Goal: Information Seeking & Learning: Check status

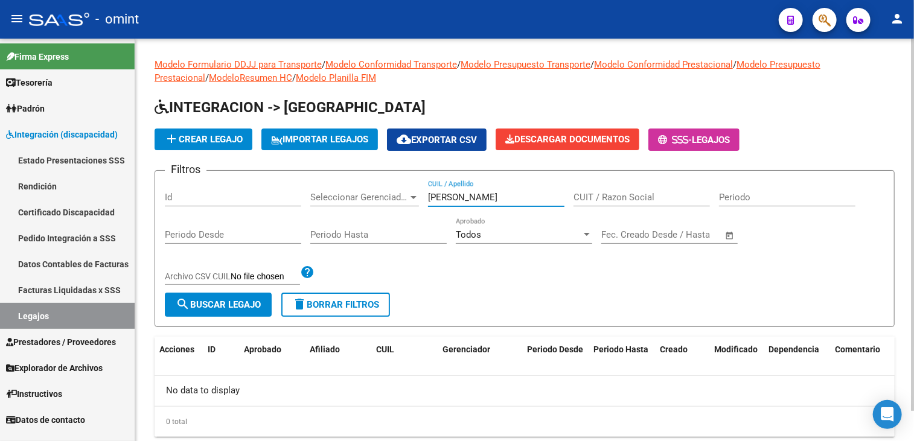
drag, startPoint x: 462, startPoint y: 197, endPoint x: 424, endPoint y: 198, distance: 38.0
click at [424, 198] on div "Filtros Id Seleccionar Gerenciador Seleccionar Gerenciador [PERSON_NAME] CUIL /…" at bounding box center [524, 236] width 719 height 112
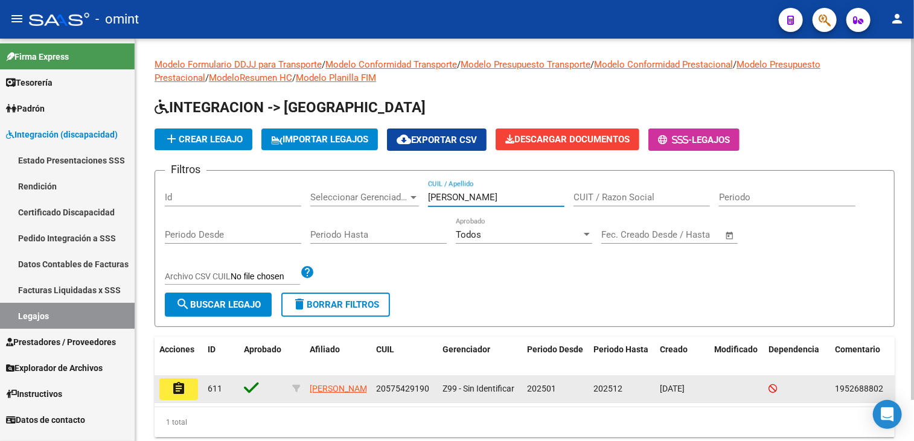
type input "[PERSON_NAME]"
click at [182, 382] on mat-icon "assignment" at bounding box center [178, 388] width 14 height 14
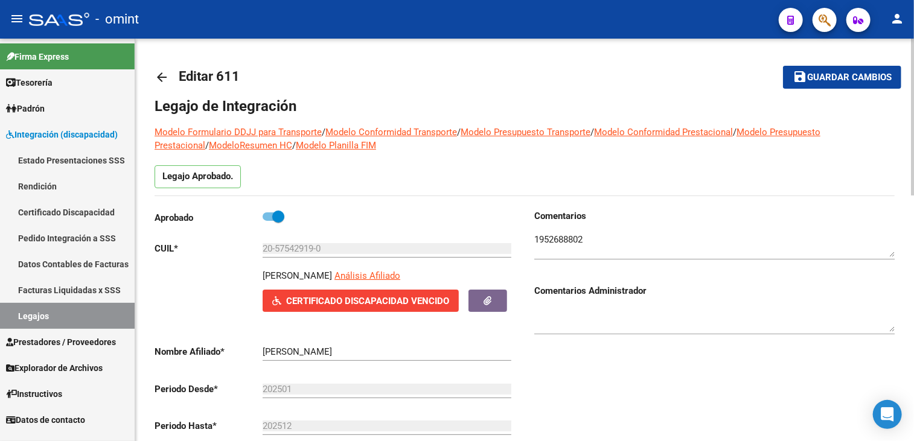
click at [564, 241] on textarea at bounding box center [714, 245] width 360 height 24
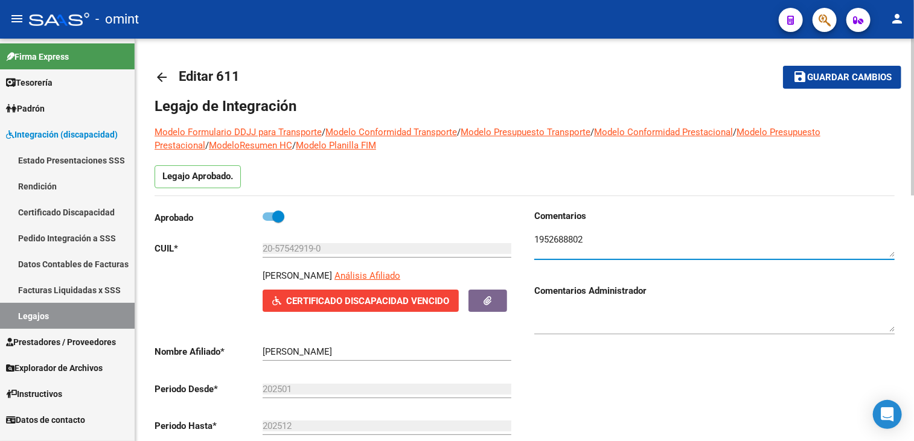
click at [564, 241] on textarea at bounding box center [714, 245] width 360 height 24
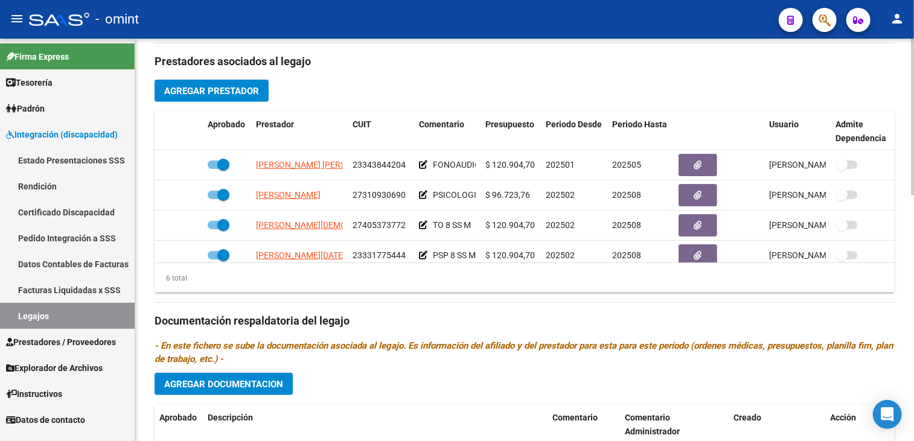
scroll to position [450, 0]
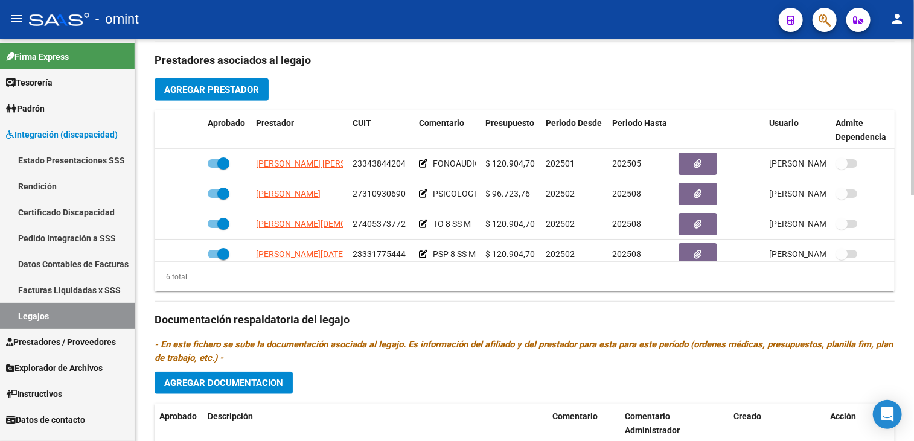
click at [908, 275] on div "arrow_back Editar 611 save Guardar cambios Legajo de Integración Modelo Formula…" at bounding box center [525, 105] width 781 height 1035
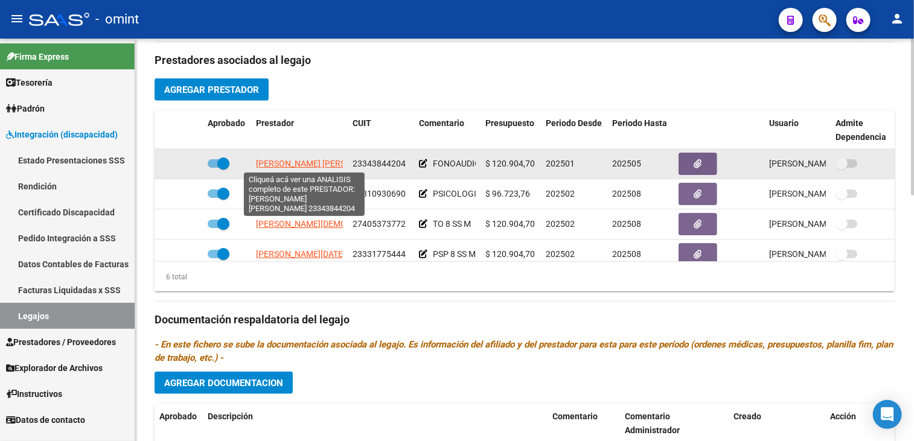
click at [329, 161] on span "[PERSON_NAME] [PERSON_NAME]" at bounding box center [321, 164] width 131 height 10
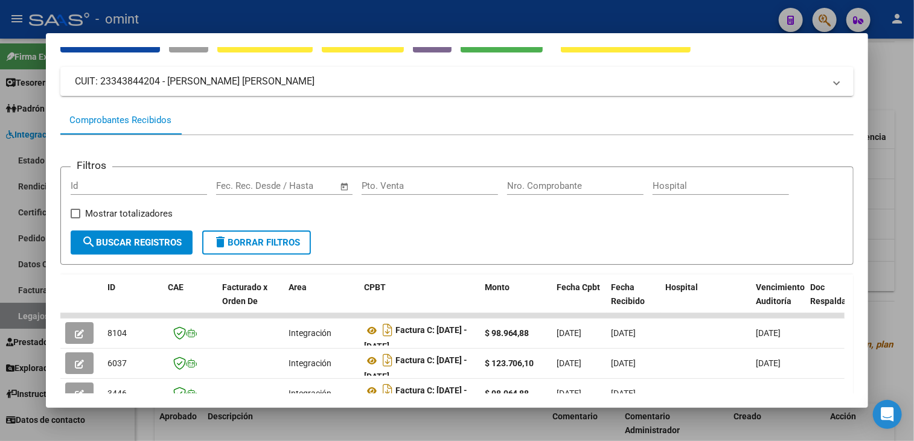
scroll to position [121, 0]
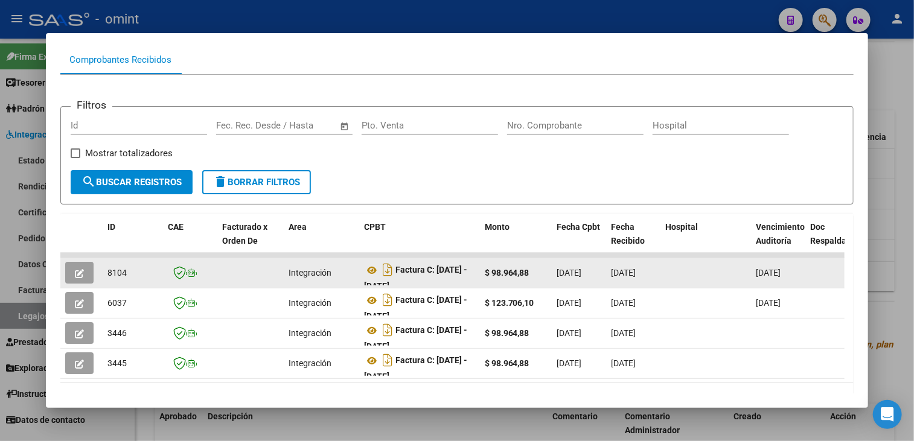
click at [88, 270] on button "button" at bounding box center [79, 273] width 28 height 22
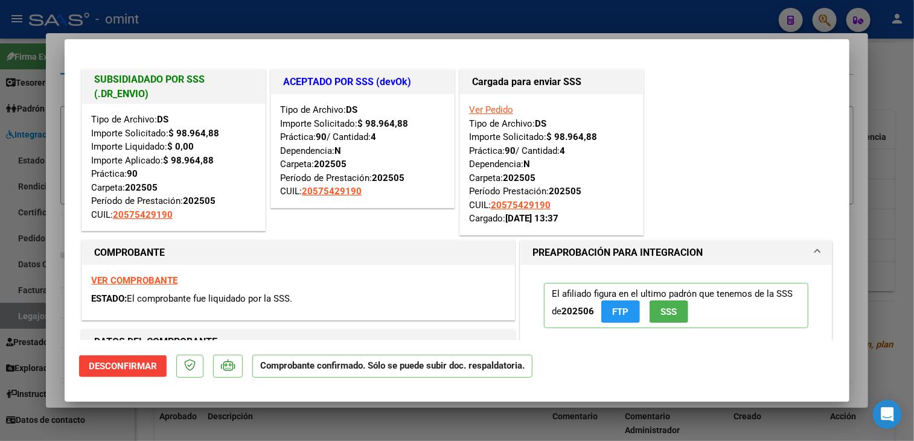
click at [151, 422] on div at bounding box center [457, 220] width 914 height 441
type input "$ 0,00"
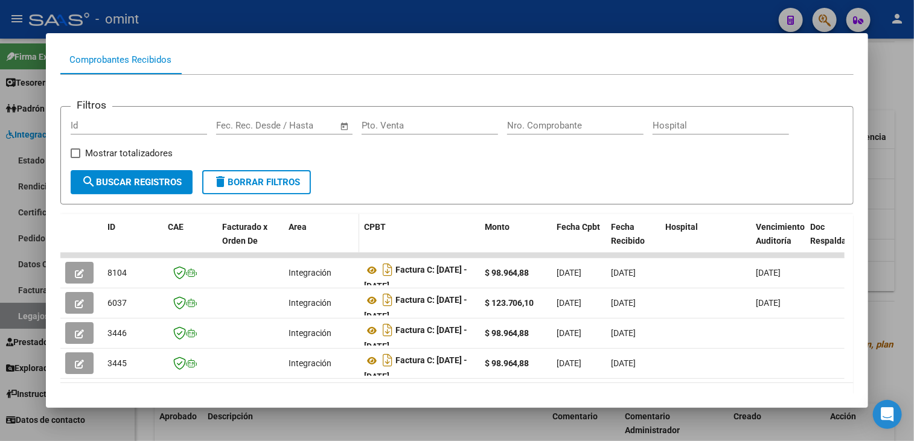
scroll to position [0, 0]
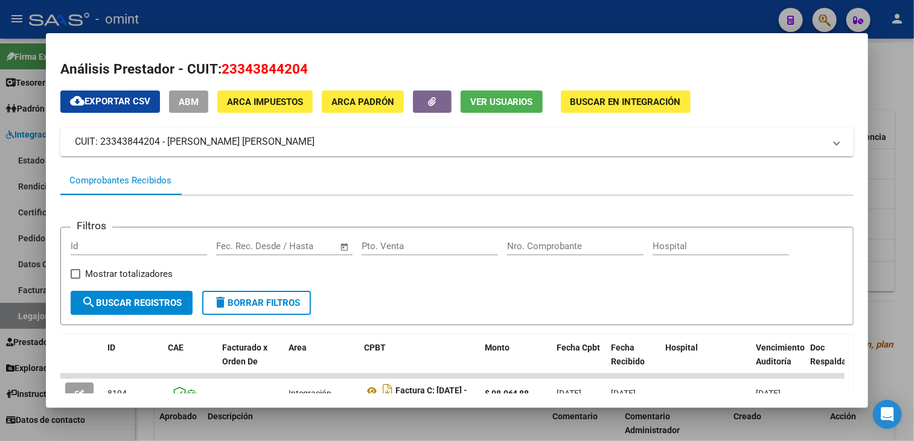
click at [245, 67] on span "23343844204" at bounding box center [264, 69] width 86 height 16
copy span "23343844204"
click at [384, 414] on div at bounding box center [457, 220] width 914 height 441
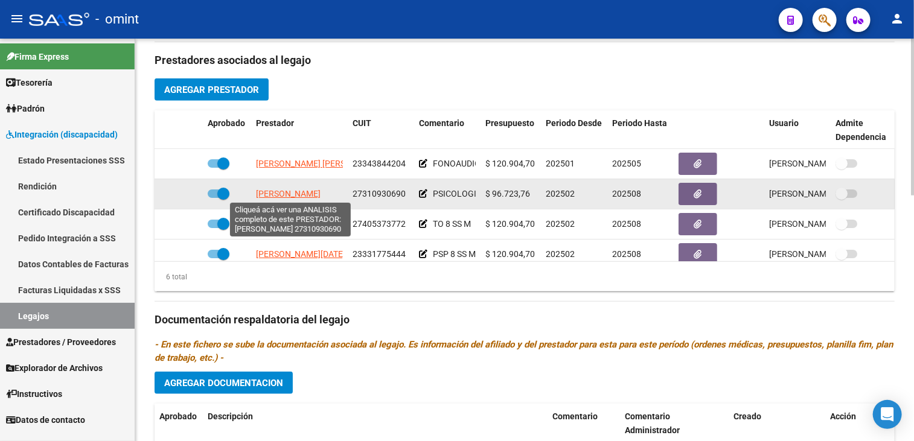
click at [292, 195] on span "[PERSON_NAME]" at bounding box center [288, 194] width 65 height 10
type textarea "27310930690"
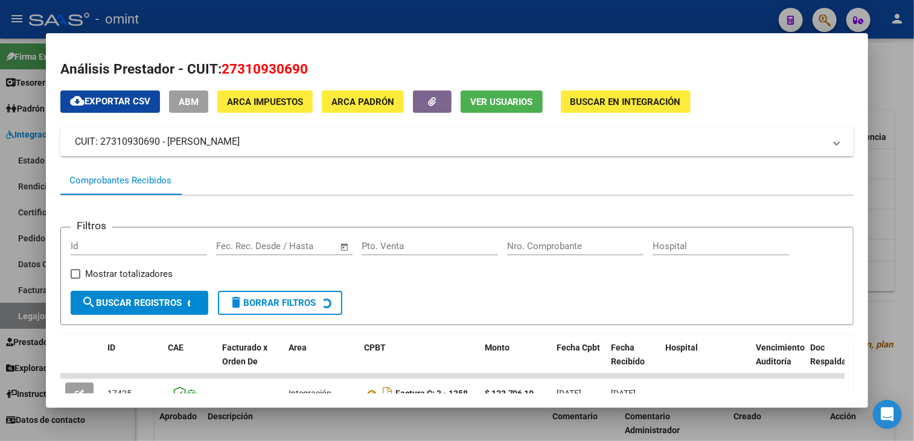
click at [267, 69] on span "27310930690" at bounding box center [264, 69] width 86 height 16
copy span "27310930690"
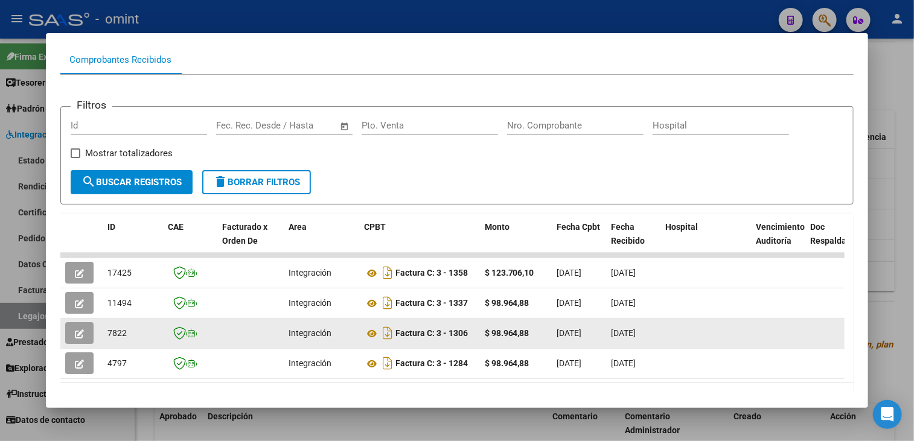
scroll to position [171, 0]
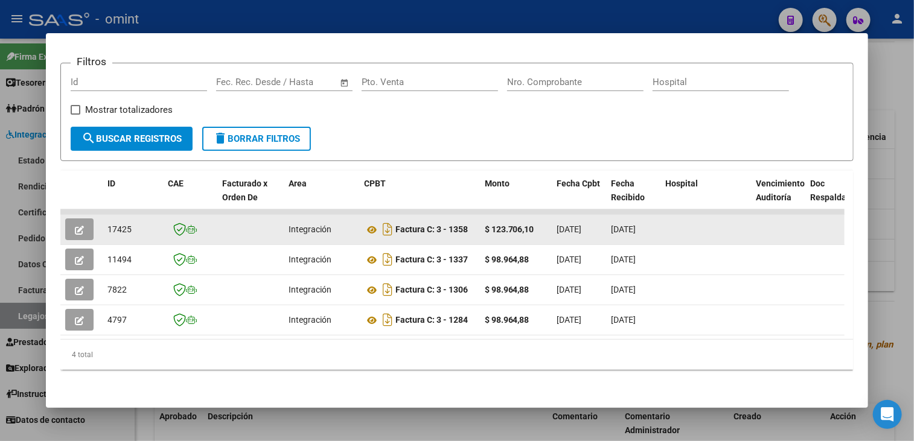
click at [80, 226] on icon "button" at bounding box center [79, 230] width 9 height 9
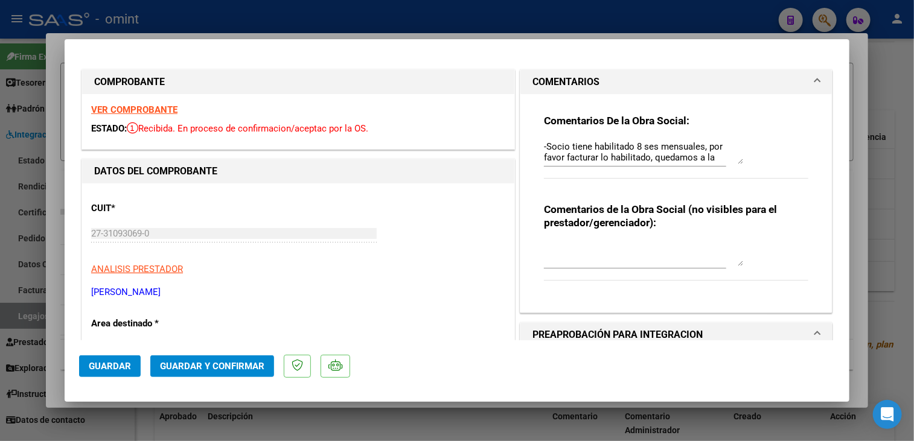
click at [150, 109] on strong "VER COMPROBANTE" at bounding box center [134, 109] width 86 height 11
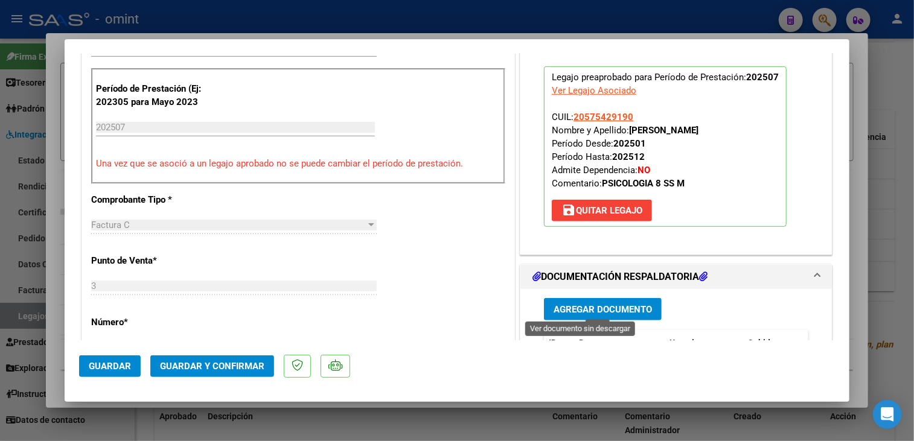
scroll to position [483, 0]
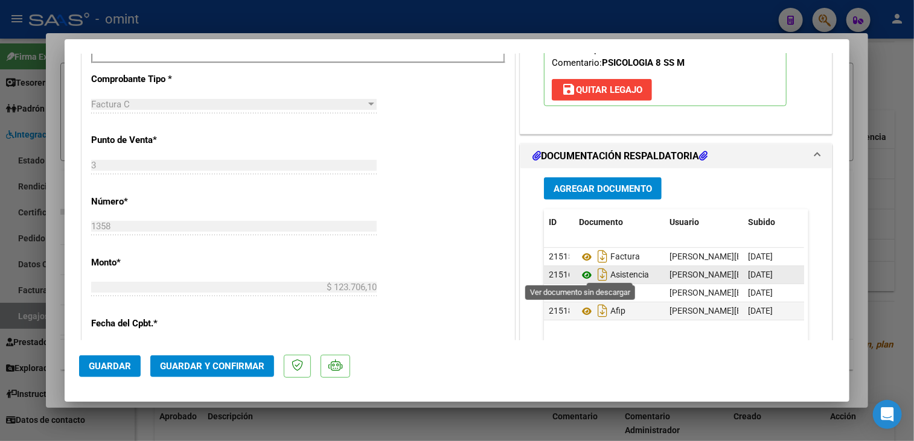
click at [579, 275] on icon at bounding box center [587, 275] width 16 height 14
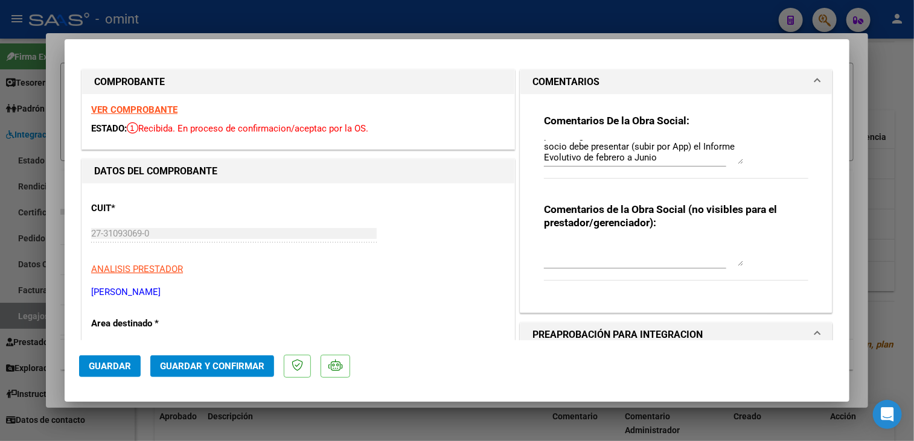
scroll to position [60, 0]
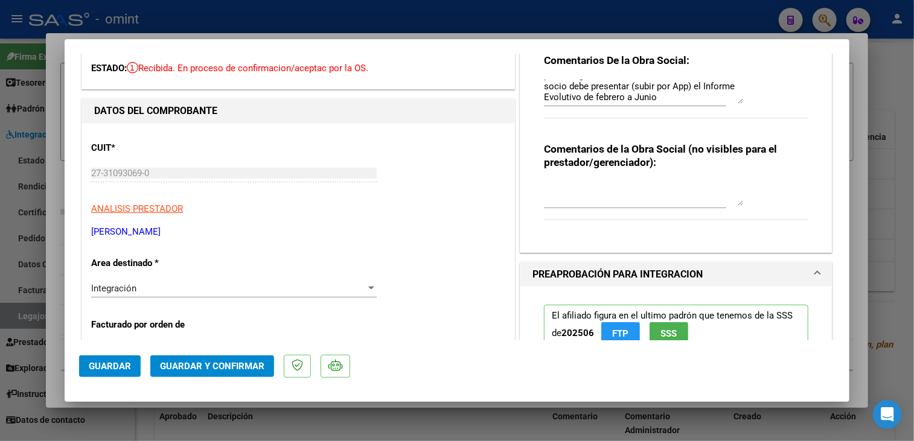
click at [510, 425] on div at bounding box center [457, 220] width 914 height 441
type input "$ 0,00"
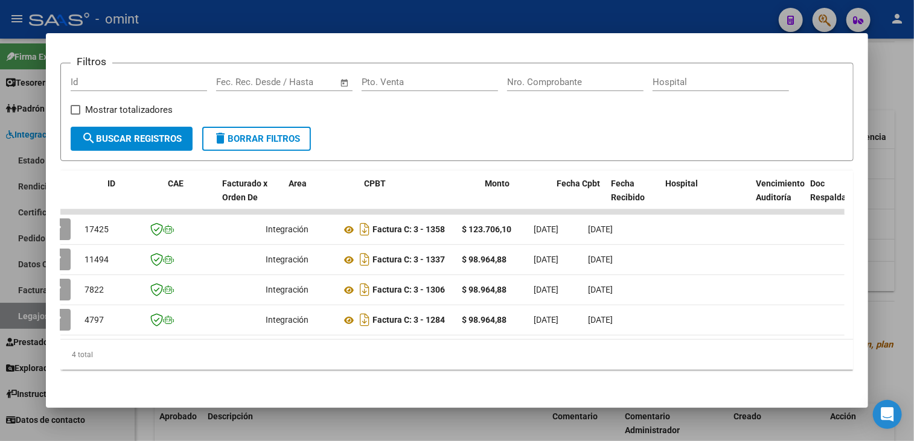
scroll to position [0, 0]
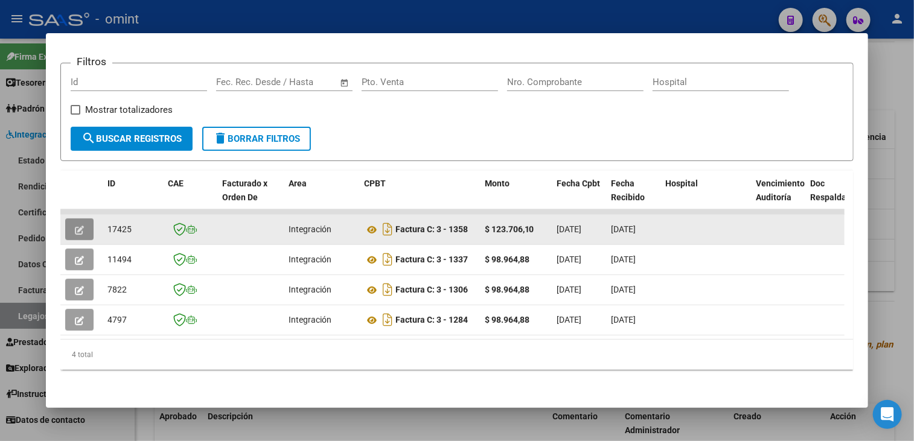
click at [86, 224] on button "button" at bounding box center [79, 229] width 28 height 22
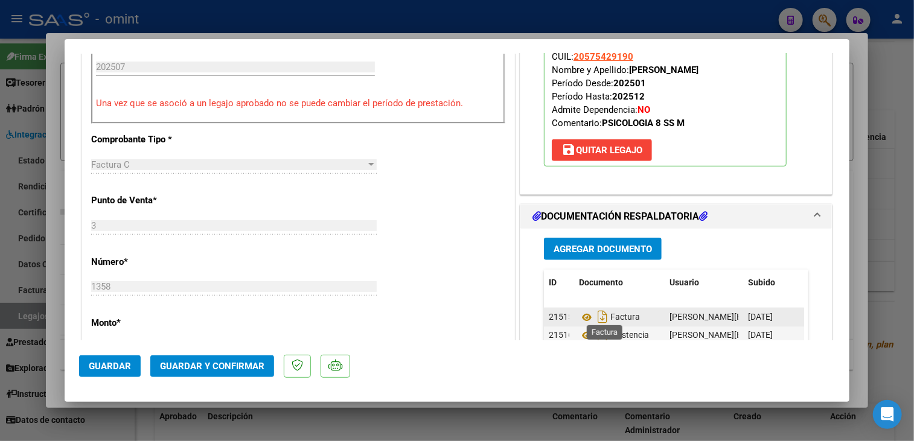
scroll to position [603, 0]
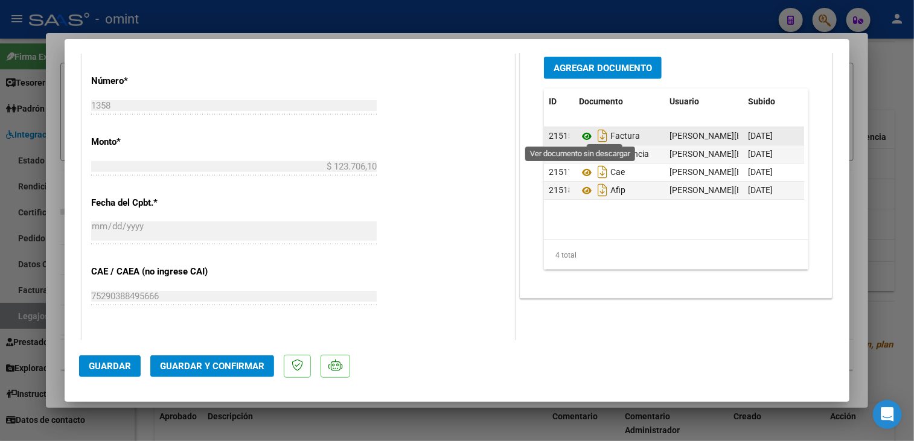
click at [582, 136] on icon at bounding box center [587, 136] width 16 height 14
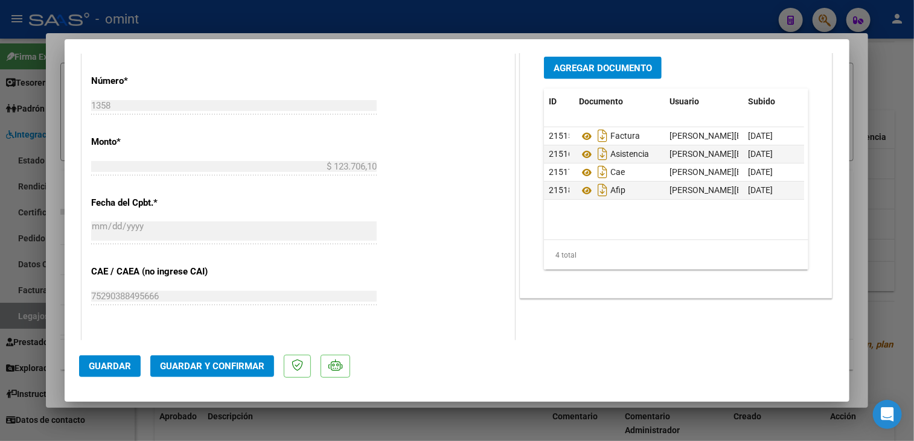
scroll to position [543, 0]
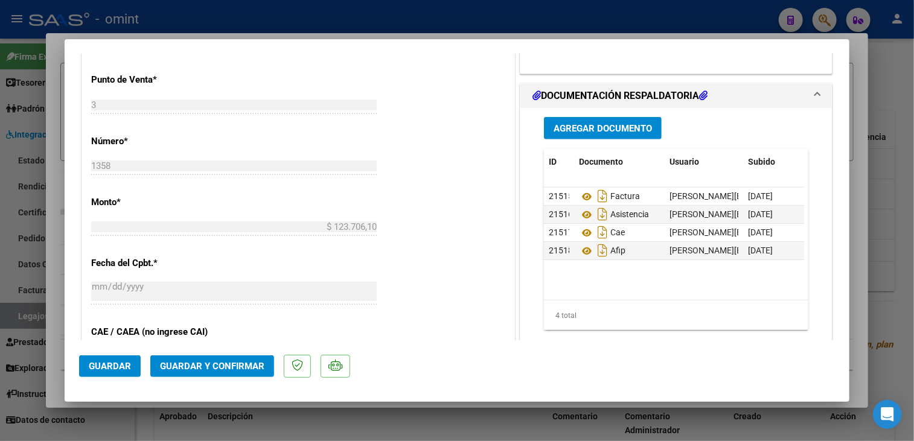
click at [451, 420] on div at bounding box center [457, 220] width 914 height 441
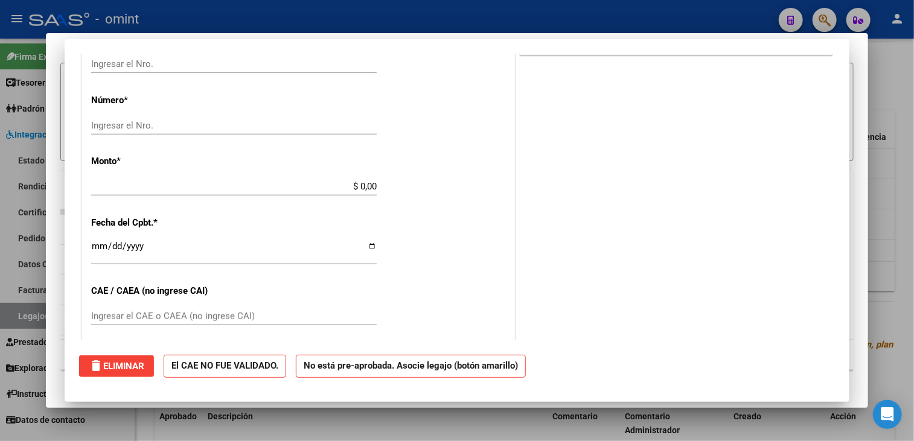
scroll to position [0, 0]
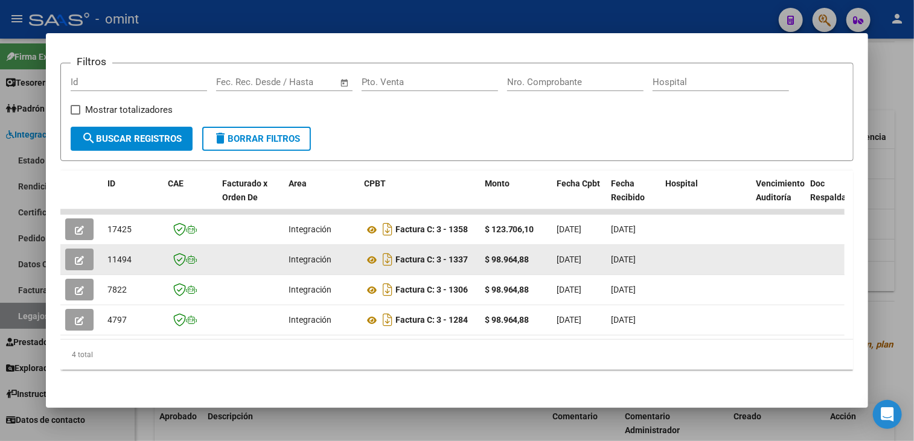
click at [86, 251] on button "button" at bounding box center [79, 260] width 28 height 22
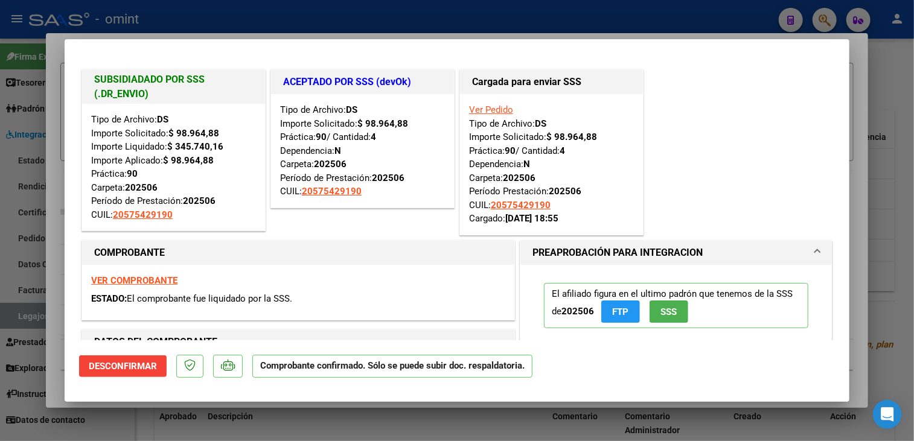
click at [208, 422] on div at bounding box center [457, 220] width 914 height 441
type input "$ 0,00"
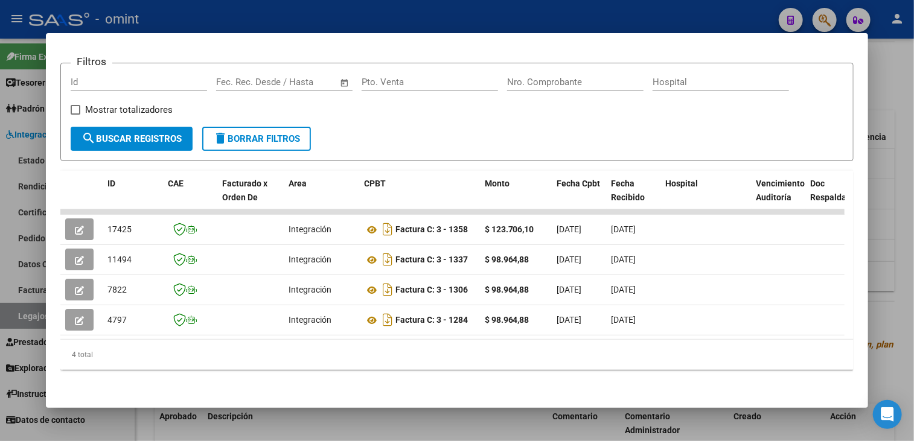
click at [319, 424] on div at bounding box center [457, 220] width 914 height 441
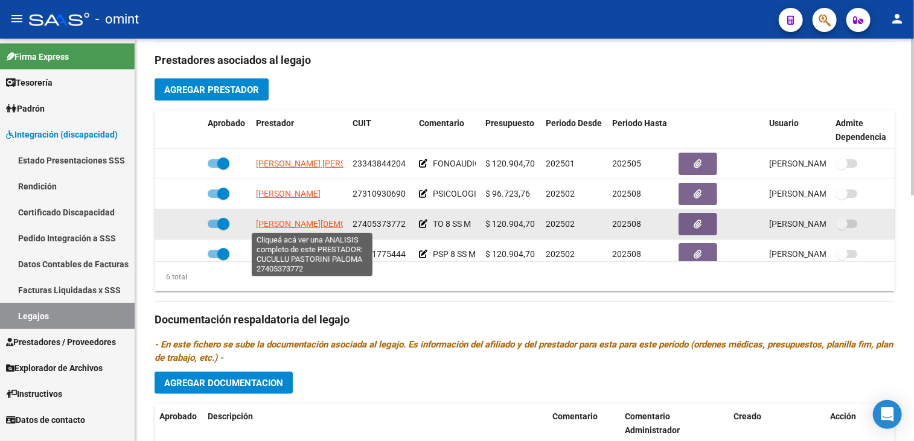
click at [294, 220] on span "[PERSON_NAME][DEMOGRAPHIC_DATA]" at bounding box center [332, 224] width 153 height 10
type textarea "27405373772"
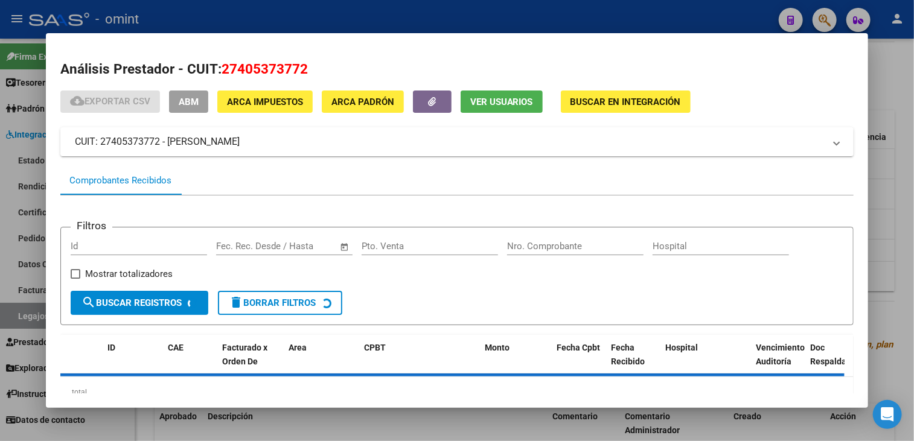
click at [259, 57] on mat-dialog-content "Análisis Prestador - CUIT: 27405373772 cloud_download Exportar CSV ABM ARCA Imp…" at bounding box center [457, 221] width 822 height 346
click at [258, 65] on span "27405373772" at bounding box center [264, 69] width 86 height 16
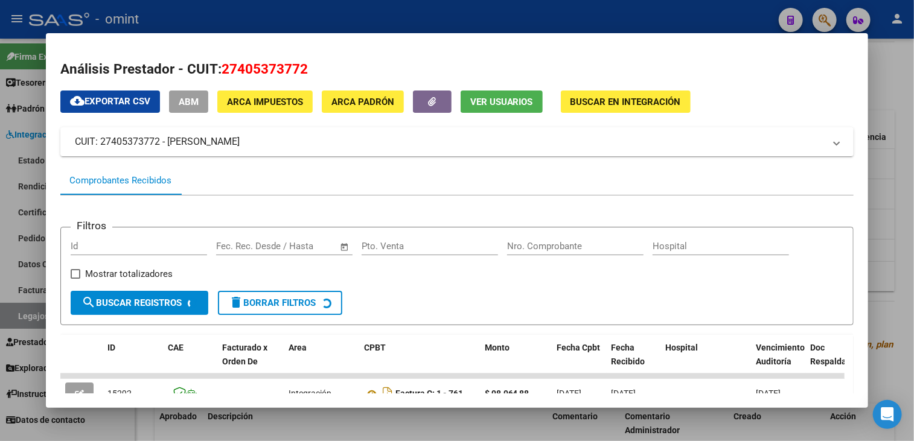
click at [258, 65] on span "27405373772" at bounding box center [264, 69] width 86 height 16
copy span "27405373772"
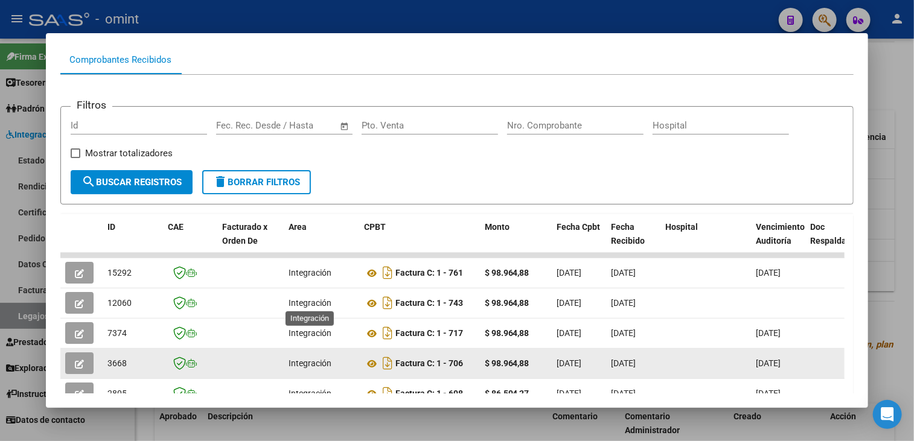
scroll to position [181, 0]
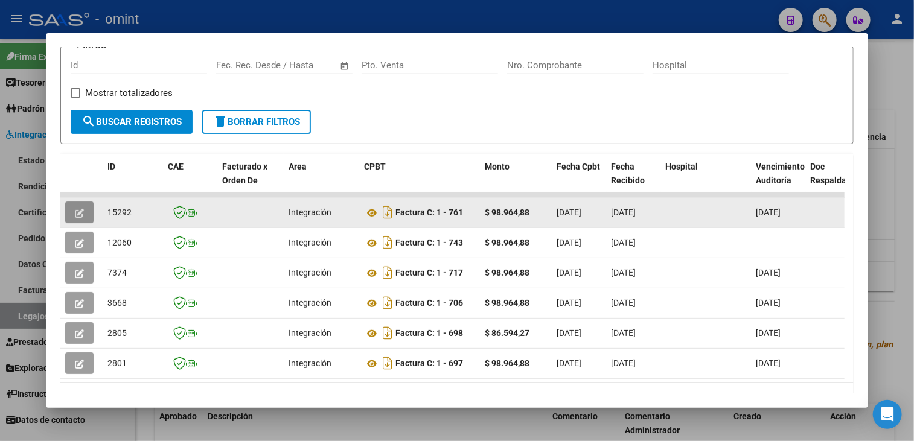
click at [83, 209] on icon "button" at bounding box center [79, 213] width 9 height 9
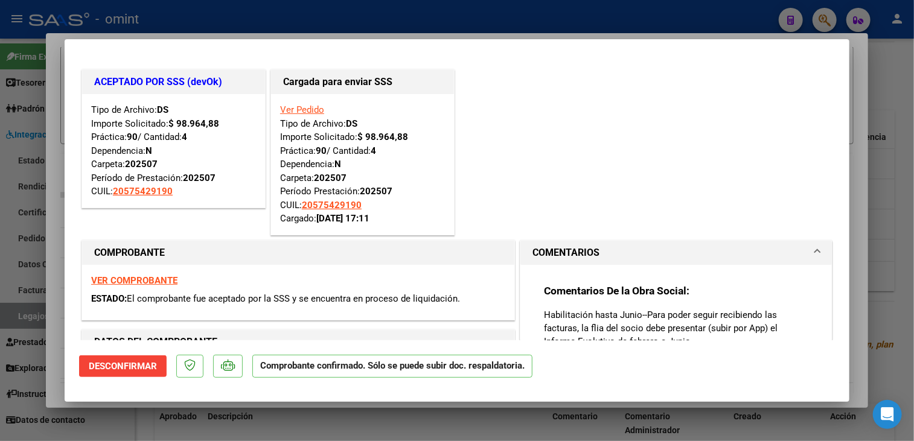
click at [258, 424] on div at bounding box center [457, 220] width 914 height 441
type input "$ 0,00"
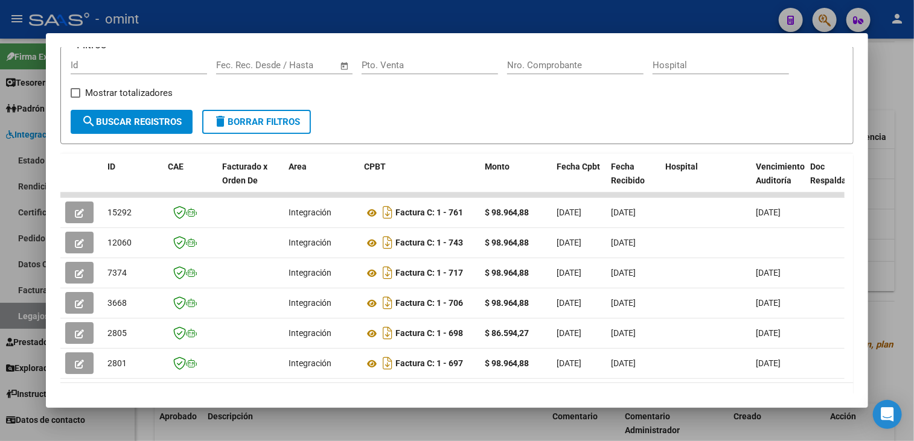
scroll to position [232, 0]
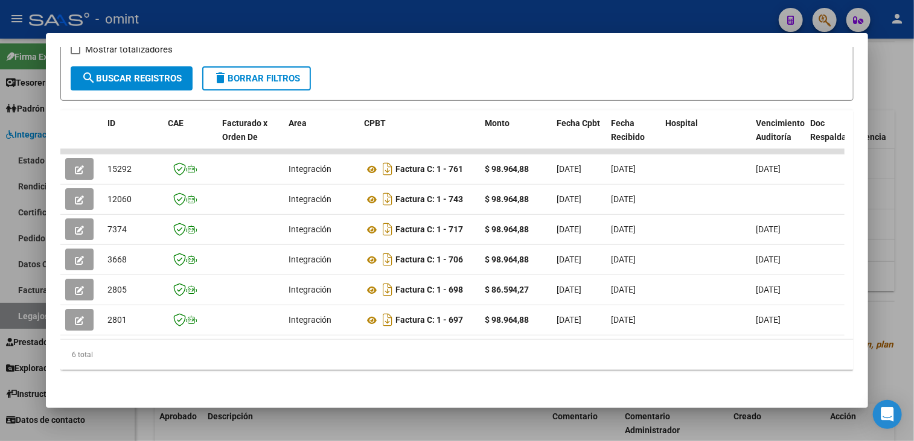
click at [327, 439] on div at bounding box center [457, 220] width 914 height 441
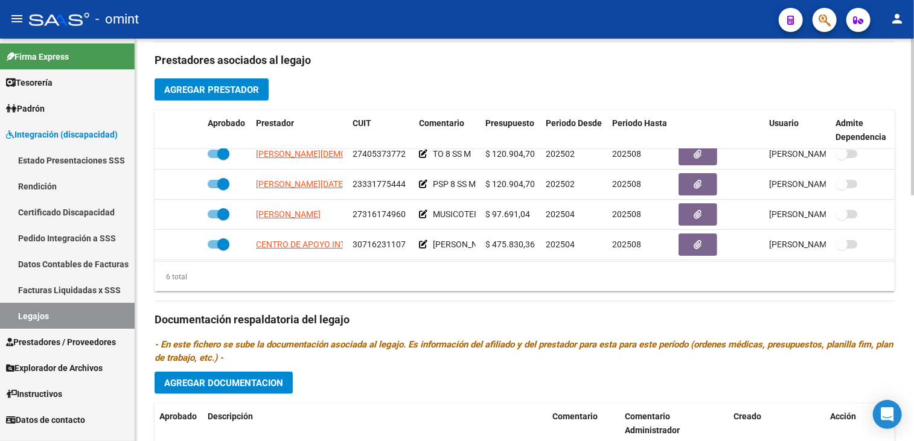
scroll to position [75, 0]
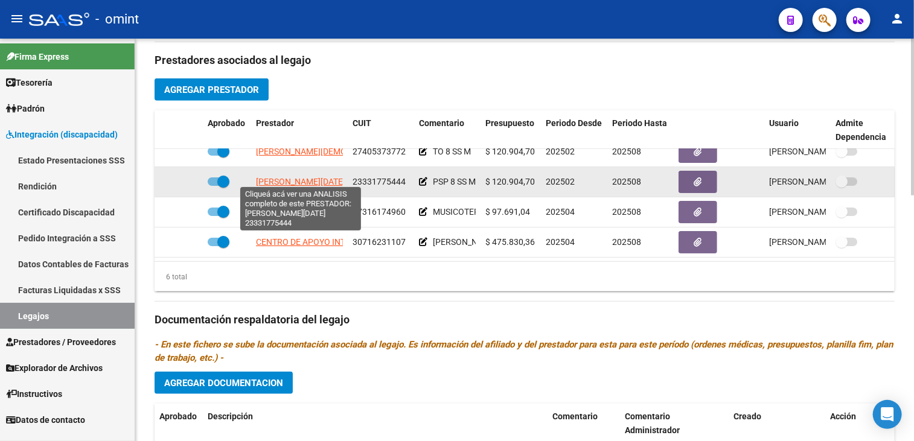
click at [291, 177] on span "[PERSON_NAME][DATE]" at bounding box center [300, 182] width 89 height 10
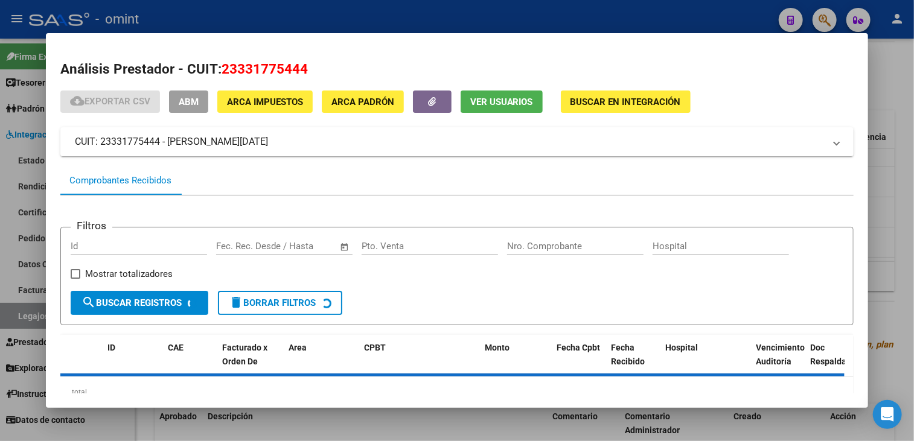
click at [287, 66] on span "23331775444" at bounding box center [264, 69] width 86 height 16
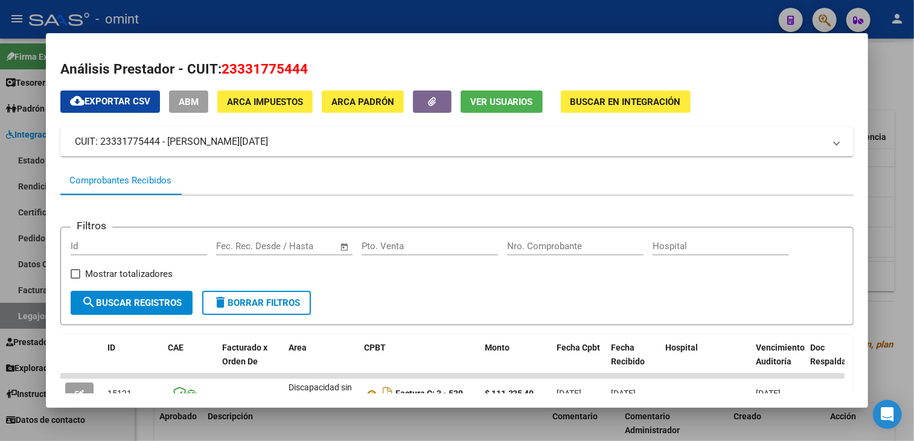
copy span "23331775444"
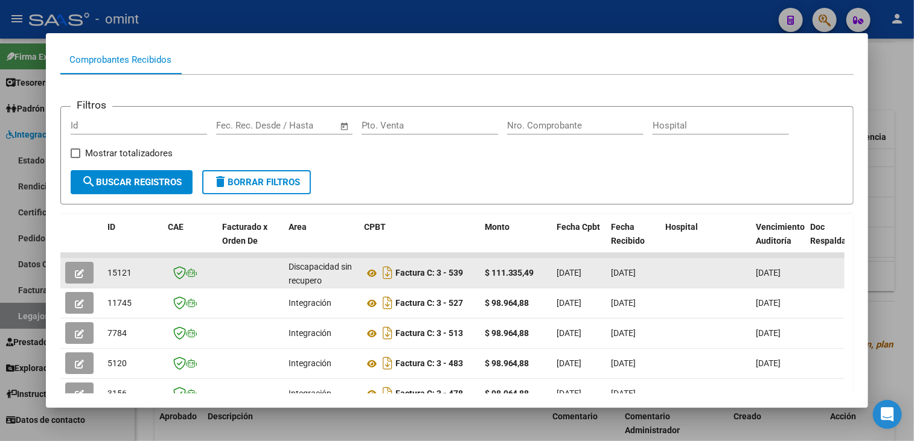
click at [81, 272] on icon "button" at bounding box center [79, 273] width 9 height 9
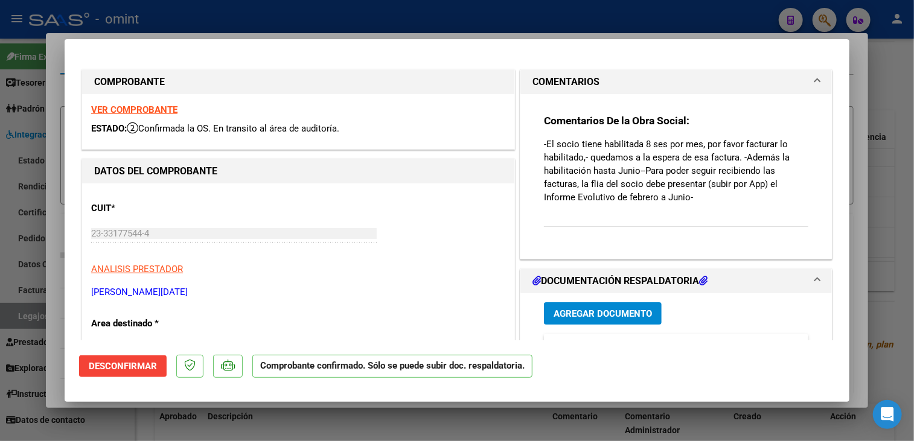
click at [240, 421] on div at bounding box center [457, 220] width 914 height 441
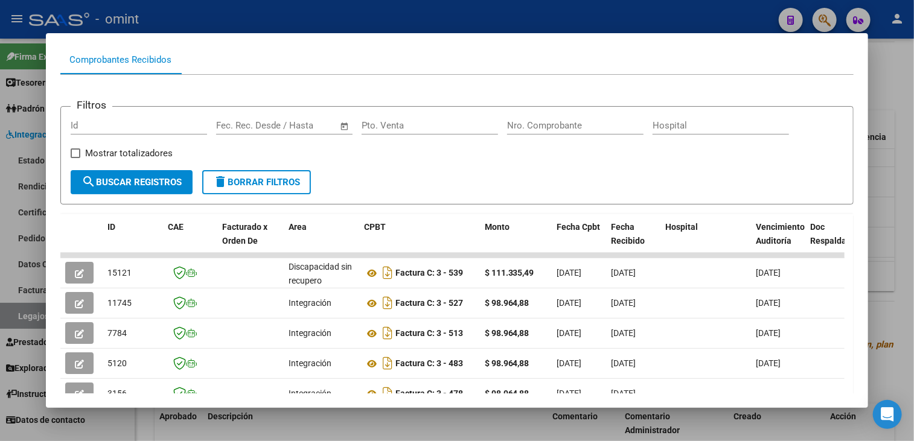
click at [310, 418] on div at bounding box center [457, 220] width 914 height 441
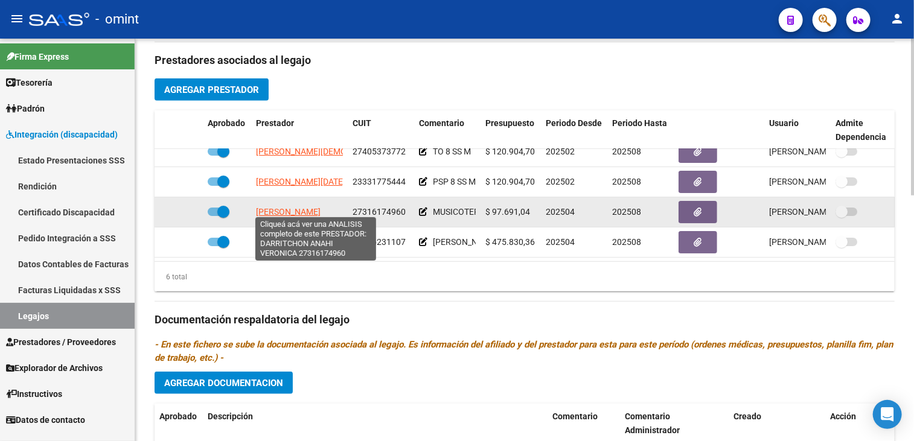
click at [299, 208] on span "[PERSON_NAME]" at bounding box center [288, 212] width 65 height 10
type textarea "27316174960"
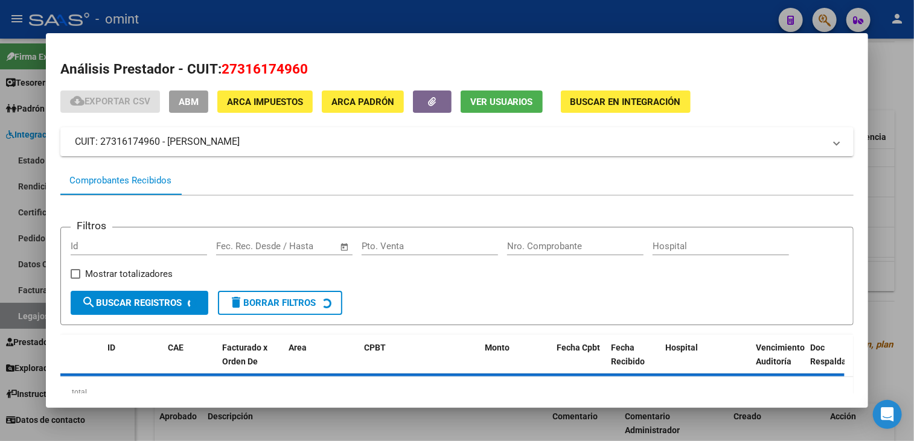
click at [258, 68] on span "27316174960" at bounding box center [264, 69] width 86 height 16
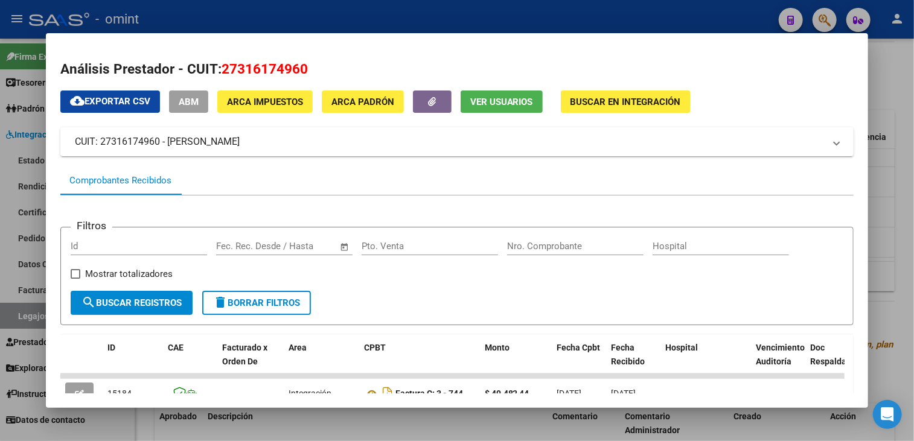
click at [338, 56] on mat-dialog-content "Análisis Prestador - CUIT: 27316174960 cloud_download Exportar CSV ABM ARCA Imp…" at bounding box center [457, 221] width 822 height 346
click at [260, 61] on span "27316174960" at bounding box center [264, 69] width 86 height 16
click at [259, 68] on span "27316174960" at bounding box center [264, 69] width 86 height 16
copy span "27316174960"
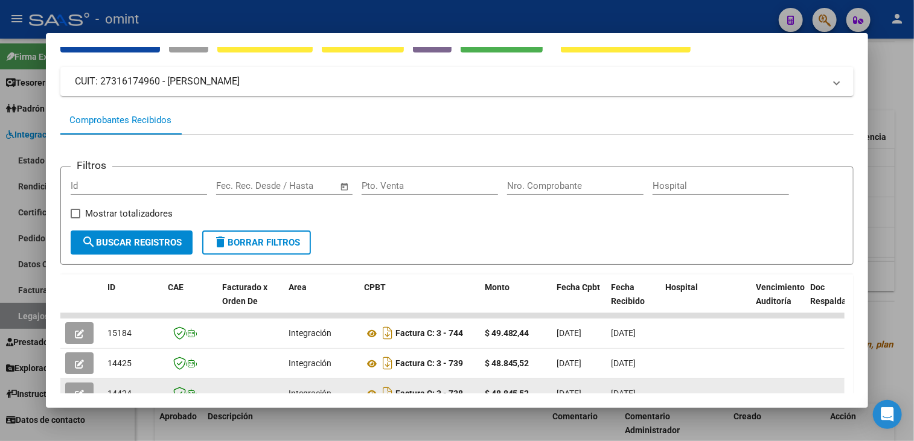
scroll to position [181, 0]
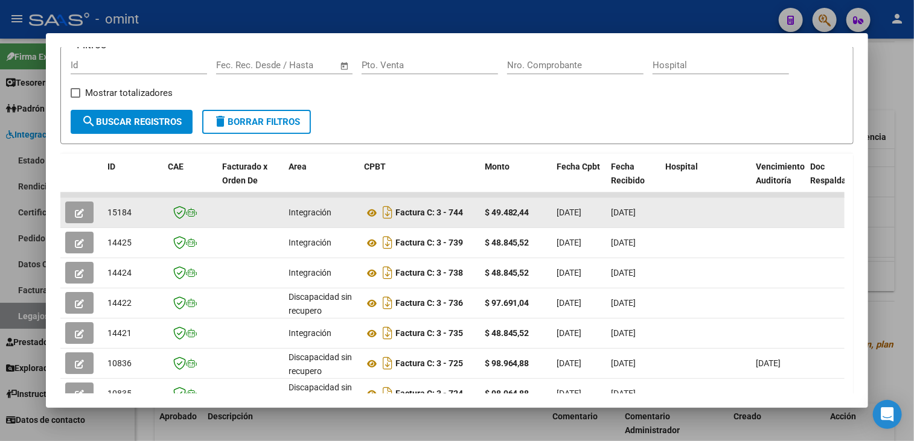
click at [84, 212] on button "button" at bounding box center [79, 213] width 28 height 22
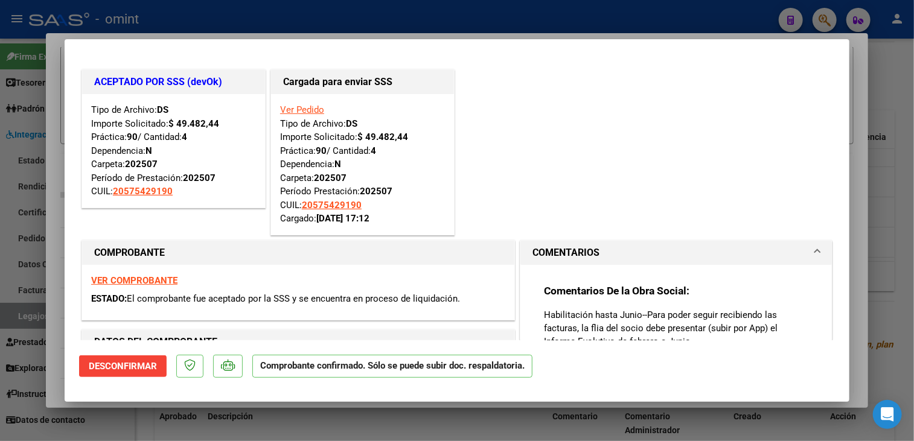
click at [225, 433] on div at bounding box center [457, 220] width 914 height 441
type input "$ 0,00"
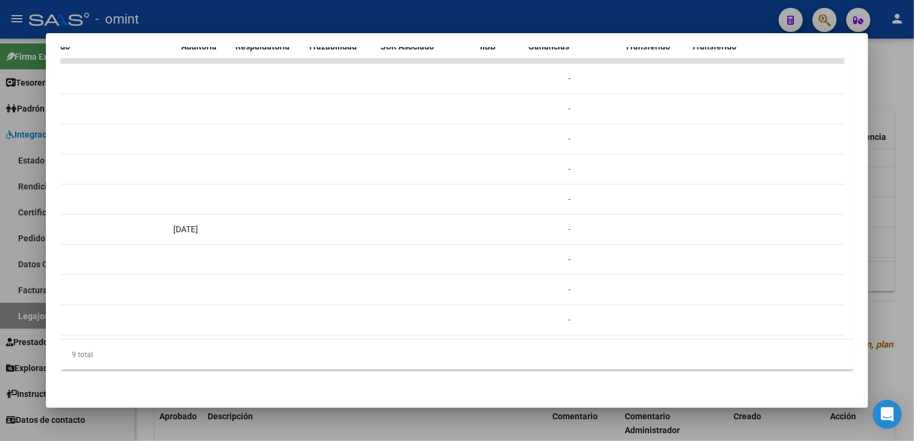
scroll to position [0, 574]
click at [271, 422] on div at bounding box center [457, 220] width 914 height 441
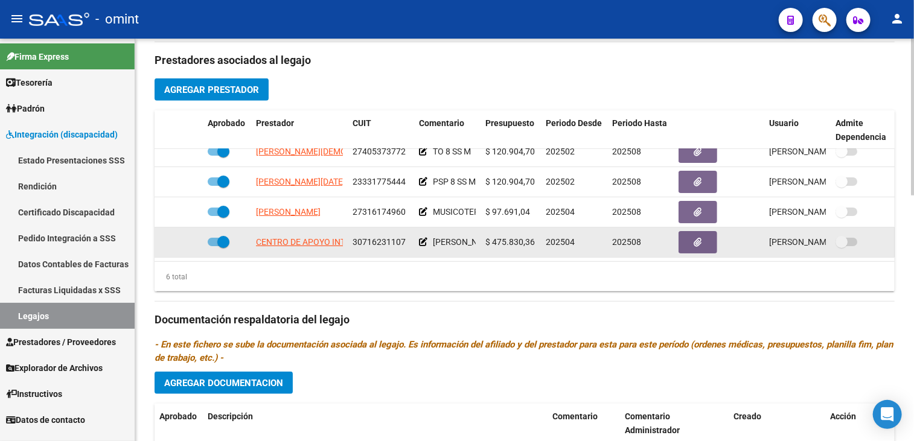
scroll to position [82, 0]
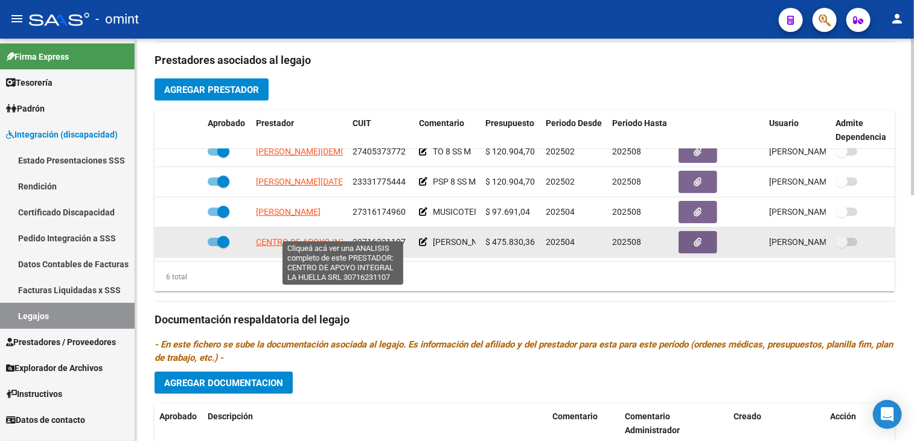
click at [313, 237] on span "CENTRO DE APOYO INTEGRAL LA HUELLA SRL" at bounding box center [345, 242] width 178 height 10
type textarea "30716231107"
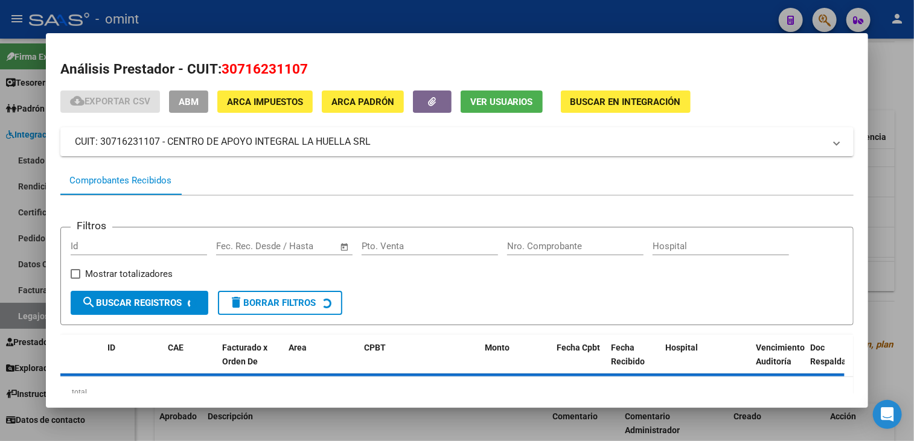
click at [264, 68] on span "30716231107" at bounding box center [264, 69] width 86 height 16
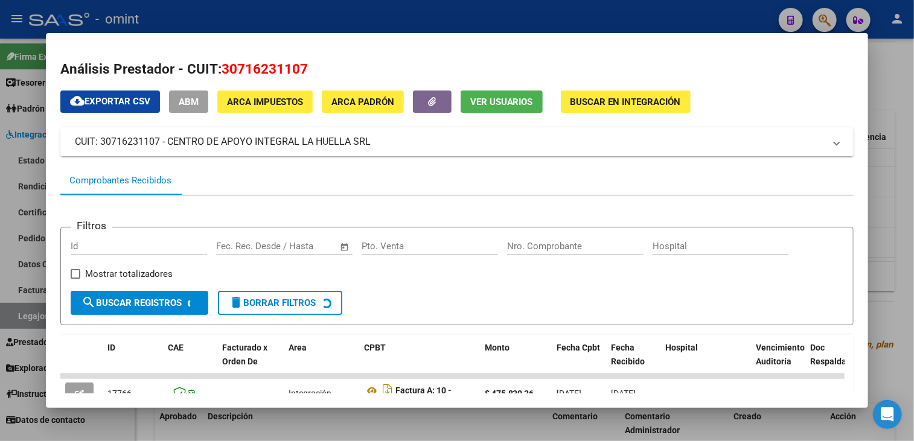
copy span "30716231107"
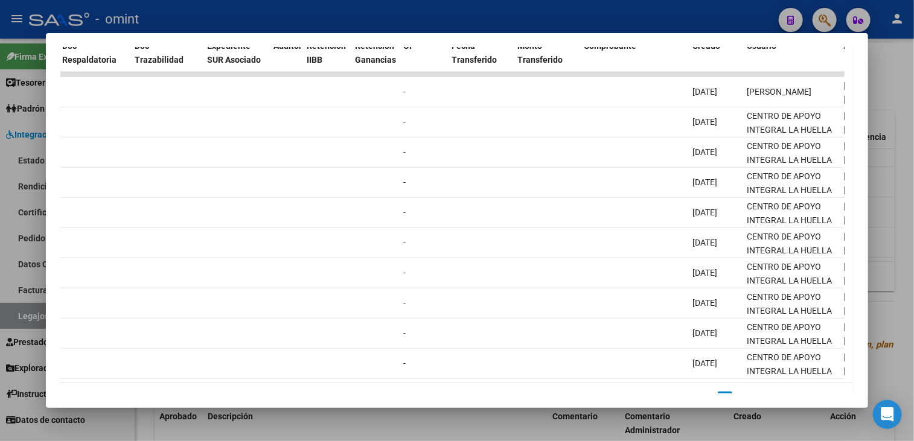
scroll to position [0, 0]
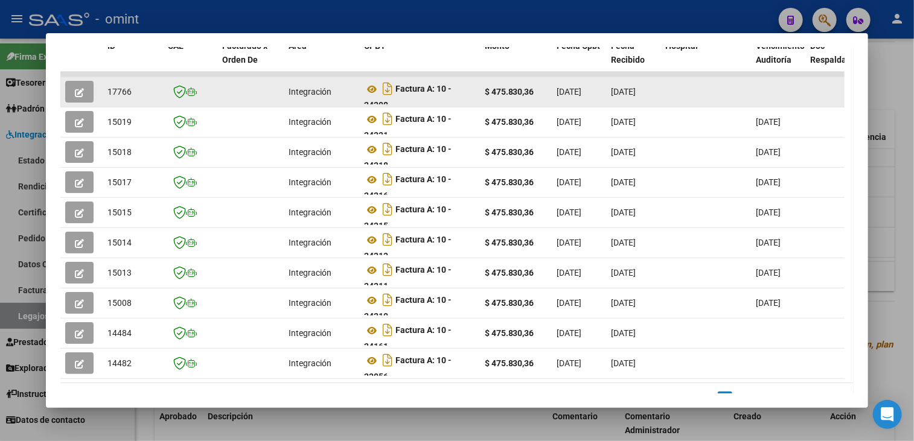
click at [75, 89] on icon "button" at bounding box center [79, 92] width 9 height 9
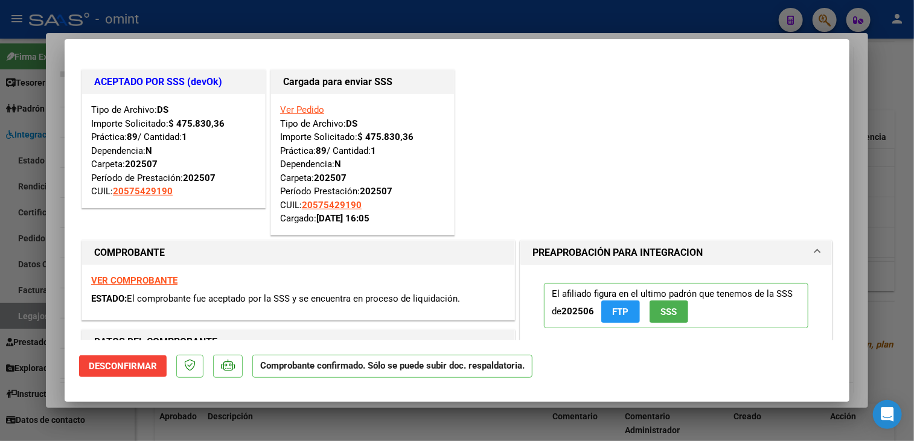
click at [195, 431] on div at bounding box center [457, 220] width 914 height 441
type input "$ 0,00"
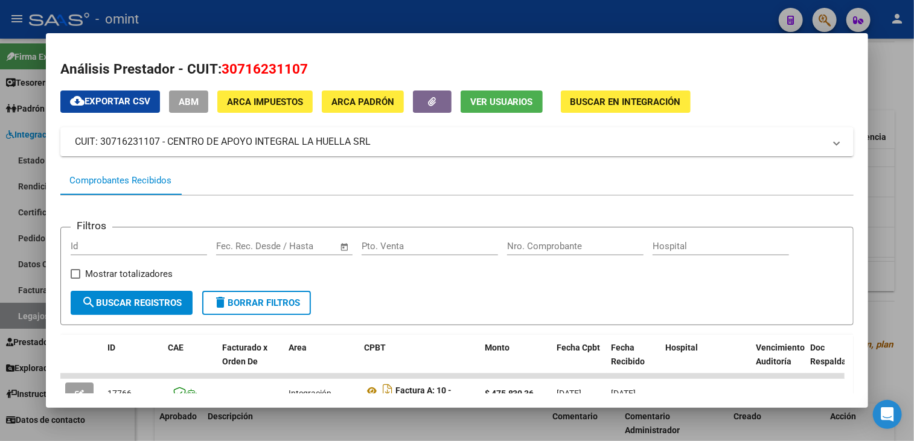
click at [405, 425] on div at bounding box center [457, 220] width 914 height 441
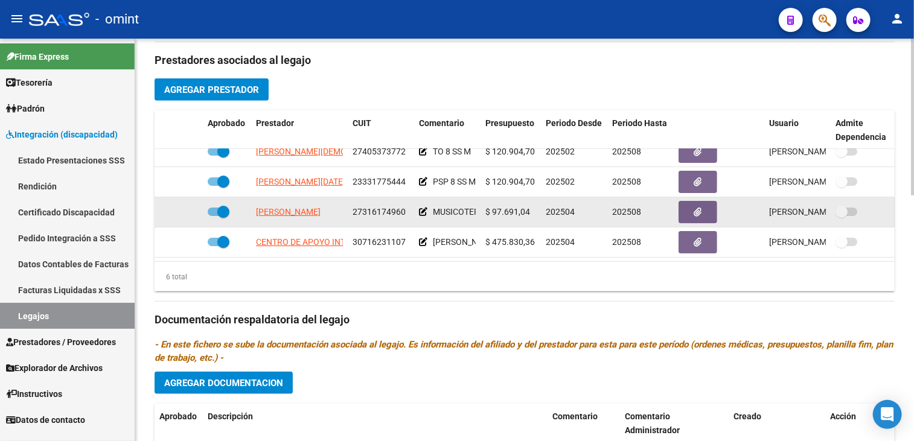
click at [311, 207] on span "[PERSON_NAME]" at bounding box center [288, 212] width 65 height 10
type textarea "27316174960"
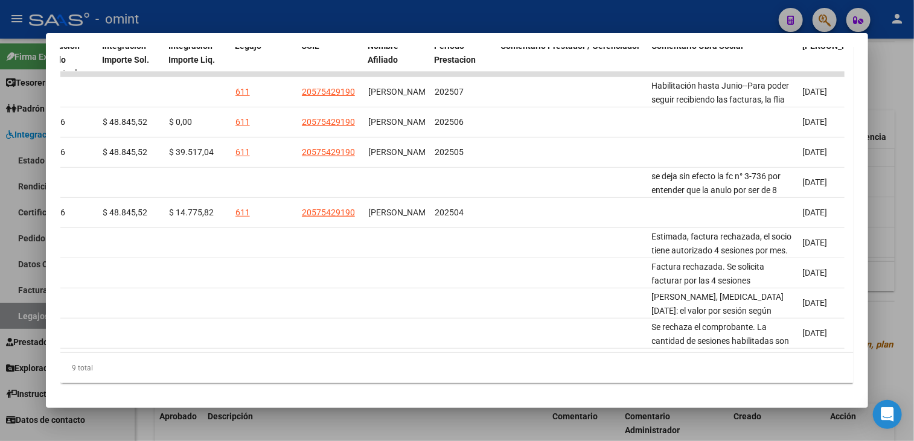
scroll to position [0, 1822]
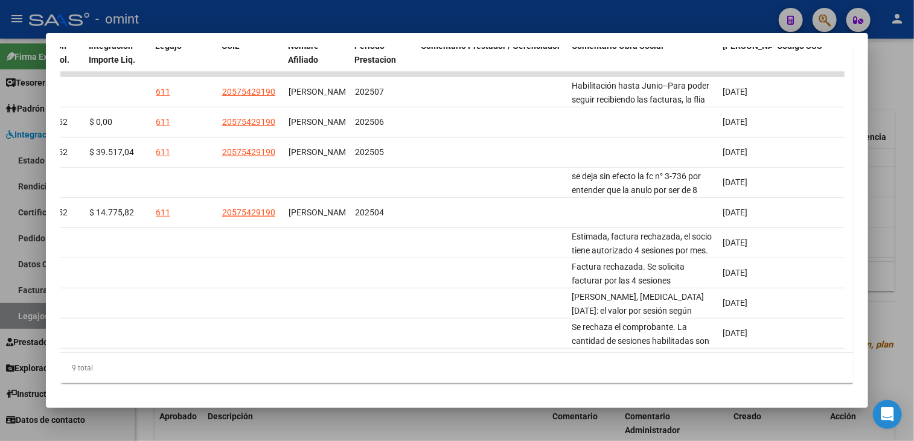
click at [431, 424] on div at bounding box center [457, 220] width 914 height 441
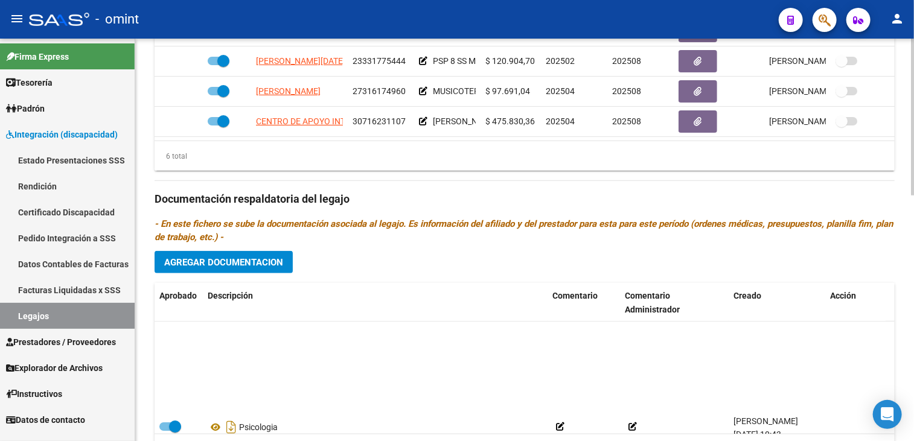
scroll to position [103, 0]
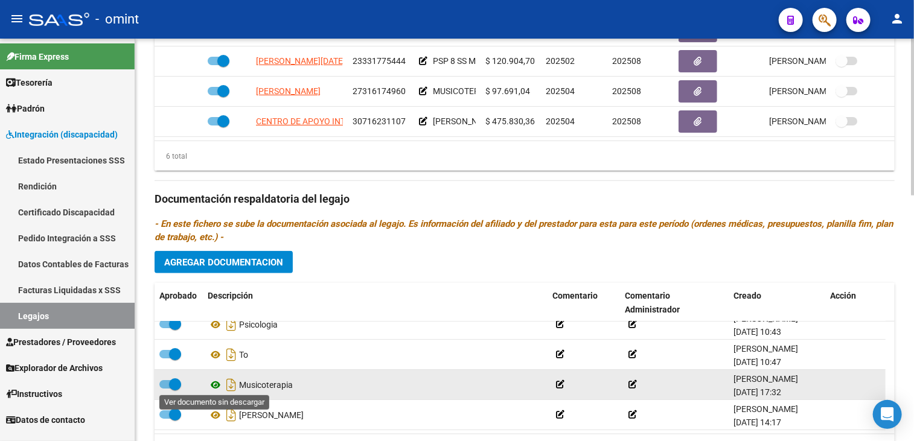
click at [216, 383] on icon at bounding box center [216, 385] width 16 height 14
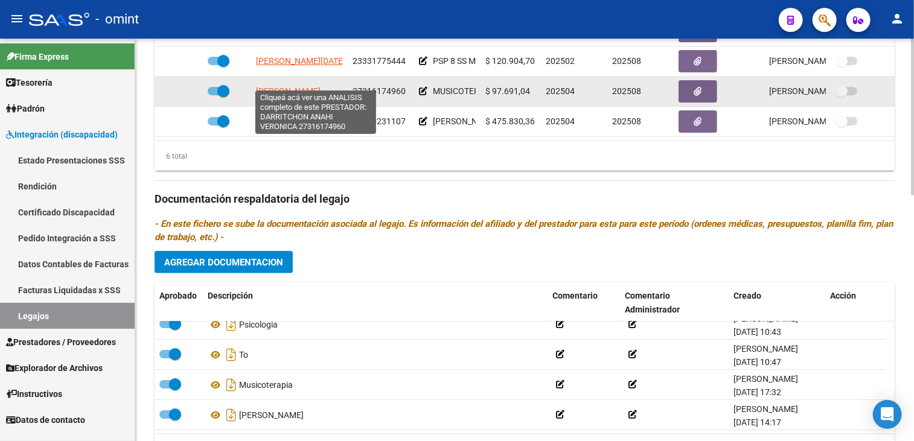
click at [313, 86] on span "[PERSON_NAME]" at bounding box center [288, 91] width 65 height 10
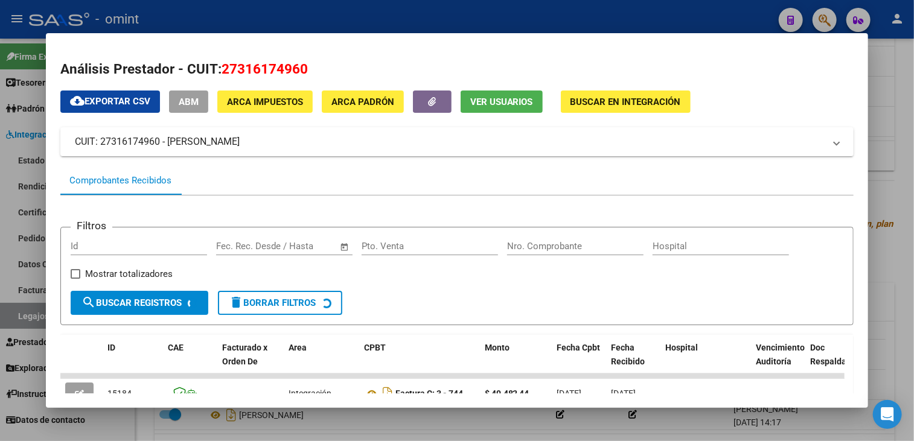
scroll to position [63, 0]
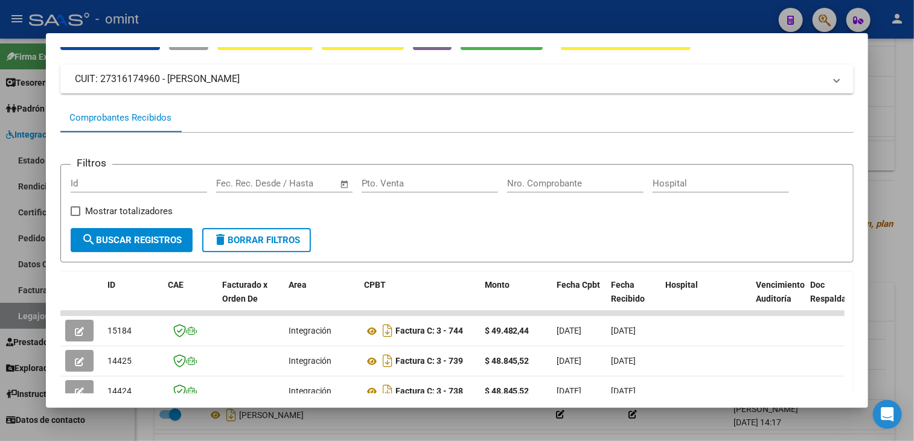
click at [898, 67] on div at bounding box center [457, 220] width 914 height 441
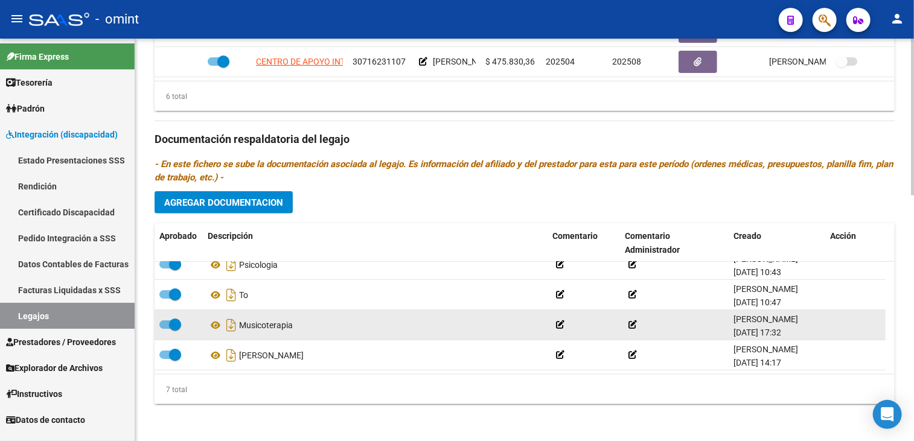
scroll to position [42, 0]
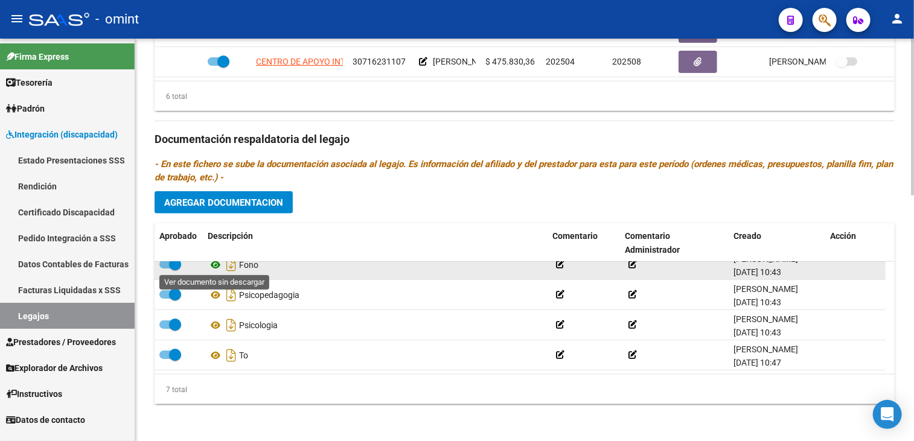
click at [212, 260] on icon at bounding box center [216, 265] width 16 height 14
click at [215, 262] on icon at bounding box center [216, 265] width 16 height 14
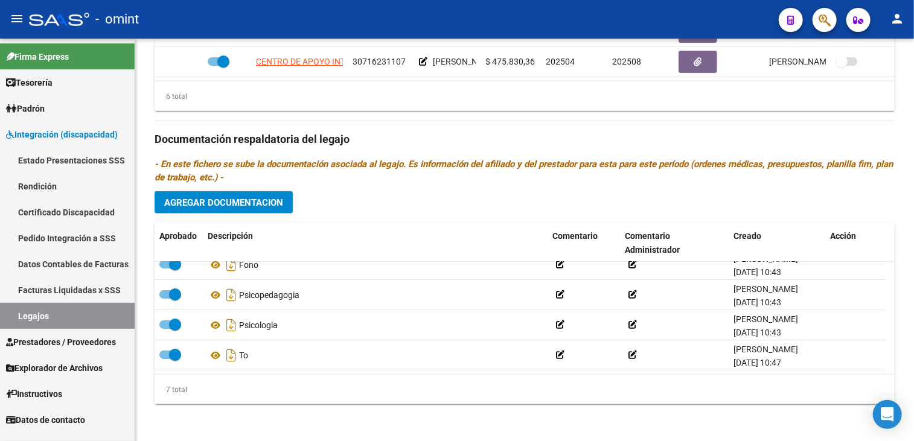
click at [42, 323] on link "Legajos" at bounding box center [67, 316] width 135 height 26
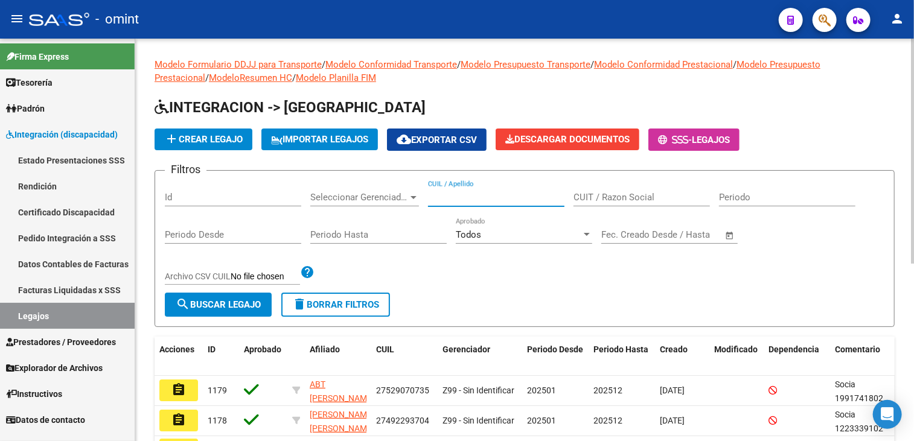
click at [469, 196] on input "CUIL / Apellido" at bounding box center [496, 197] width 136 height 11
paste input "[PERSON_NAME]"
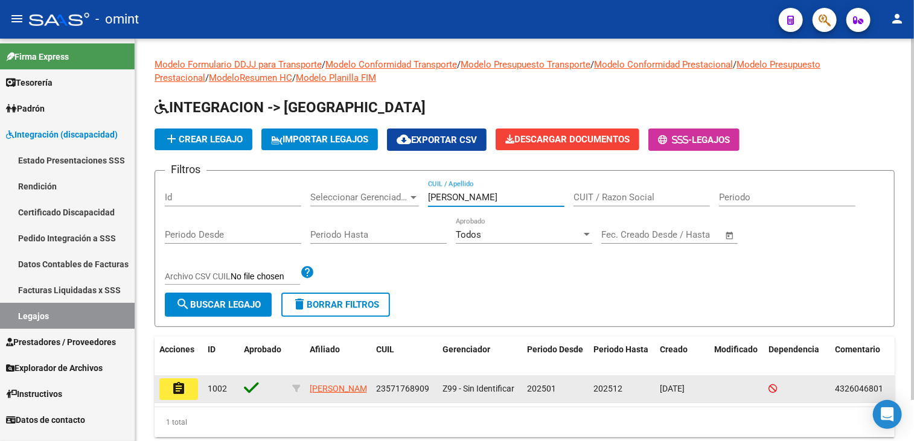
type input "[PERSON_NAME]"
click at [170, 389] on button "assignment" at bounding box center [178, 389] width 39 height 22
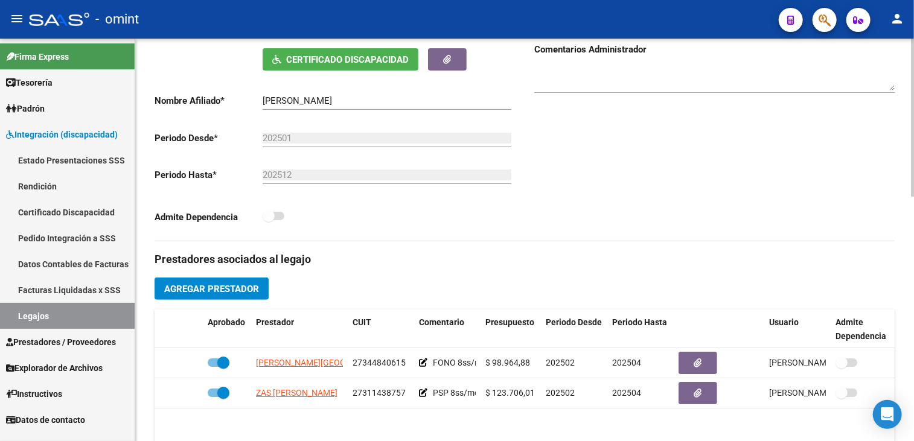
scroll to position [302, 0]
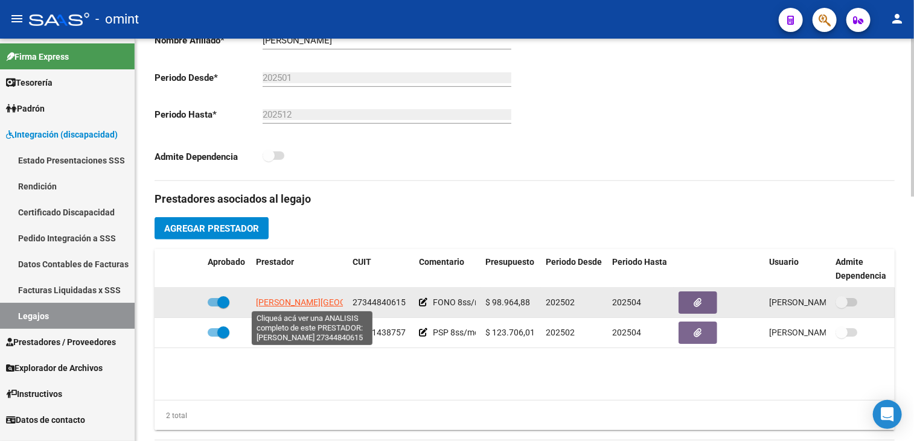
click at [294, 299] on span "[PERSON_NAME][GEOGRAPHIC_DATA]" at bounding box center [329, 302] width 146 height 10
type textarea "27344840615"
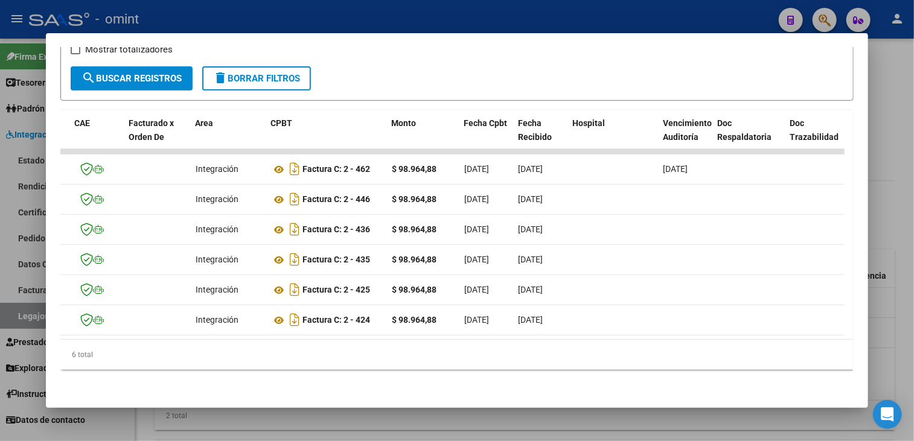
scroll to position [0, 0]
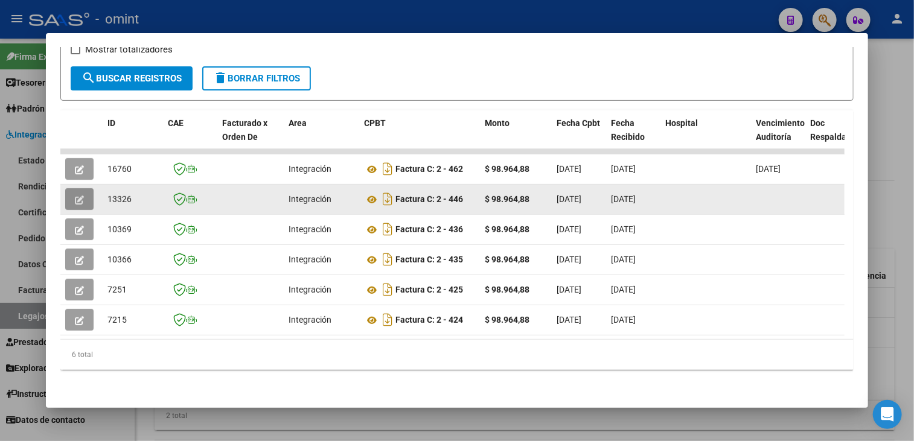
click at [80, 195] on icon "button" at bounding box center [79, 199] width 9 height 9
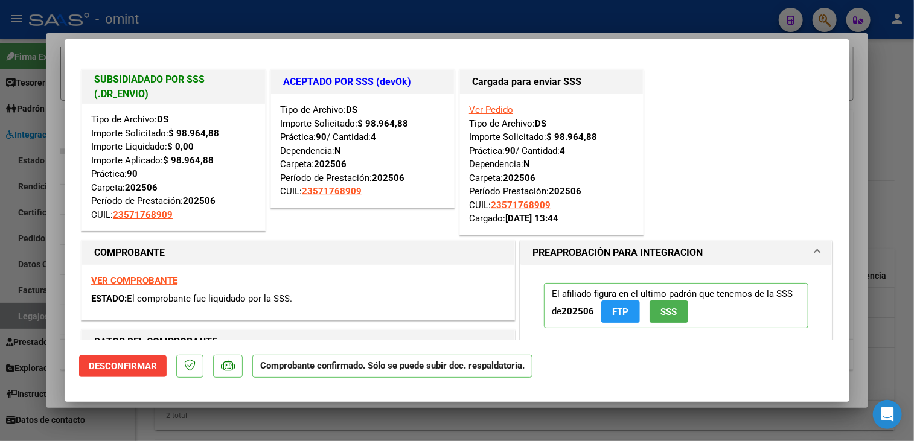
click at [126, 416] on div at bounding box center [457, 220] width 914 height 441
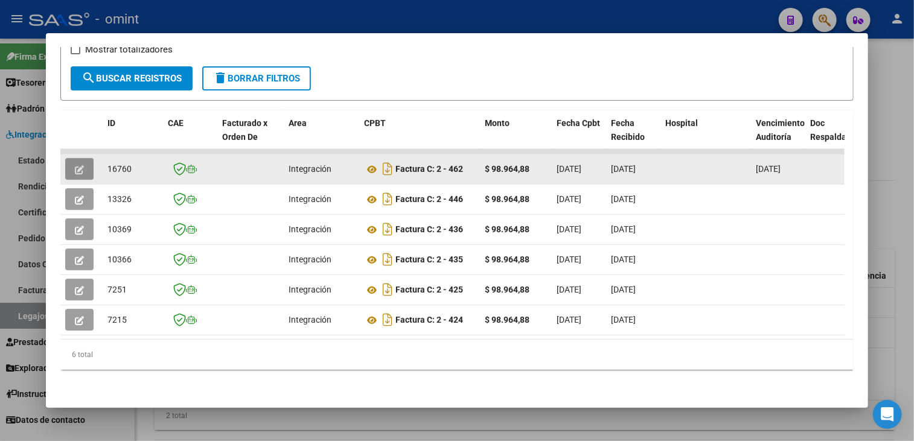
click at [83, 158] on button "button" at bounding box center [79, 169] width 28 height 22
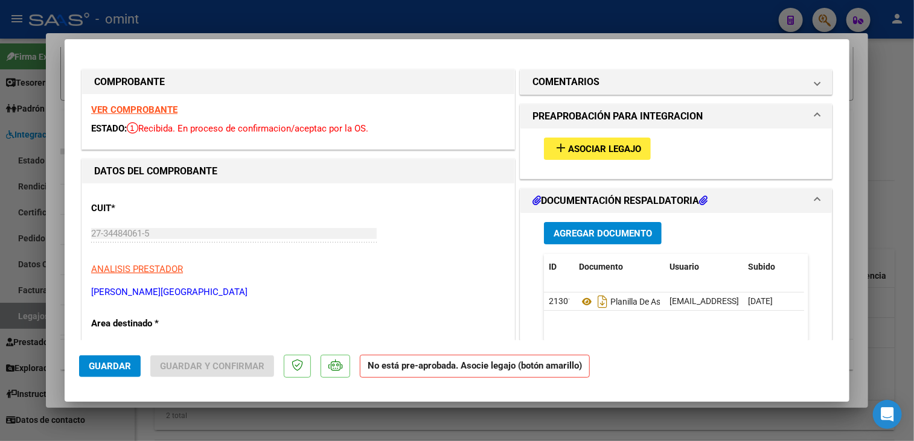
click at [152, 110] on strong "VER COMPROBANTE" at bounding box center [134, 109] width 86 height 11
click at [570, 153] on span "Asociar Legajo" at bounding box center [604, 149] width 73 height 11
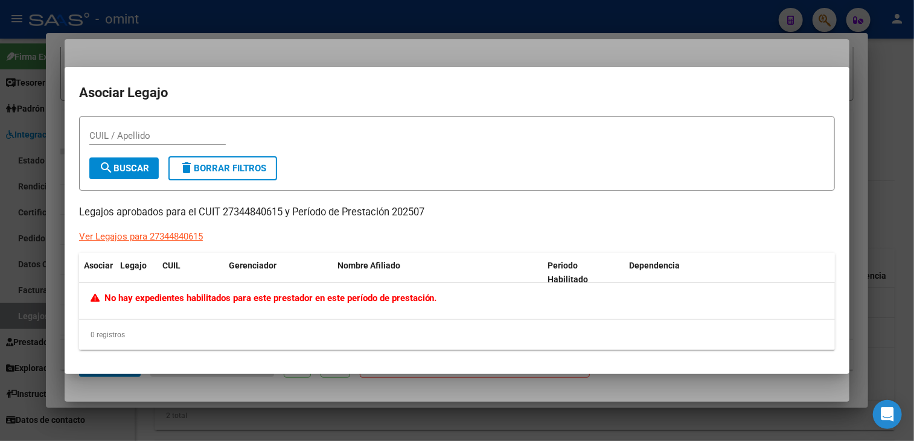
click at [229, 412] on div at bounding box center [457, 220] width 914 height 441
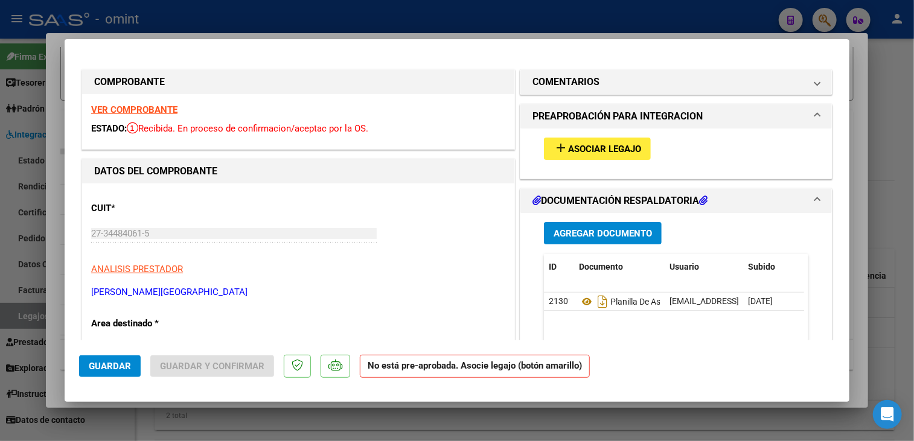
click at [229, 412] on div at bounding box center [457, 220] width 914 height 441
type input "$ 0,00"
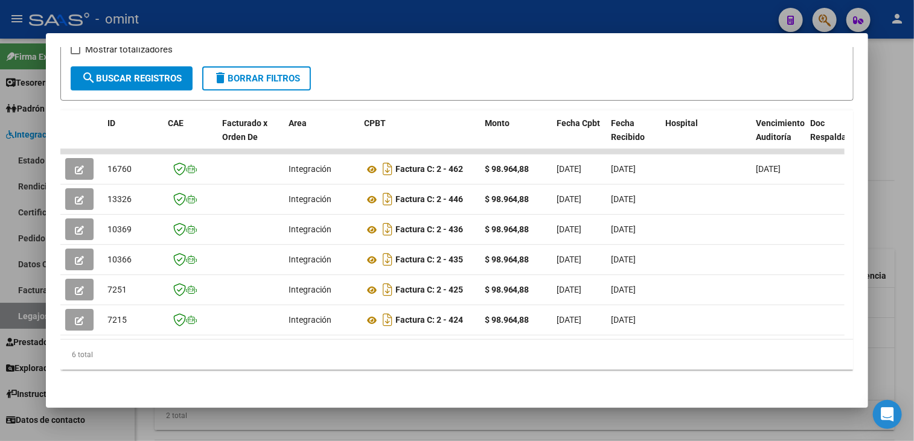
click at [296, 422] on div at bounding box center [457, 220] width 914 height 441
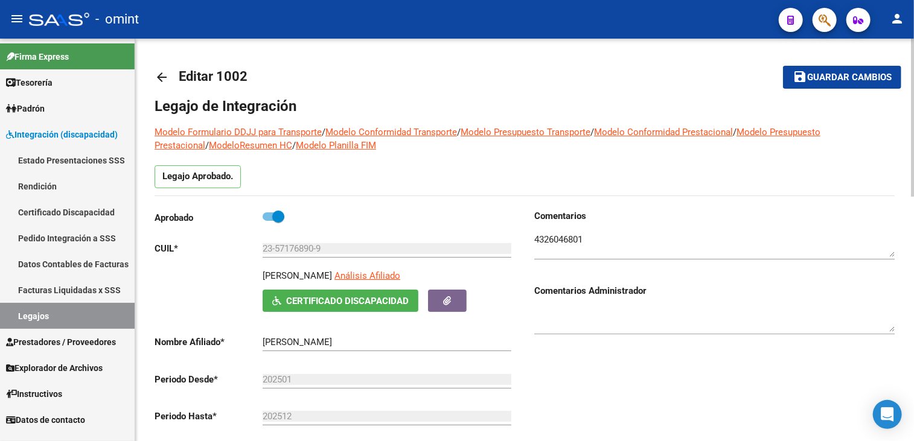
click at [574, 243] on textarea at bounding box center [714, 245] width 360 height 24
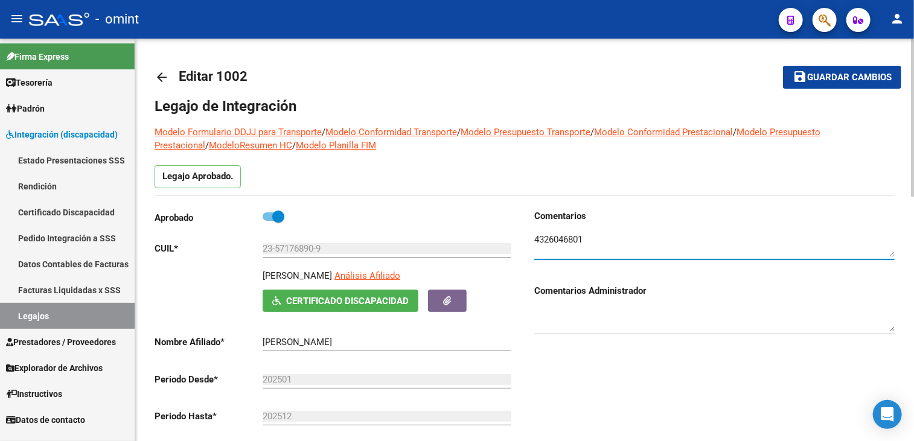
click at [574, 243] on textarea at bounding box center [714, 245] width 360 height 24
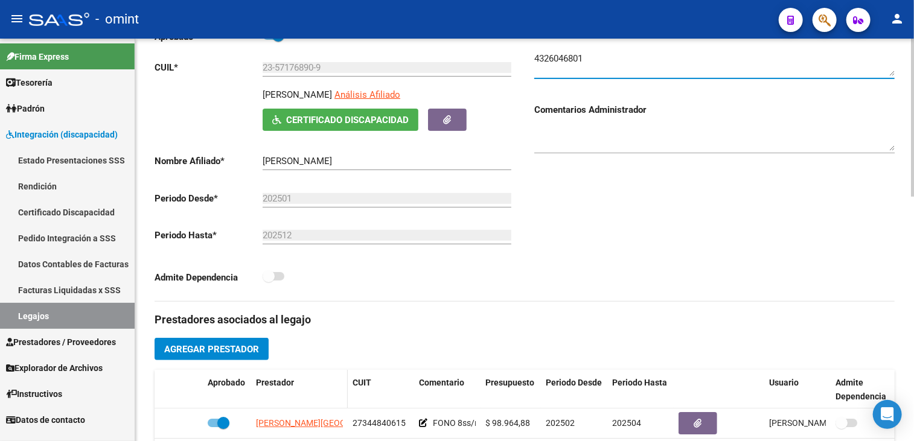
scroll to position [302, 0]
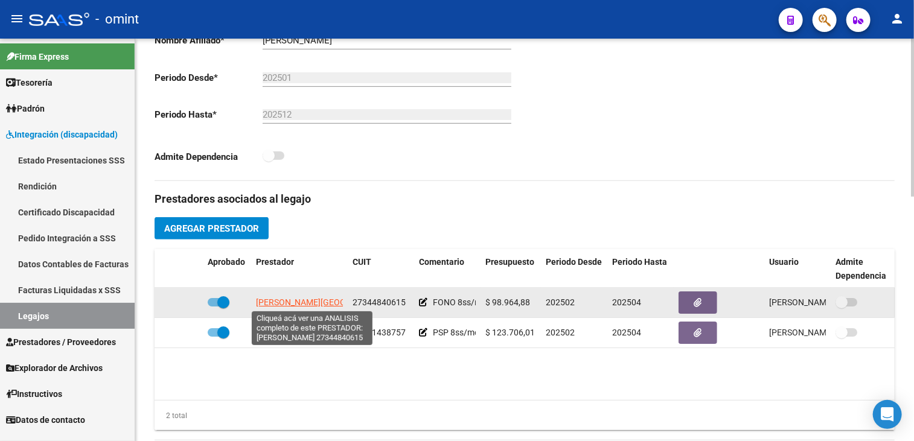
click at [291, 302] on span "[PERSON_NAME][GEOGRAPHIC_DATA]" at bounding box center [329, 302] width 146 height 10
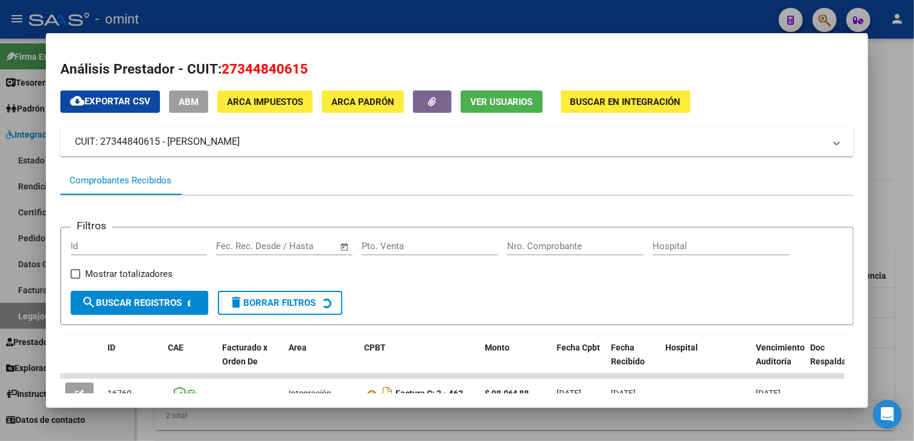
scroll to position [181, 0]
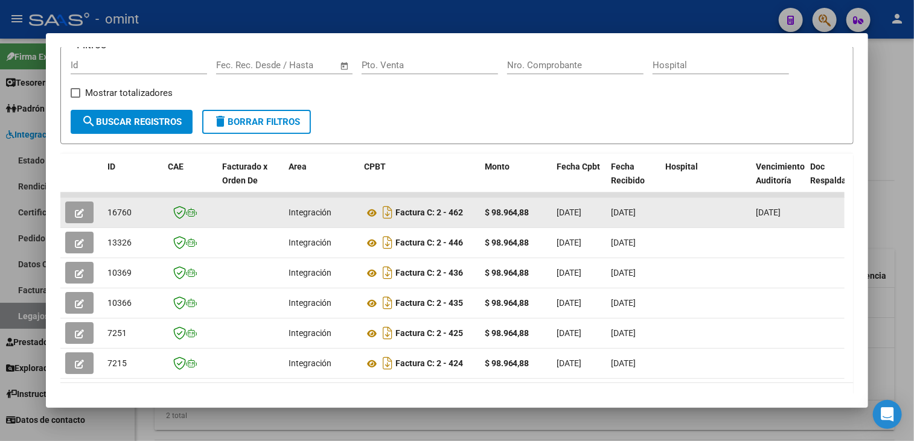
click at [75, 215] on icon "button" at bounding box center [79, 213] width 9 height 9
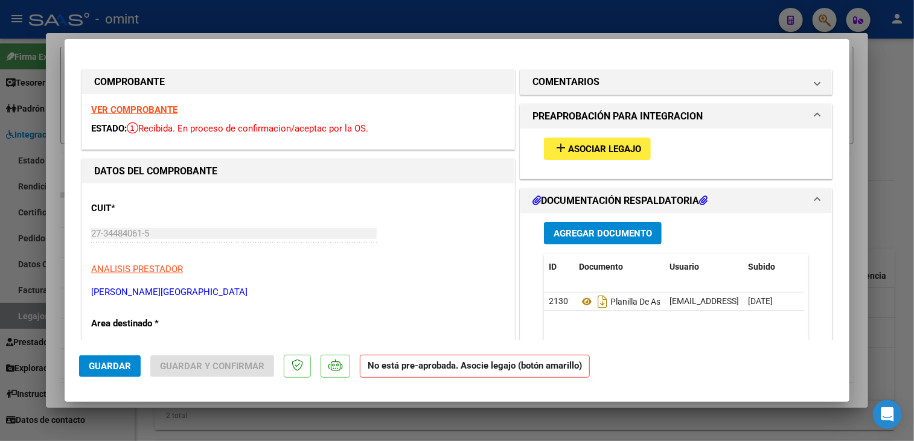
click at [142, 104] on strong "VER COMPROBANTE" at bounding box center [134, 109] width 86 height 11
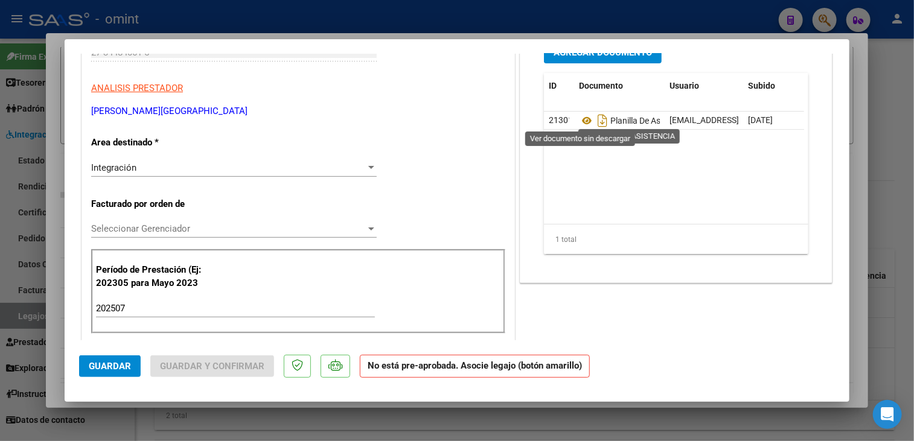
click at [580, 118] on icon at bounding box center [587, 120] width 16 height 14
click at [580, 117] on icon at bounding box center [587, 120] width 16 height 14
click at [433, 419] on div at bounding box center [457, 220] width 914 height 441
type input "$ 0,00"
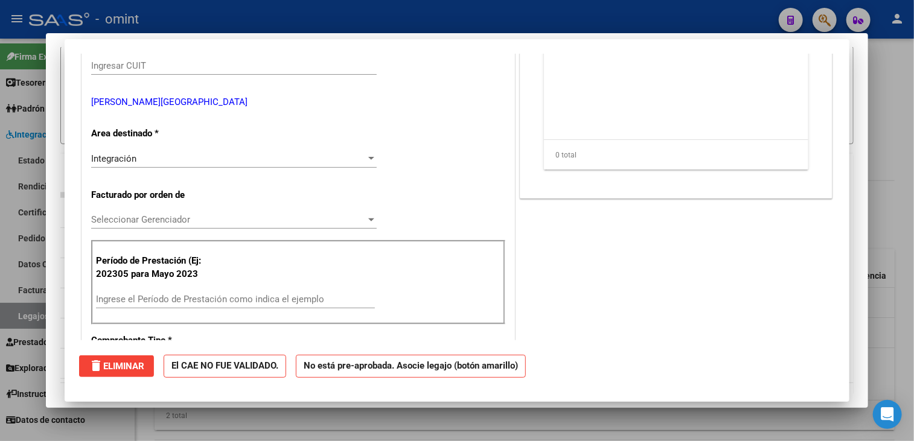
scroll to position [0, 0]
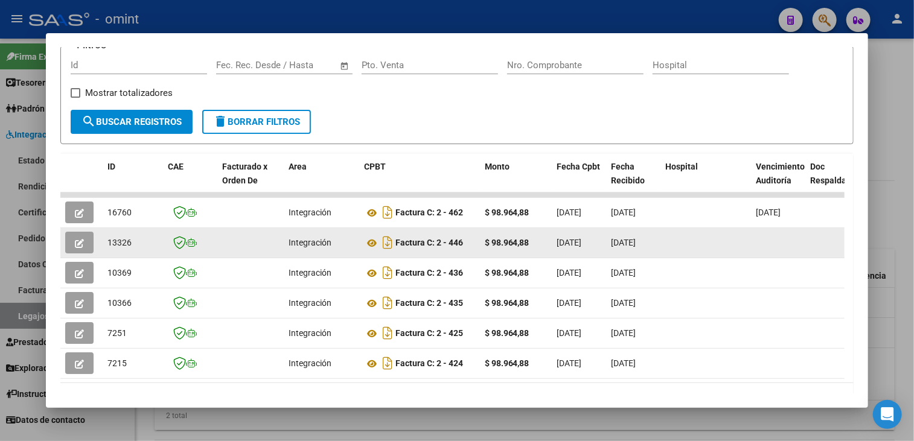
click at [79, 237] on span "button" at bounding box center [79, 242] width 9 height 11
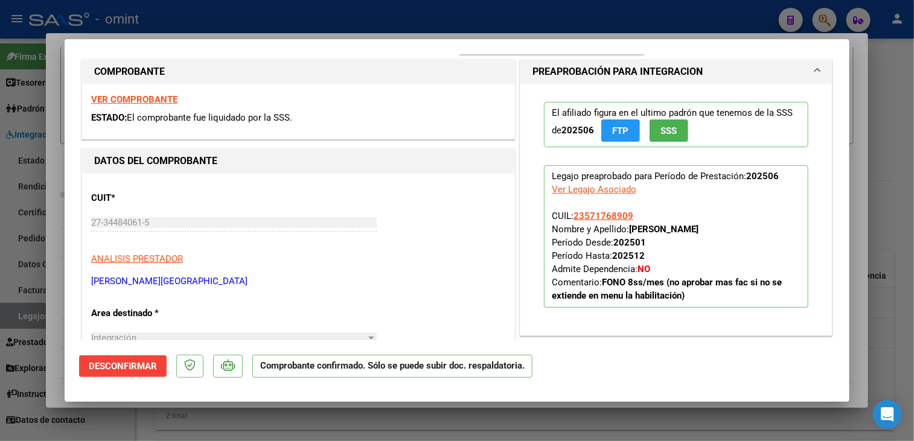
scroll to position [362, 0]
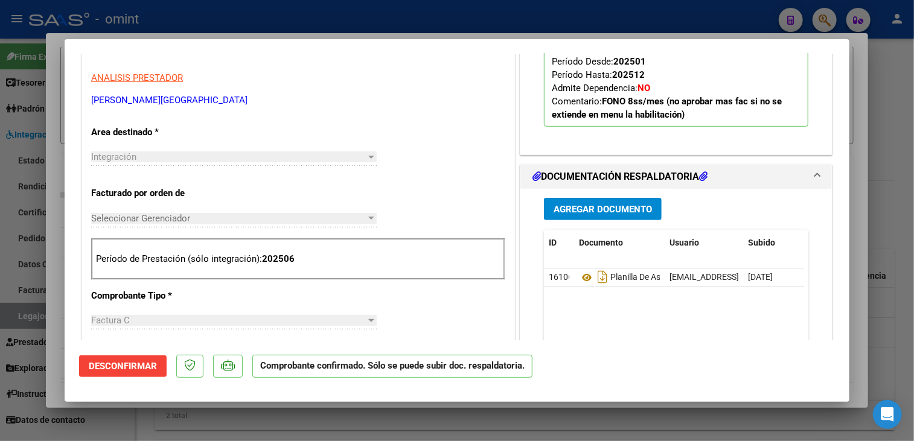
click at [553, 431] on div at bounding box center [457, 220] width 914 height 441
type input "$ 0,00"
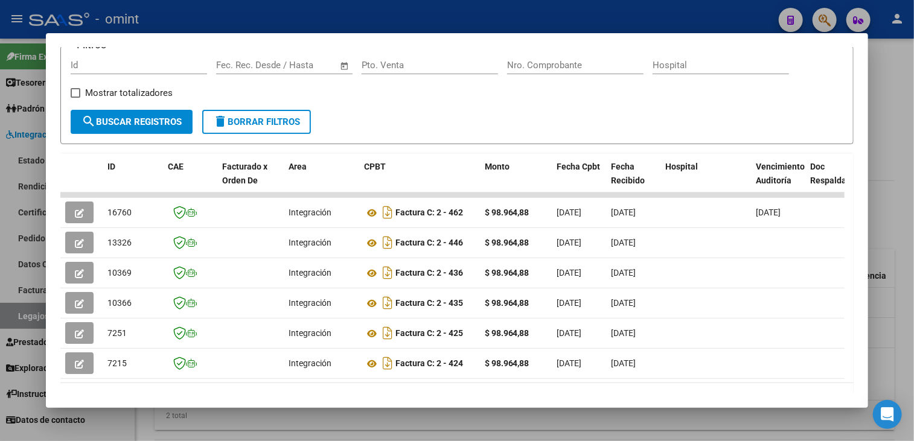
click at [421, 424] on div at bounding box center [457, 220] width 914 height 441
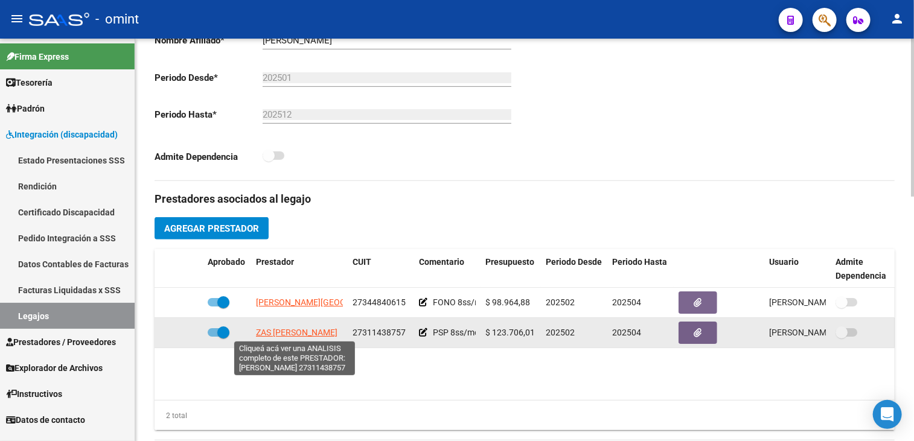
click at [292, 337] on span "ZAS [PERSON_NAME]" at bounding box center [296, 333] width 81 height 10
type textarea "27311438757"
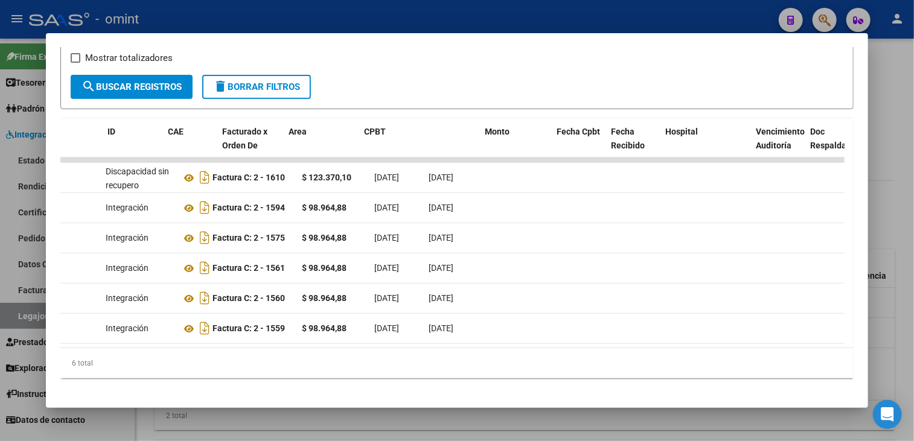
scroll to position [0, 0]
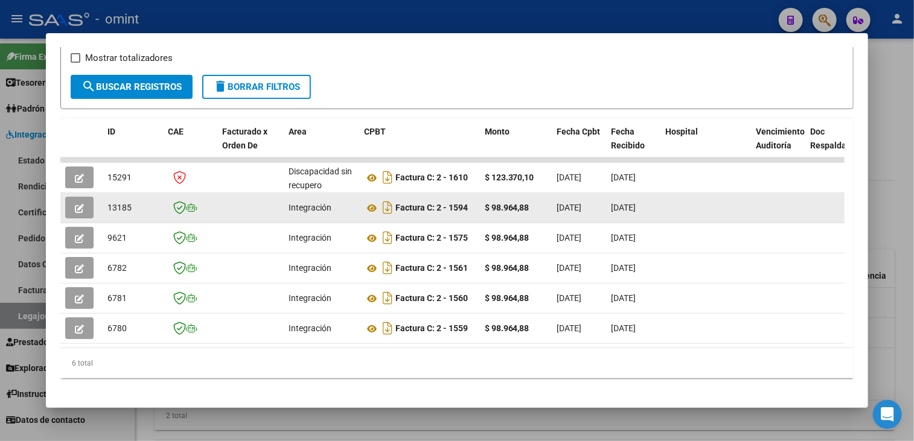
click at [84, 210] on button "button" at bounding box center [79, 208] width 28 height 22
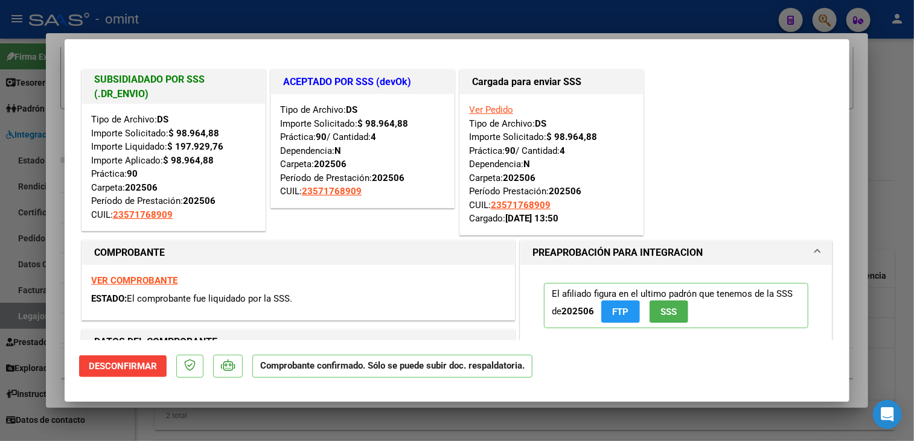
click at [196, 413] on div at bounding box center [457, 220] width 914 height 441
type input "$ 0,00"
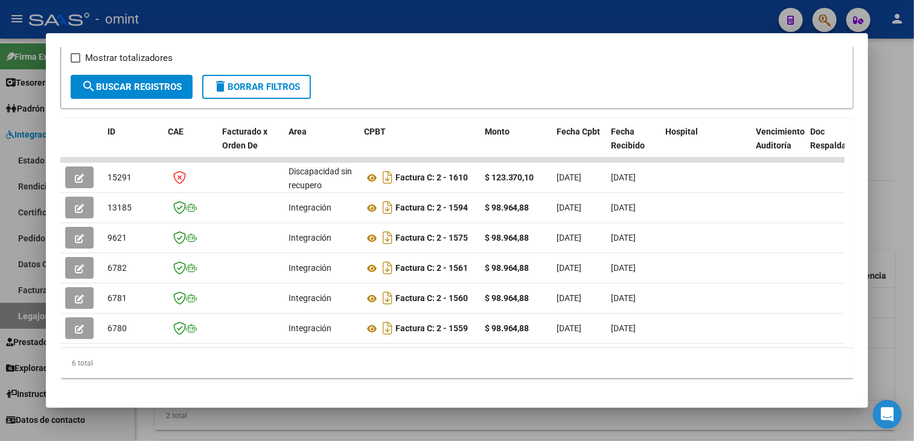
click at [196, 413] on div at bounding box center [457, 220] width 914 height 441
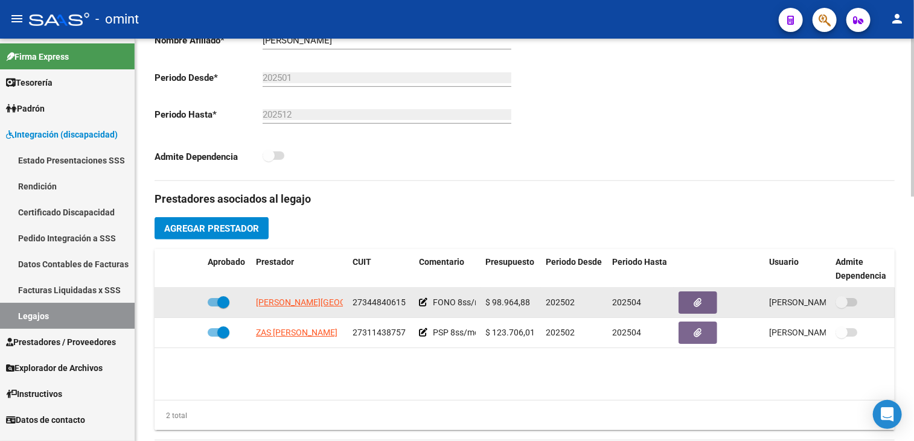
click at [219, 304] on span at bounding box center [223, 302] width 12 height 12
click at [214, 307] on input "checkbox" at bounding box center [213, 307] width 1 height 1
checkbox input "false"
click at [186, 305] on icon at bounding box center [185, 302] width 8 height 8
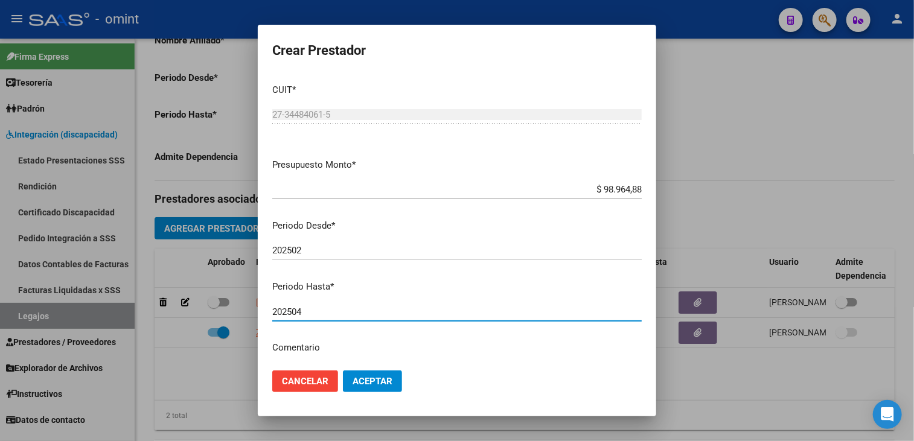
click at [317, 309] on input "202504" at bounding box center [456, 312] width 369 height 11
type input "202508"
click at [381, 381] on span "Aceptar" at bounding box center [372, 381] width 40 height 11
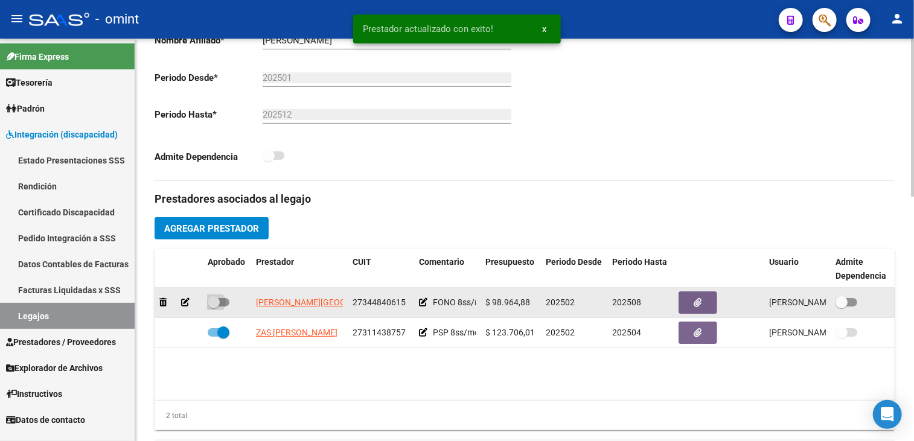
click at [224, 303] on span at bounding box center [219, 302] width 22 height 8
click at [214, 307] on input "checkbox" at bounding box center [213, 307] width 1 height 1
checkbox input "true"
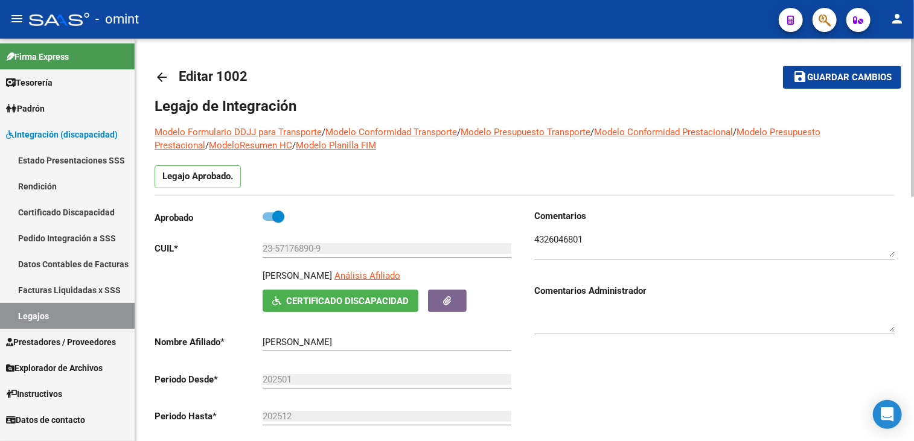
click at [818, 71] on span "save Guardar cambios" at bounding box center [841, 76] width 99 height 11
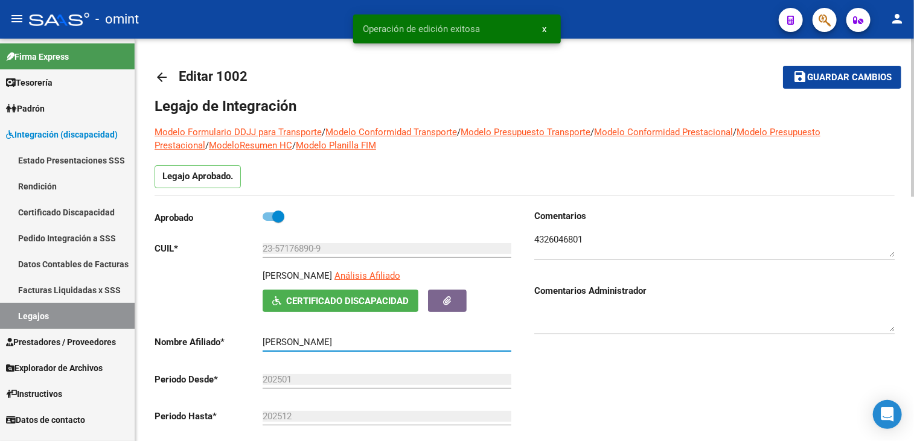
drag, startPoint x: 302, startPoint y: 343, endPoint x: 256, endPoint y: 346, distance: 46.0
click at [256, 346] on app-form-text-field "Nombre Afiliado * [PERSON_NAME] el nombre" at bounding box center [332, 342] width 357 height 11
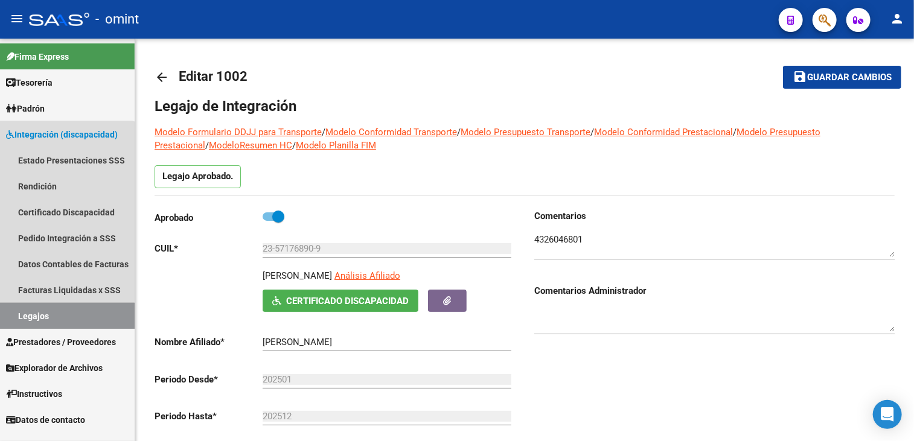
click at [52, 320] on link "Legajos" at bounding box center [67, 316] width 135 height 26
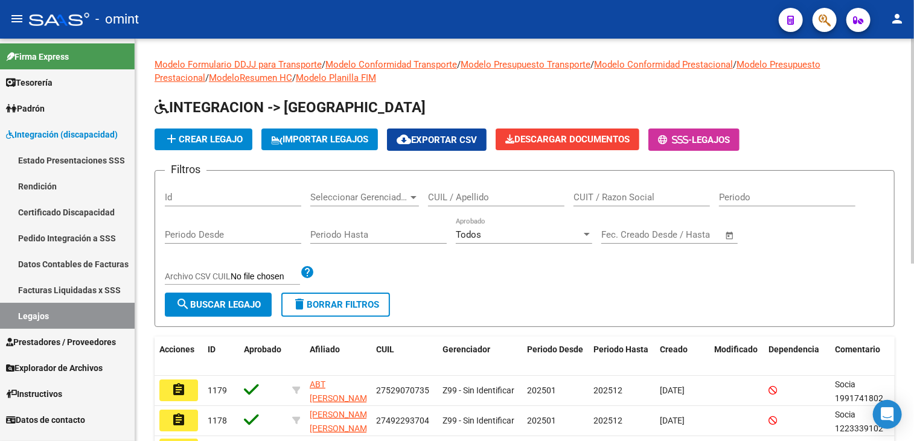
click at [502, 200] on input "CUIL / Apellido" at bounding box center [496, 197] width 136 height 11
paste input "[PERSON_NAME]"
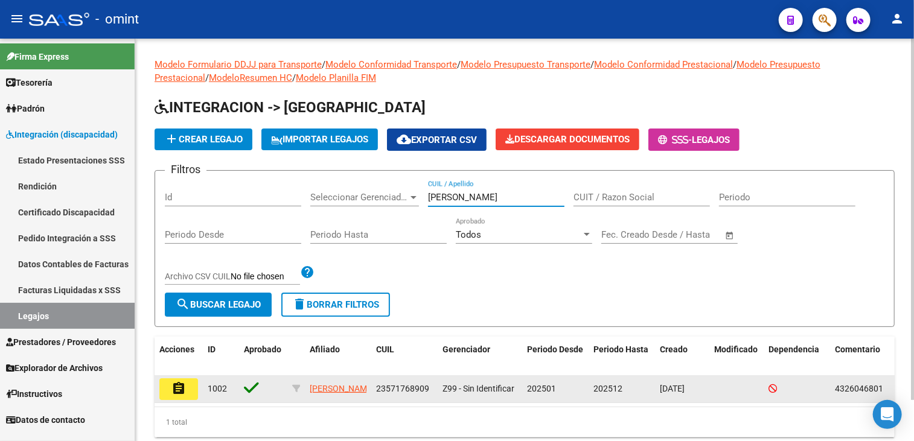
type input "[PERSON_NAME]"
click at [188, 387] on button "assignment" at bounding box center [178, 389] width 39 height 22
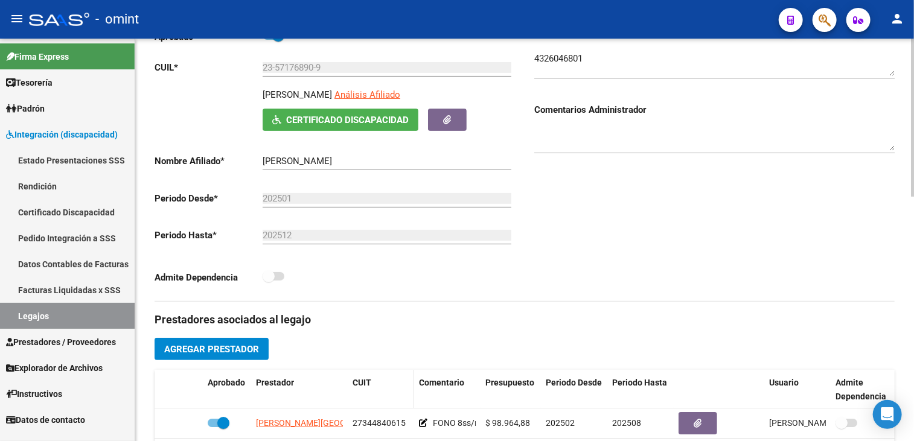
scroll to position [362, 0]
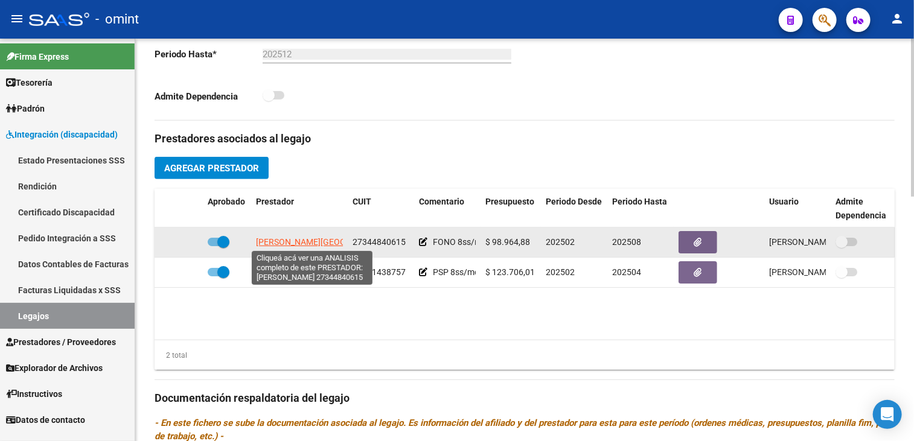
click at [277, 241] on span "[PERSON_NAME][GEOGRAPHIC_DATA]" at bounding box center [329, 242] width 146 height 10
type textarea "27344840615"
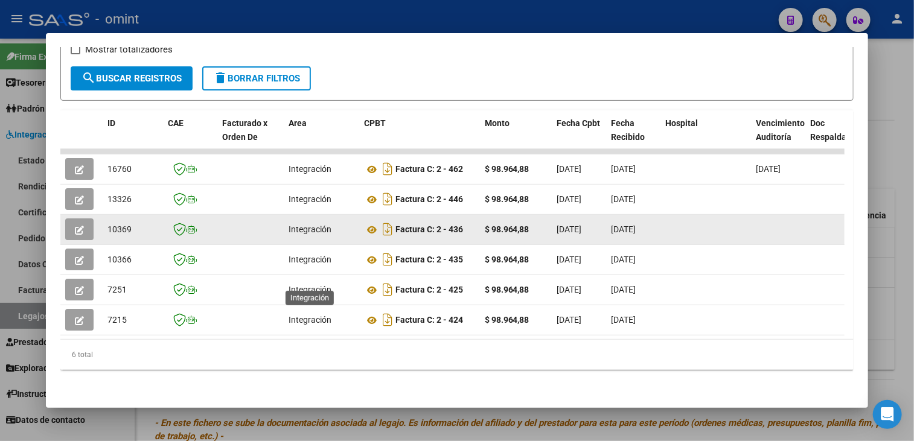
scroll to position [171, 0]
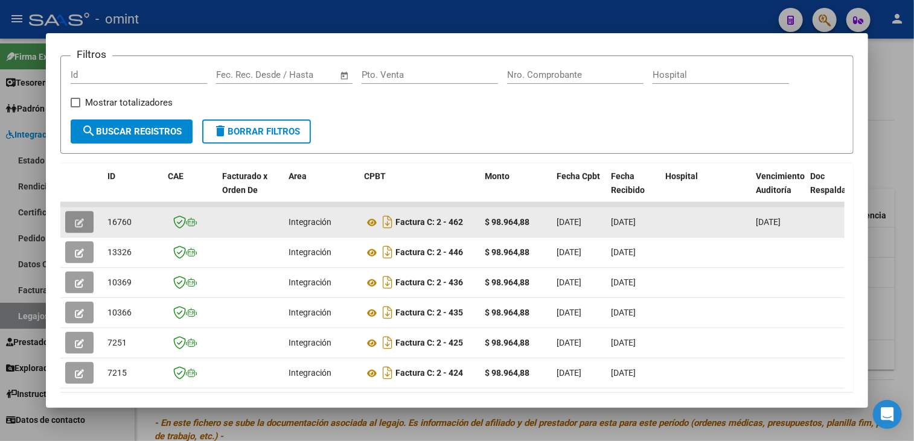
click at [71, 221] on button "button" at bounding box center [79, 222] width 28 height 22
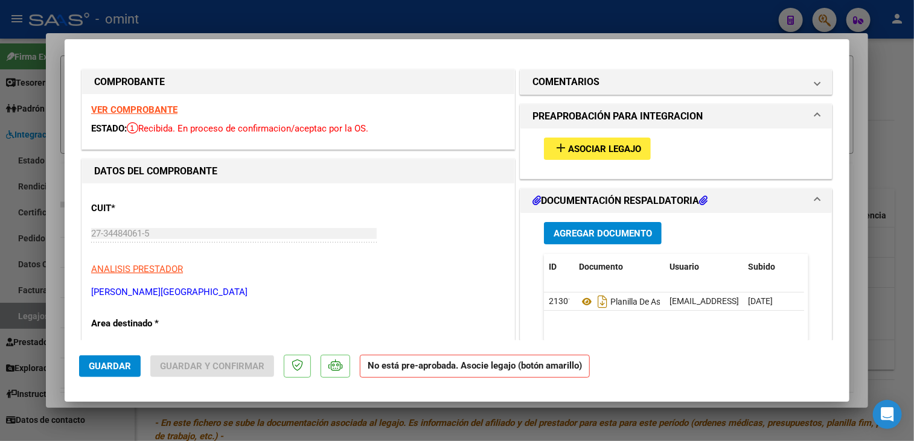
click at [621, 141] on button "add Asociar Legajo" at bounding box center [597, 149] width 107 height 22
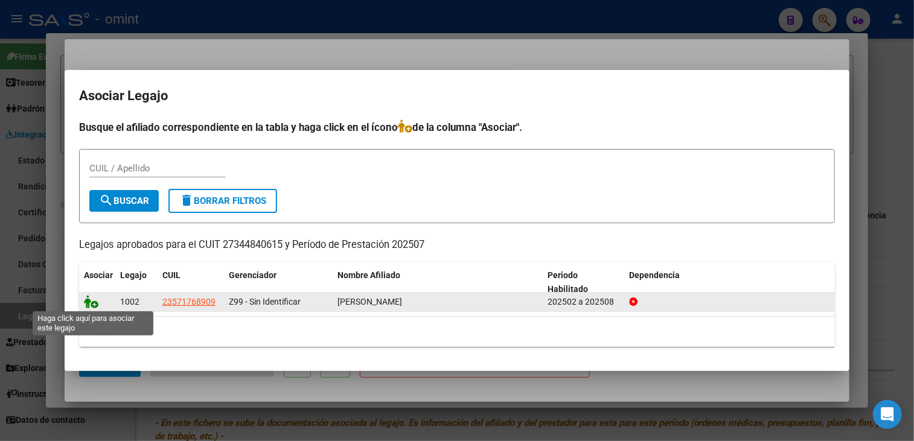
click at [94, 301] on icon at bounding box center [91, 301] width 14 height 13
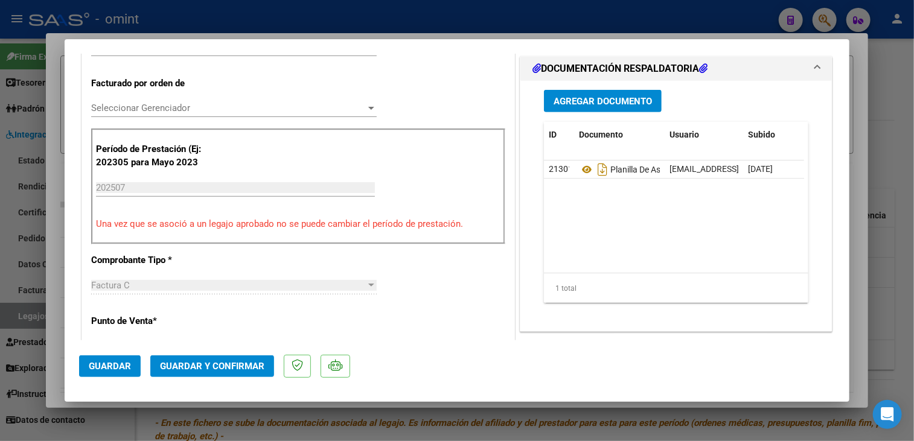
scroll to position [241, 0]
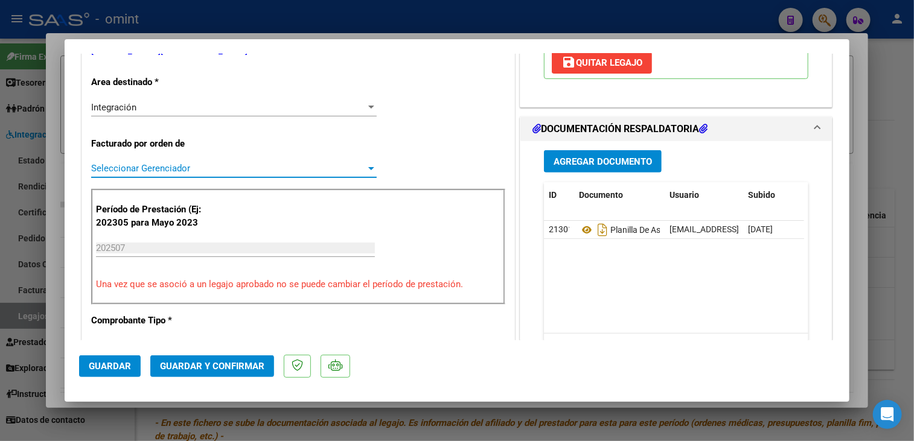
click at [156, 171] on span "Seleccionar Gerenciador" at bounding box center [228, 168] width 275 height 11
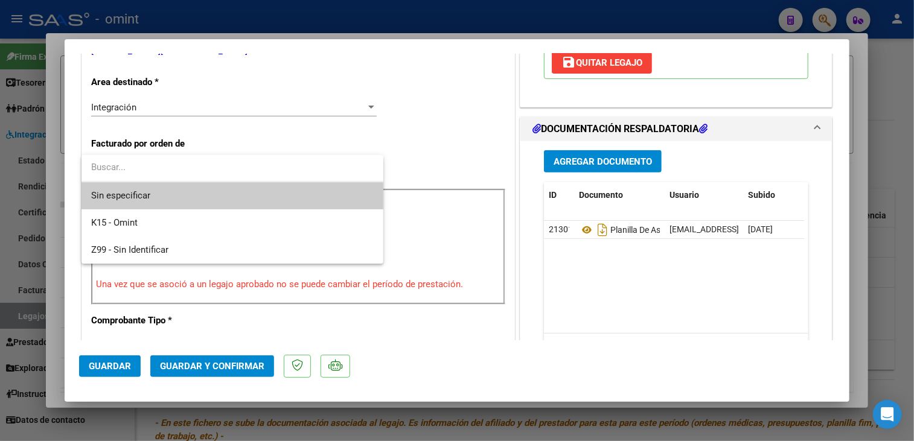
click at [134, 202] on span "Sin especificar" at bounding box center [232, 195] width 282 height 27
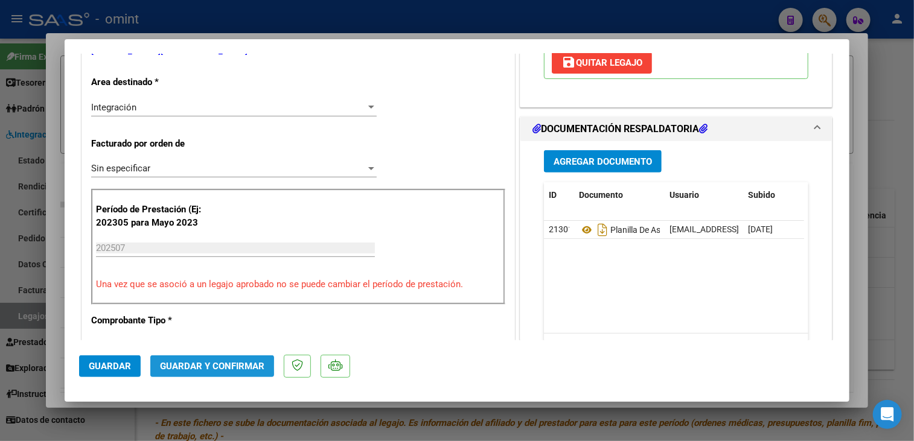
click at [202, 367] on span "Guardar y Confirmar" at bounding box center [212, 366] width 104 height 11
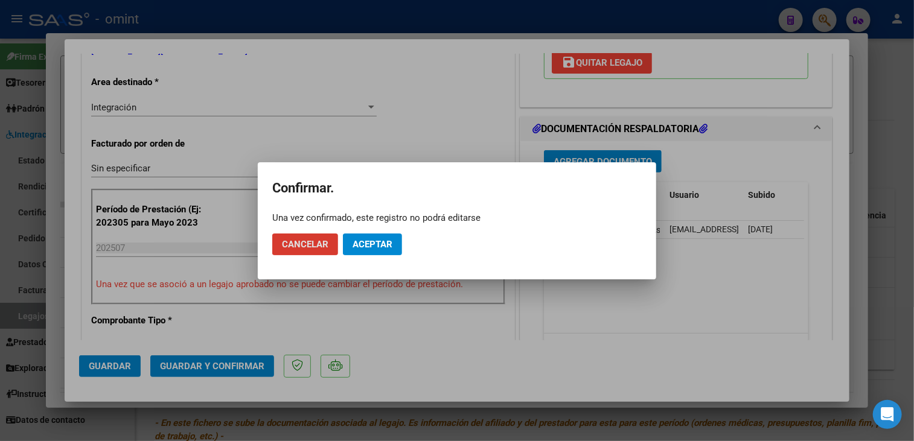
click at [387, 251] on button "Aceptar" at bounding box center [372, 245] width 59 height 22
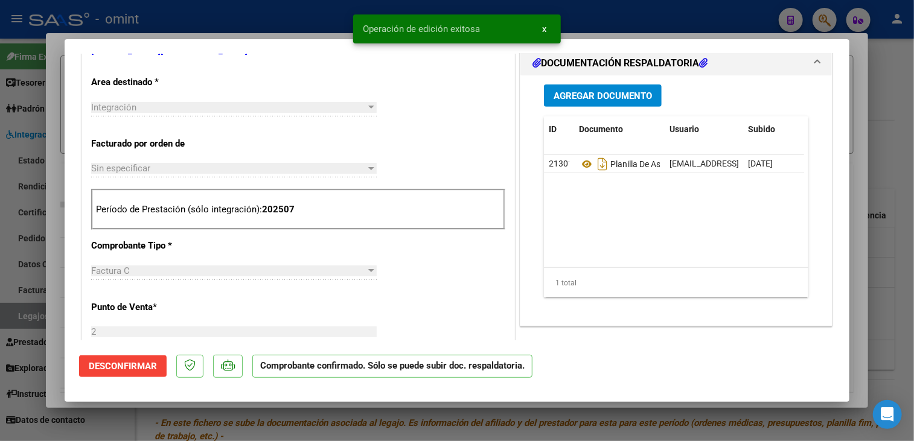
click at [351, 417] on div at bounding box center [457, 220] width 914 height 441
type input "$ 0,00"
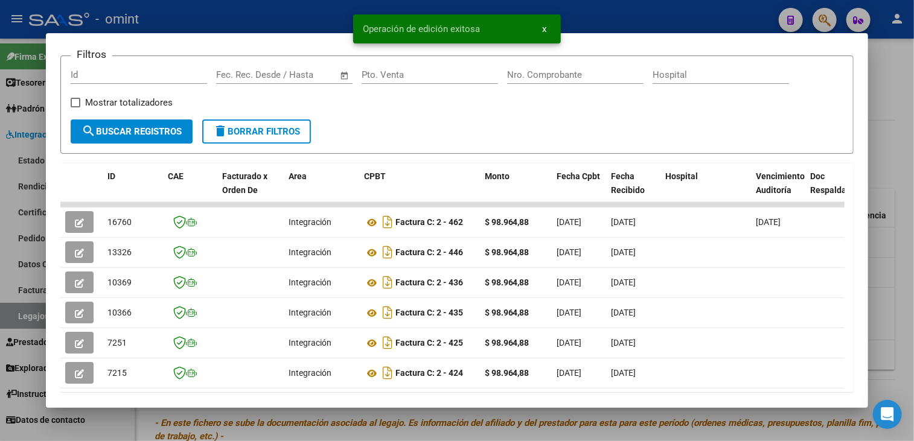
scroll to position [0, 0]
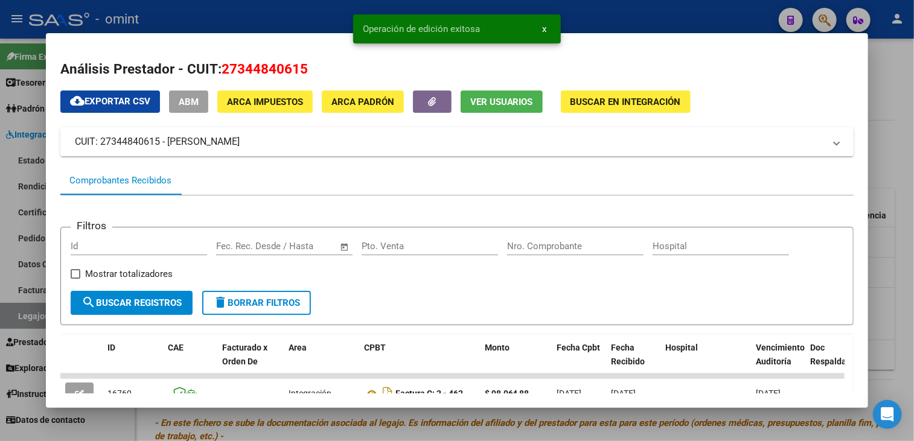
click at [444, 427] on div at bounding box center [457, 220] width 914 height 441
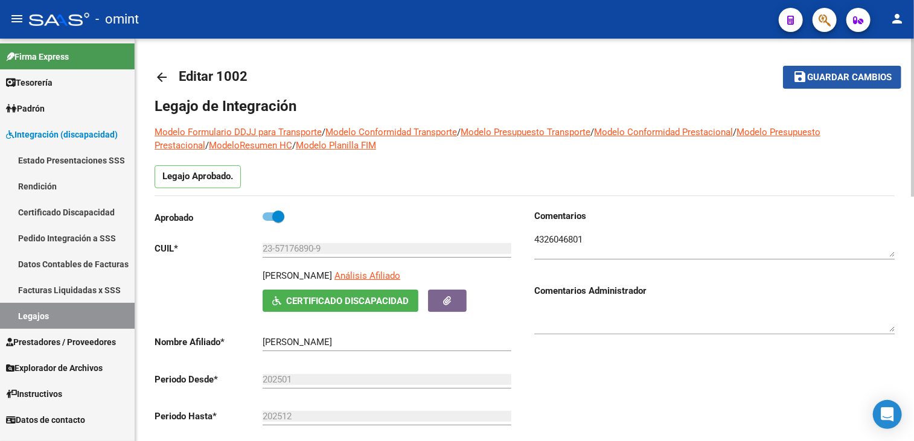
click at [813, 79] on span "Guardar cambios" at bounding box center [849, 77] width 84 height 11
click at [824, 83] on button "save Guardar cambios" at bounding box center [842, 77] width 118 height 22
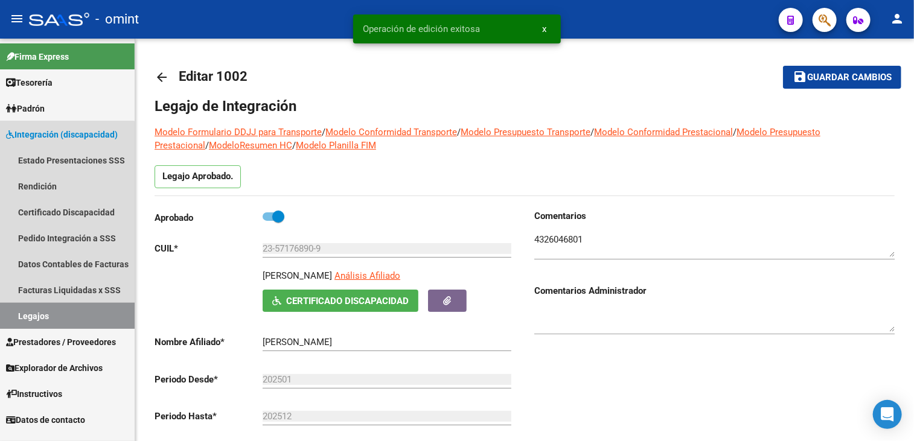
click at [60, 319] on link "Legajos" at bounding box center [67, 316] width 135 height 26
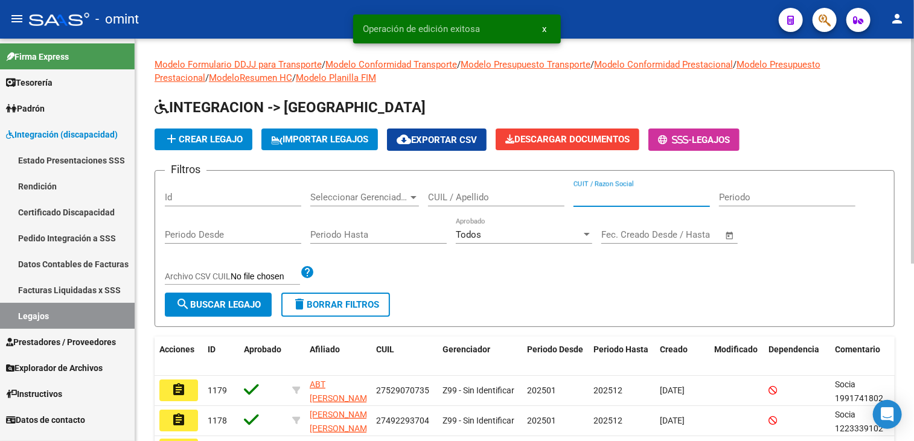
click at [611, 194] on input "CUIT / Razon Social" at bounding box center [641, 197] width 136 height 11
click at [520, 193] on input "CUIL / Apellido" at bounding box center [496, 197] width 136 height 11
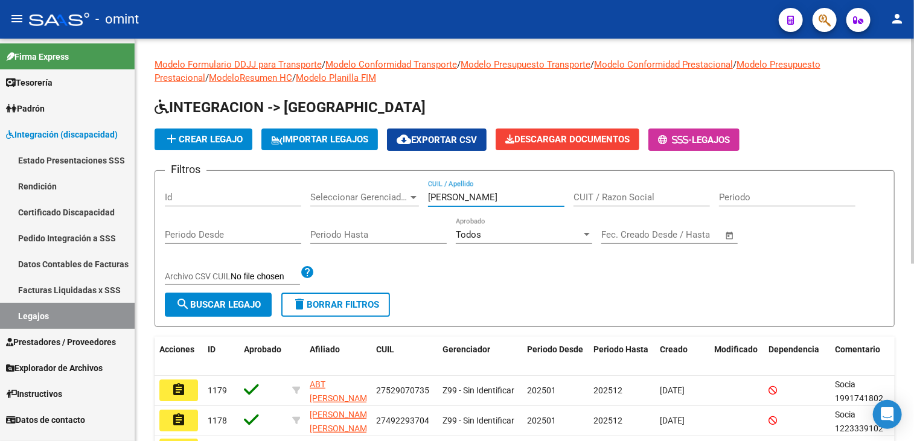
click at [437, 199] on input "[PERSON_NAME]" at bounding box center [496, 197] width 136 height 11
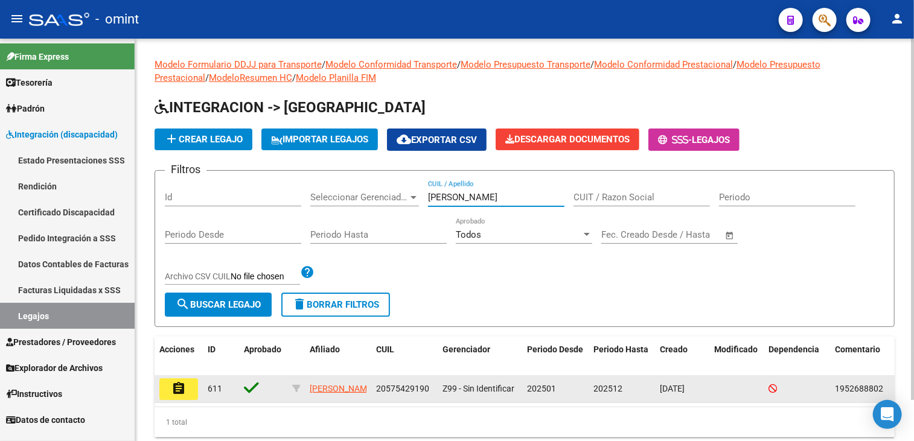
type input "[PERSON_NAME]"
click at [181, 392] on mat-icon "assignment" at bounding box center [178, 388] width 14 height 14
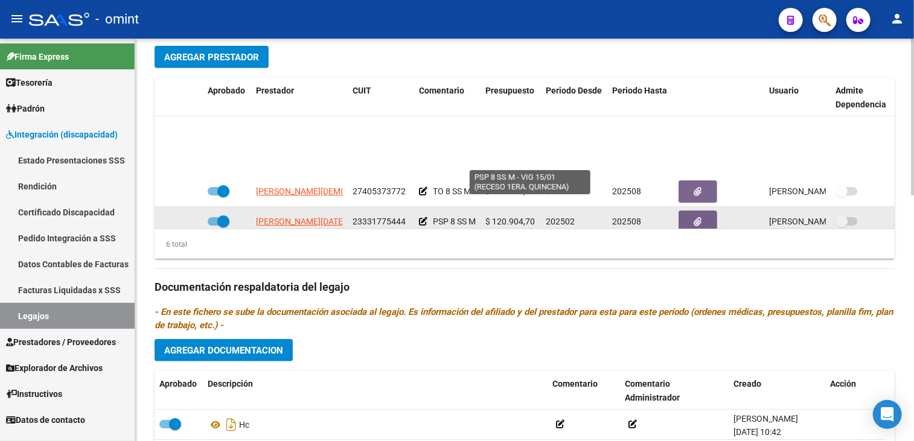
scroll to position [60, 0]
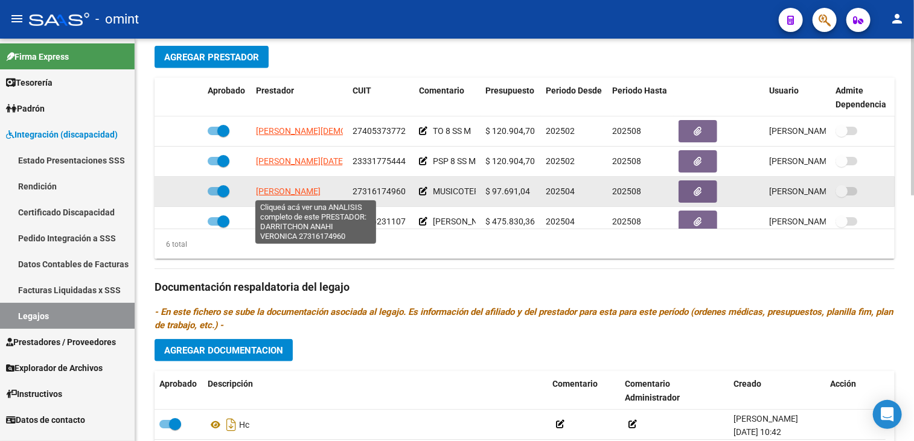
click at [299, 192] on span "[PERSON_NAME]" at bounding box center [288, 191] width 65 height 10
type textarea "27316174960"
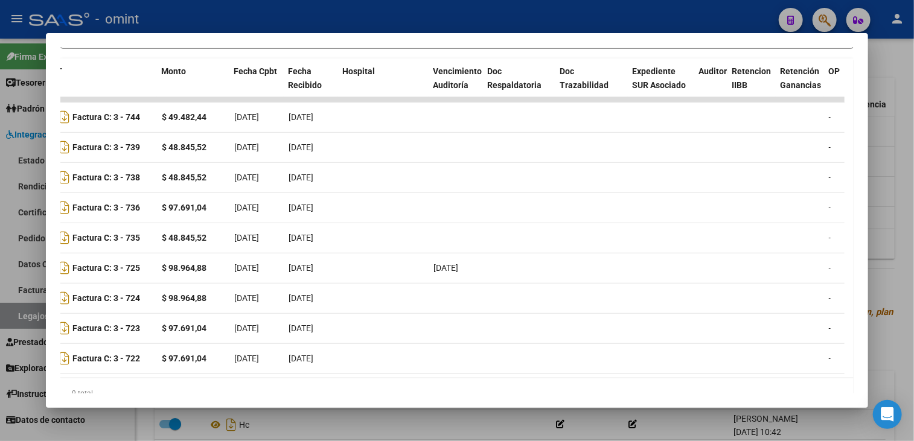
scroll to position [0, 0]
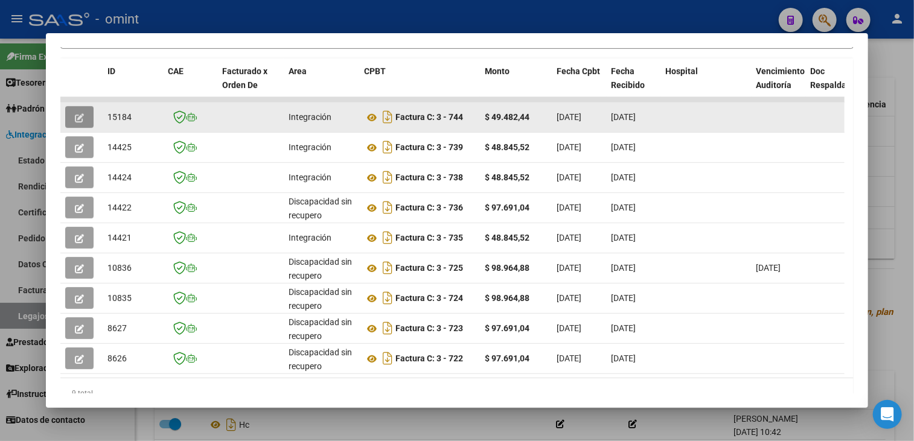
click at [72, 107] on button "button" at bounding box center [79, 117] width 28 height 22
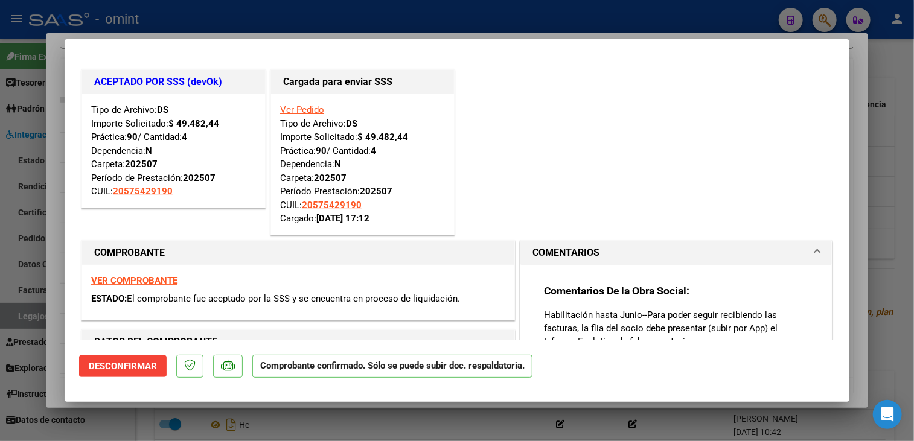
click at [148, 277] on strong "VER COMPROBANTE" at bounding box center [134, 280] width 86 height 11
click at [287, 425] on div at bounding box center [457, 220] width 914 height 441
type input "$ 0,00"
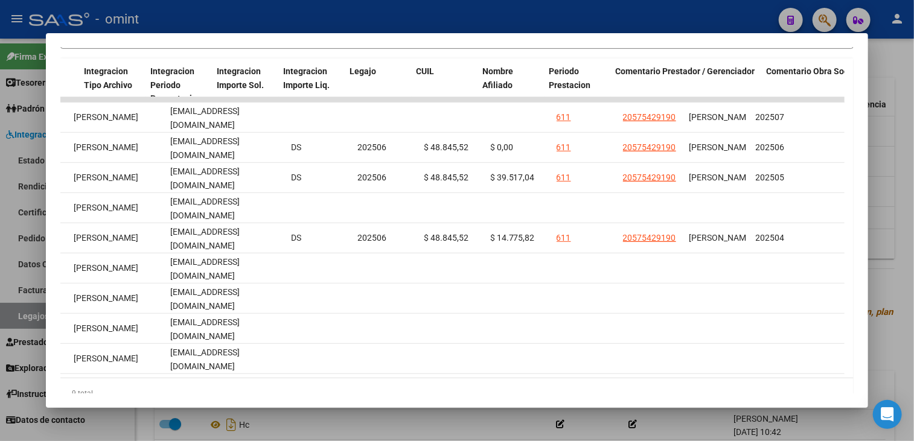
scroll to position [0, 1651]
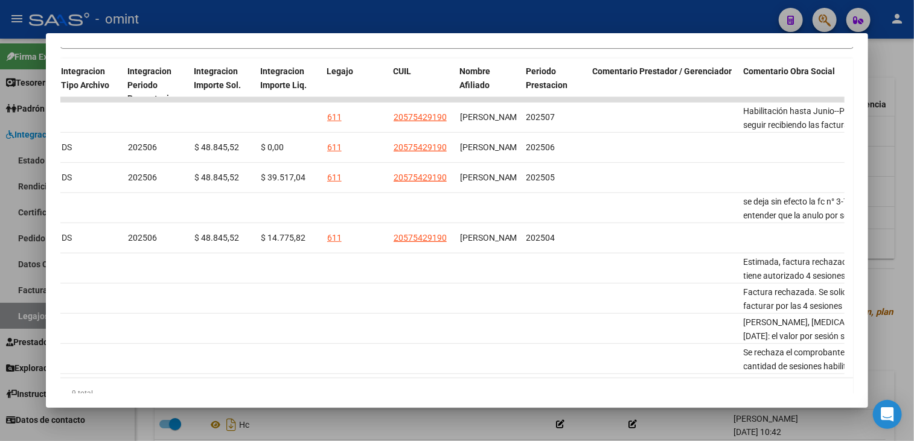
click at [469, 432] on div at bounding box center [457, 220] width 914 height 441
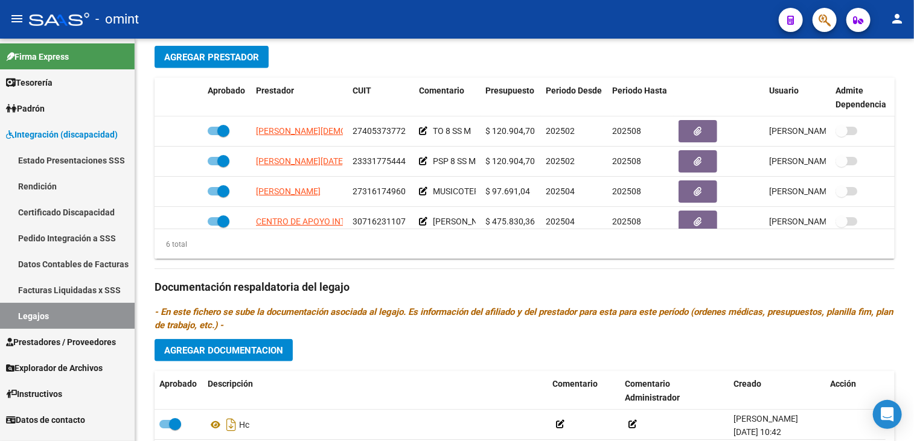
click at [30, 320] on link "Legajos" at bounding box center [67, 316] width 135 height 26
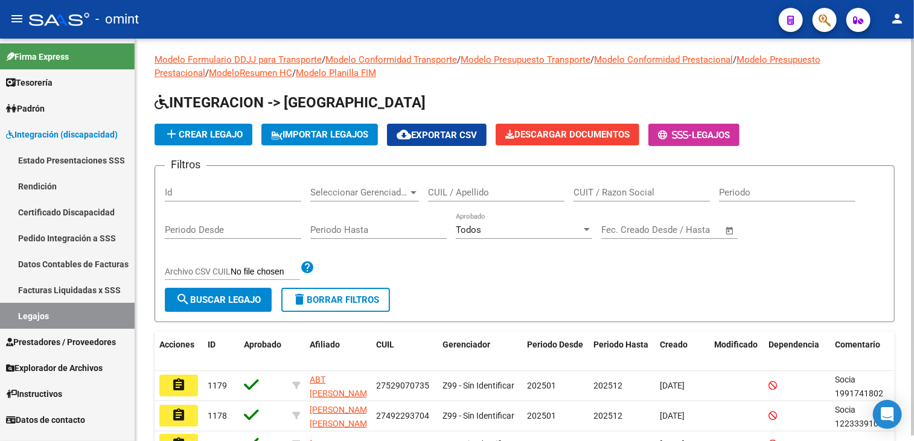
scroll to position [317, 0]
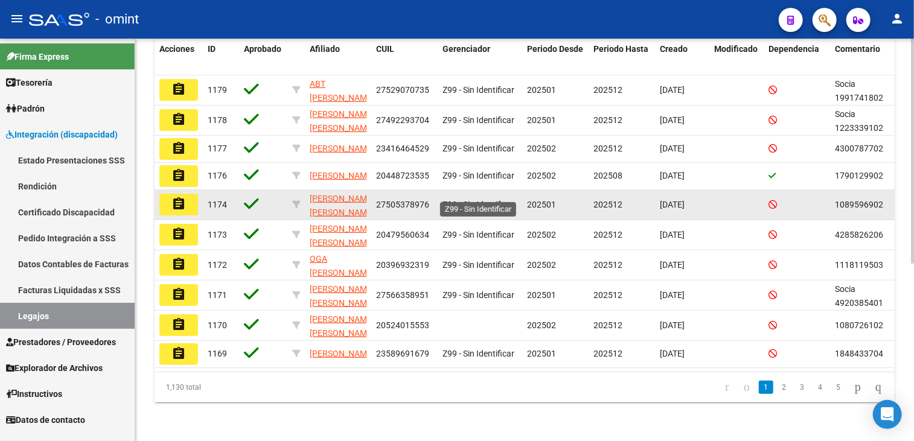
click at [448, 200] on span "Z99 - Sin Identificar" at bounding box center [478, 205] width 72 height 10
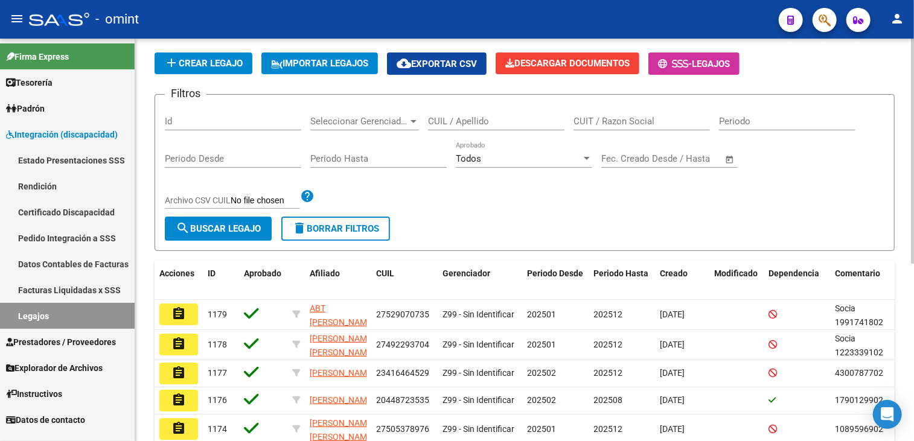
scroll to position [0, 0]
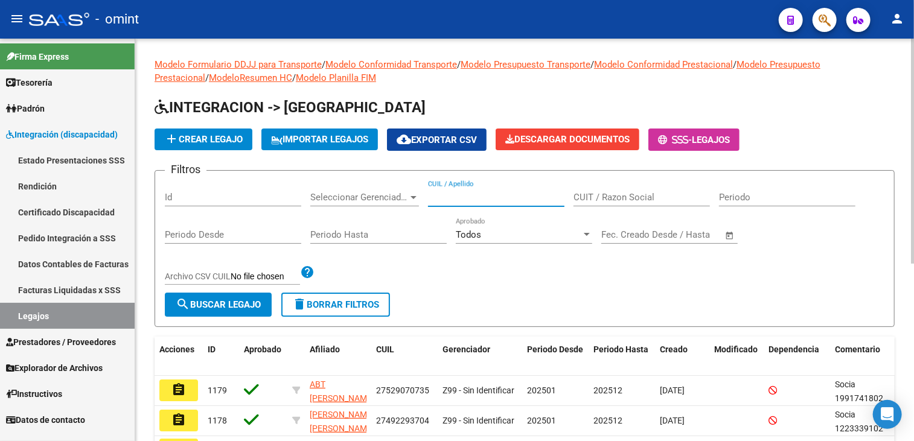
click at [456, 192] on input "CUIL / Apellido" at bounding box center [496, 197] width 136 height 11
paste input "[PERSON_NAME]"
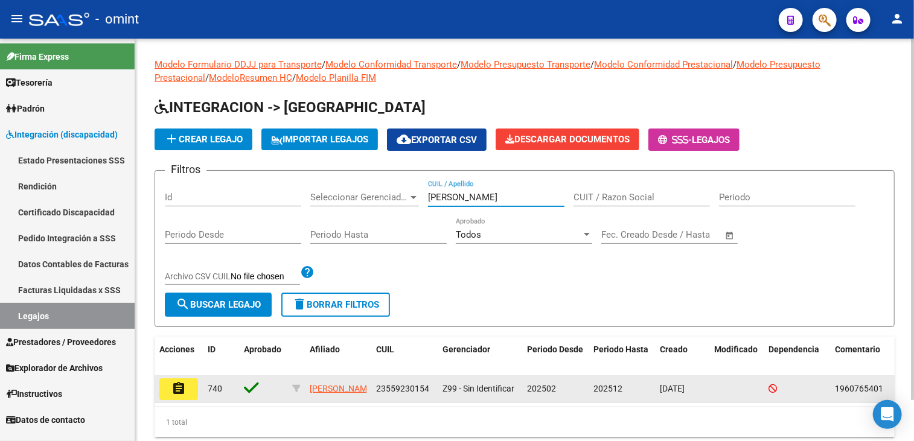
type input "[PERSON_NAME]"
click at [186, 397] on button "assignment" at bounding box center [178, 389] width 39 height 22
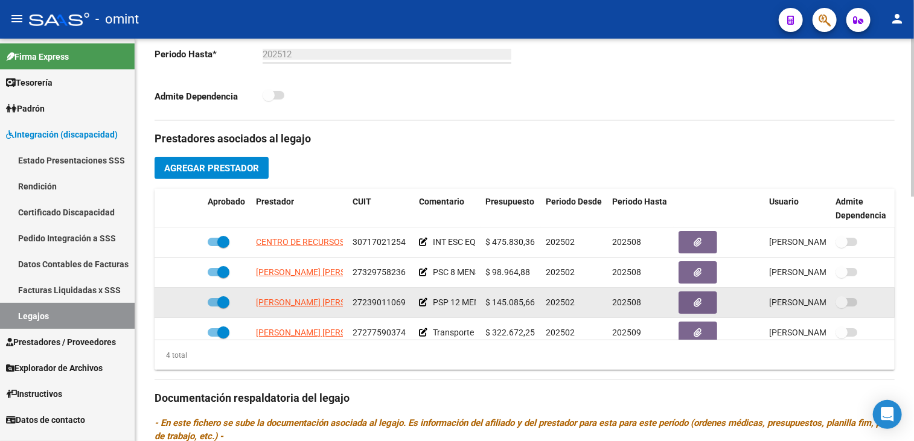
scroll to position [22, 0]
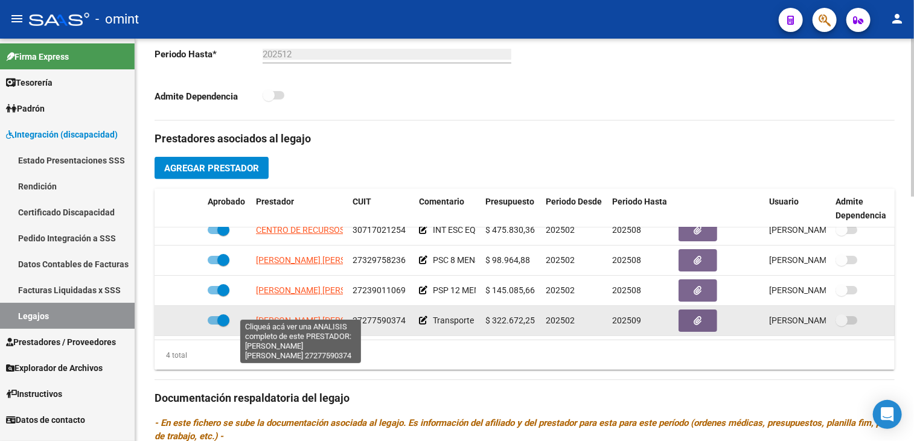
click at [311, 316] on span "[PERSON_NAME] [PERSON_NAME]" at bounding box center [321, 321] width 131 height 10
type textarea "27277590374"
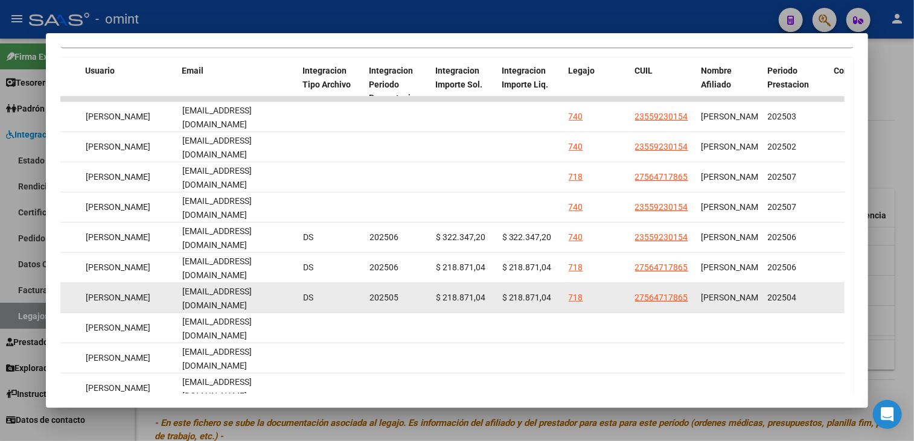
scroll to position [337, 0]
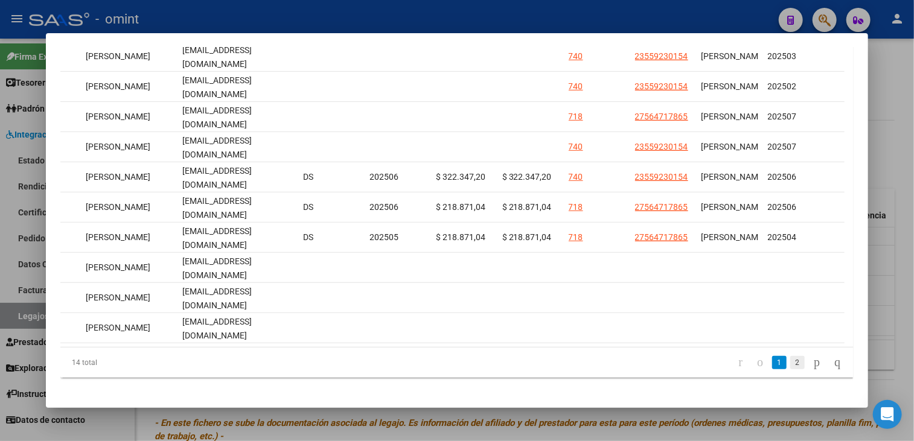
click at [790, 369] on link "2" at bounding box center [797, 362] width 14 height 13
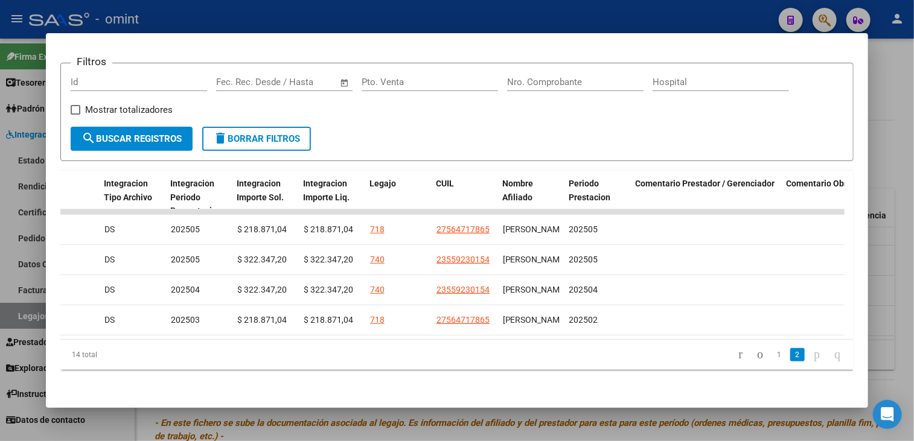
scroll to position [0, 0]
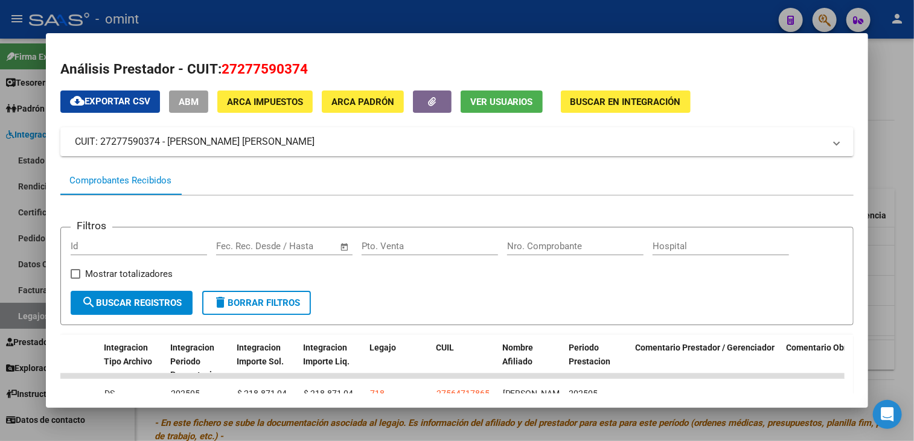
click at [259, 71] on span "27277590374" at bounding box center [264, 69] width 86 height 16
copy span "27277590374"
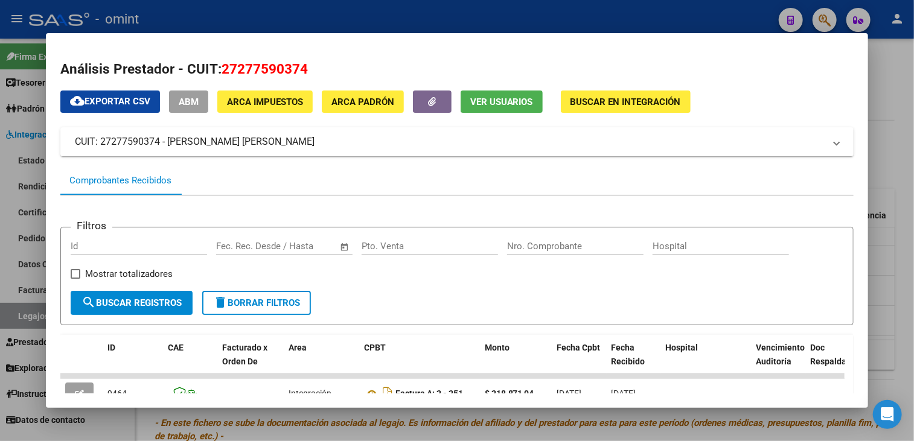
scroll to position [171, 0]
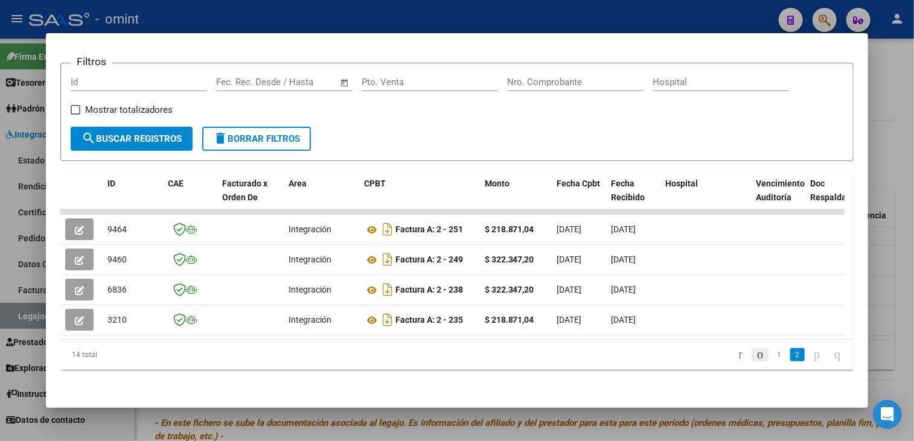
click at [755, 355] on icon "go to previous page" at bounding box center [760, 354] width 10 height 14
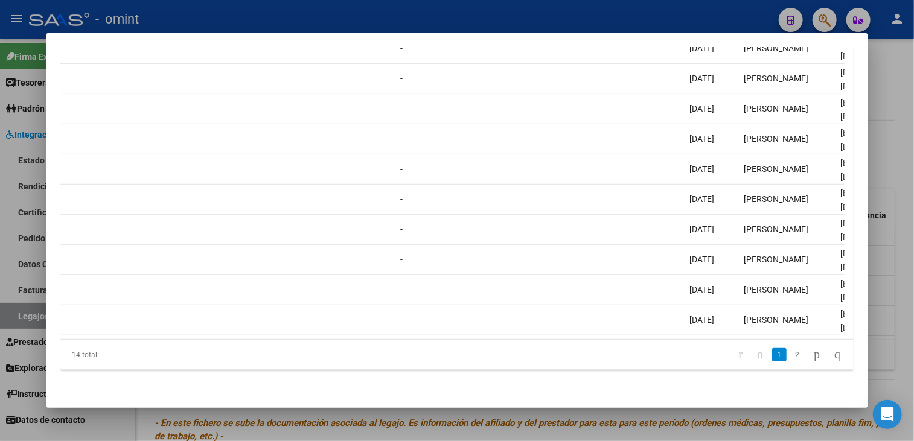
scroll to position [0, 0]
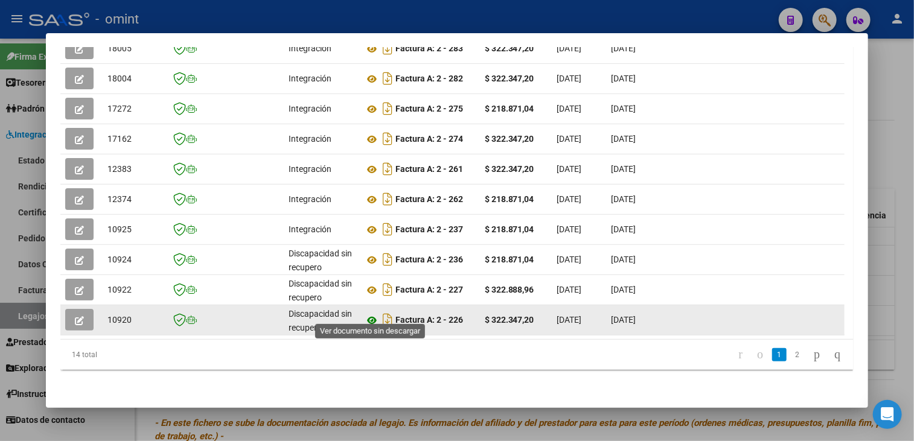
click at [369, 313] on icon at bounding box center [372, 320] width 16 height 14
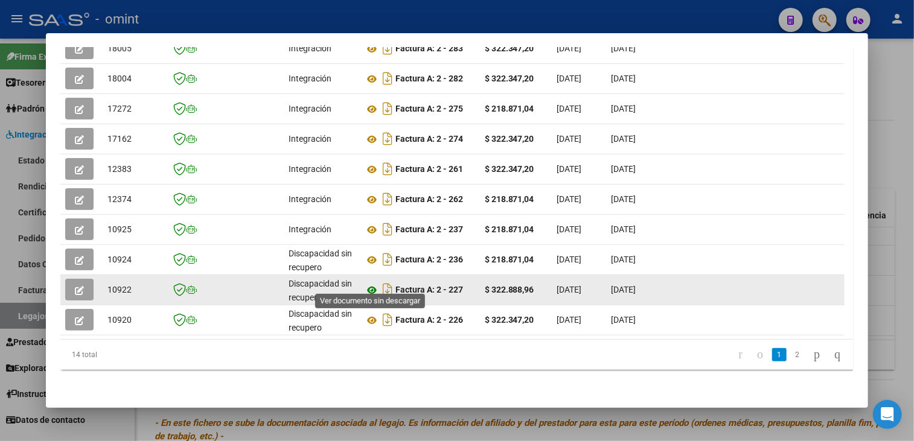
click at [370, 283] on icon at bounding box center [372, 290] width 16 height 14
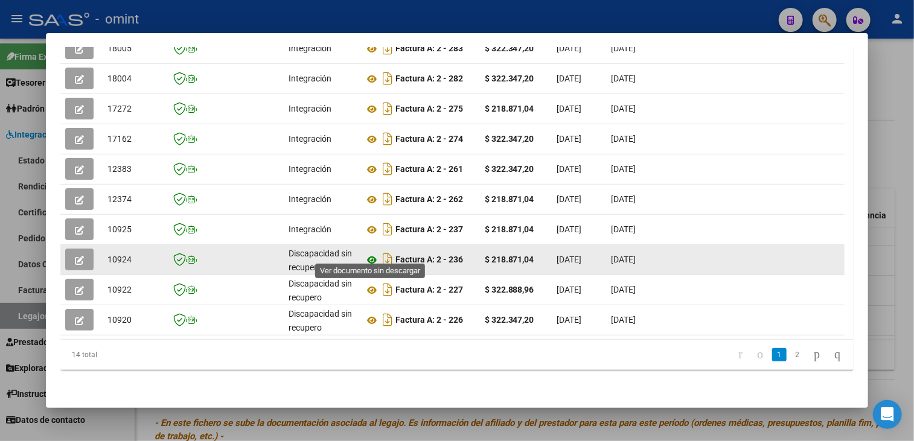
click at [369, 253] on icon at bounding box center [372, 260] width 16 height 14
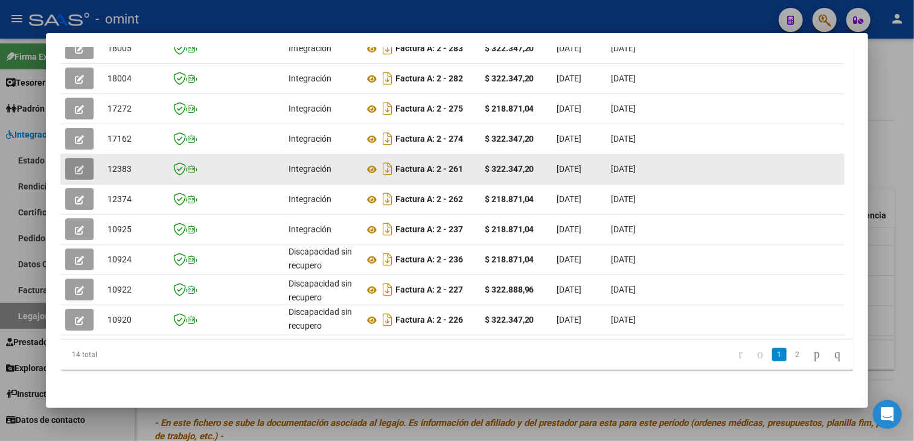
click at [71, 158] on button "button" at bounding box center [79, 169] width 28 height 22
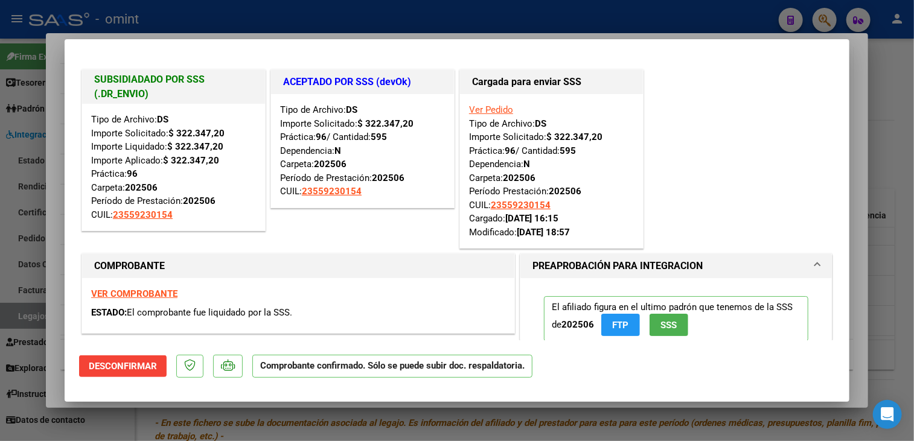
click at [50, 113] on div at bounding box center [457, 220] width 914 height 441
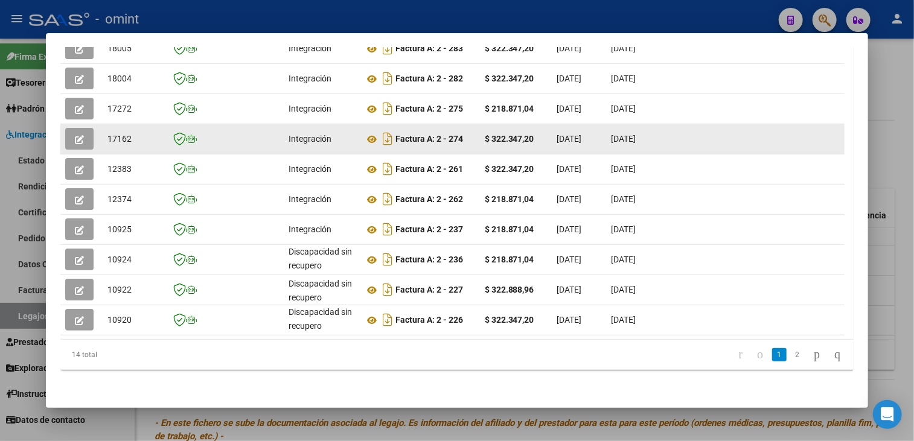
click at [82, 135] on icon "button" at bounding box center [79, 139] width 9 height 9
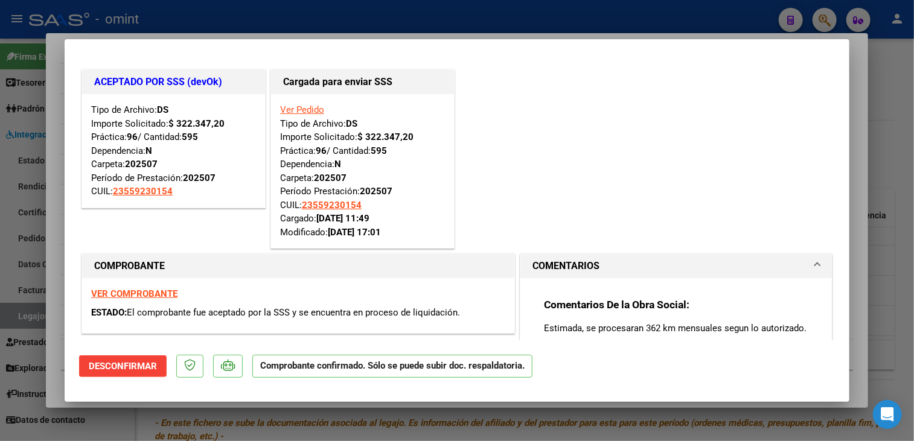
click at [63, 124] on div at bounding box center [457, 220] width 914 height 441
type input "$ 0,00"
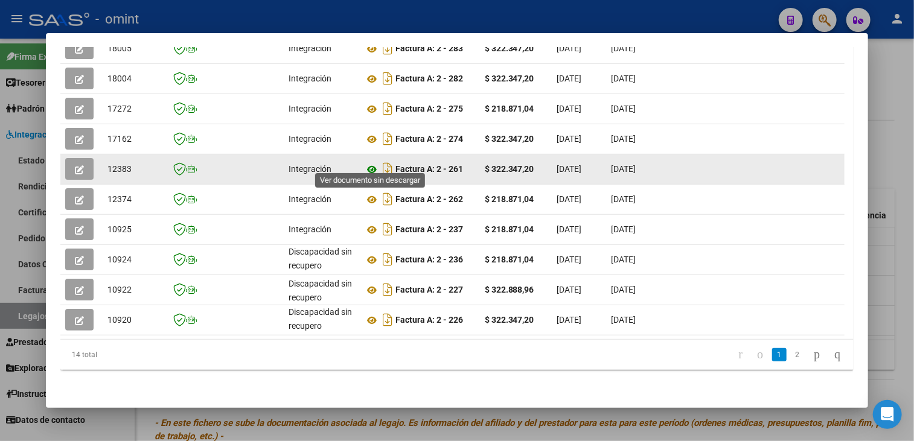
click at [370, 163] on icon at bounding box center [372, 169] width 16 height 14
click at [89, 166] on button "button" at bounding box center [79, 169] width 28 height 22
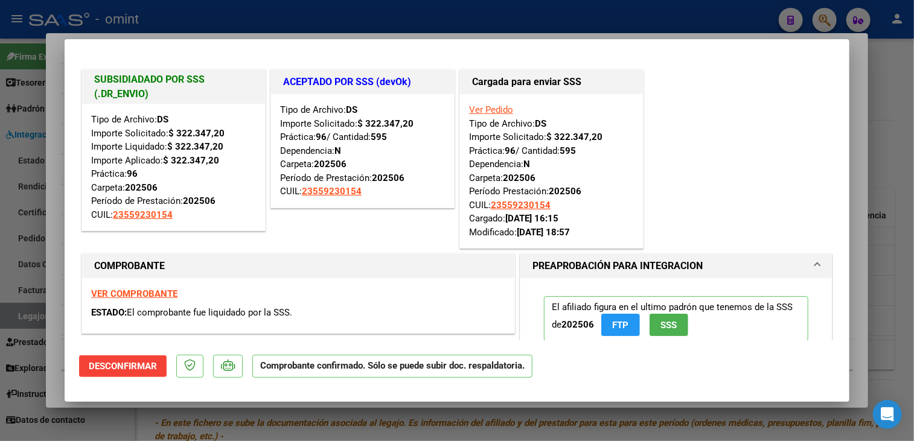
click at [60, 178] on div at bounding box center [457, 220] width 914 height 441
type input "$ 0,00"
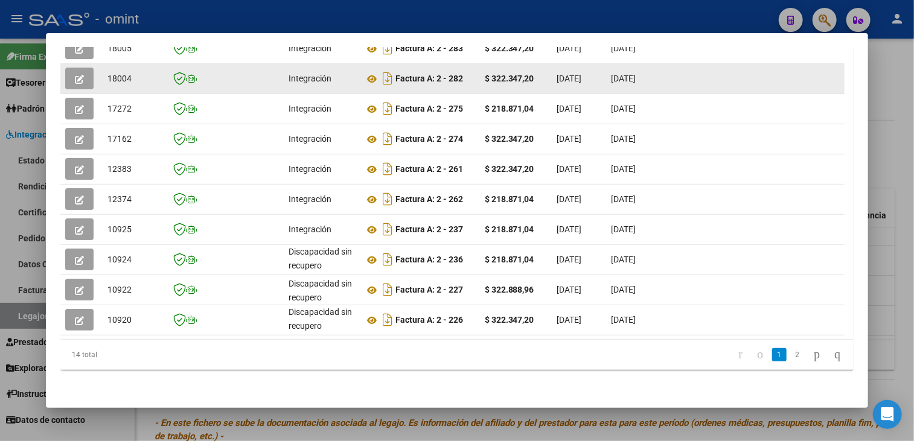
scroll to position [232, 0]
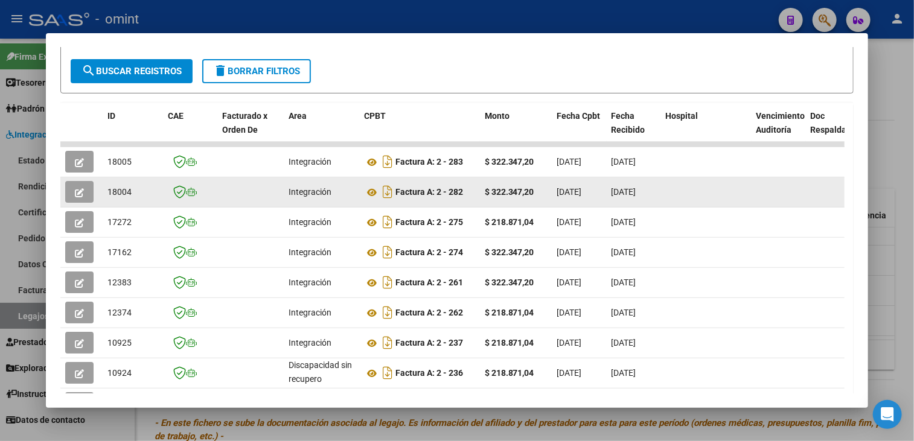
click at [78, 189] on icon "button" at bounding box center [79, 192] width 9 height 9
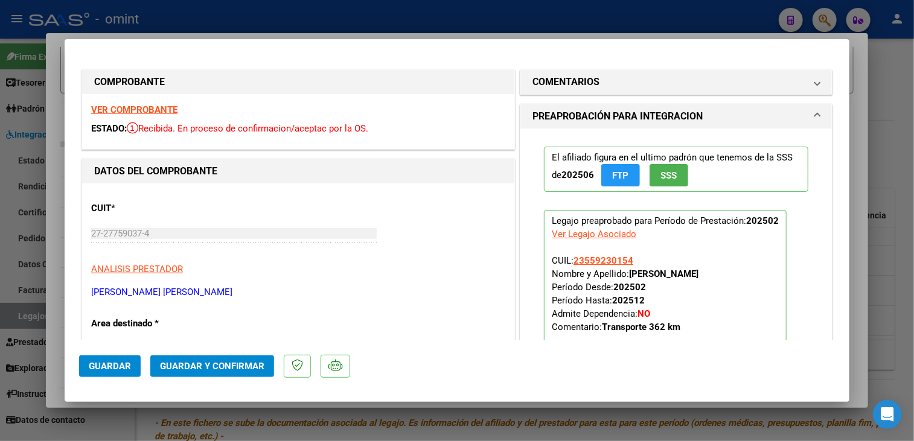
click at [162, 110] on strong "VER COMPROBANTE" at bounding box center [134, 109] width 86 height 11
click at [352, 419] on div at bounding box center [457, 220] width 914 height 441
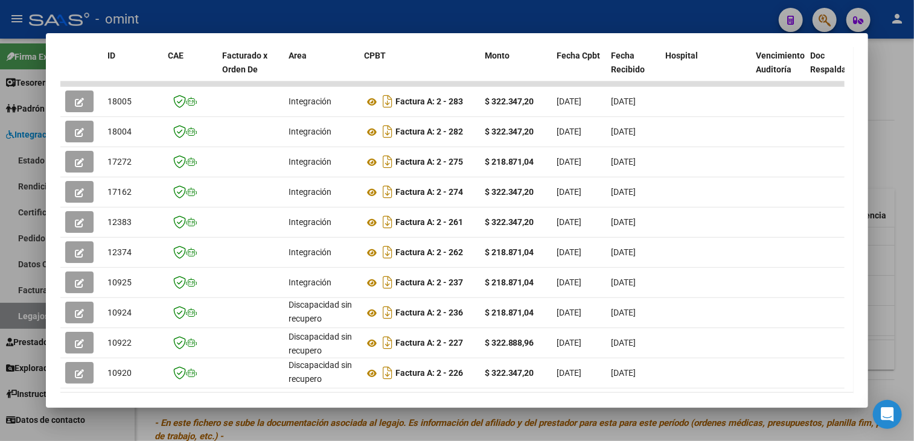
scroll to position [352, 0]
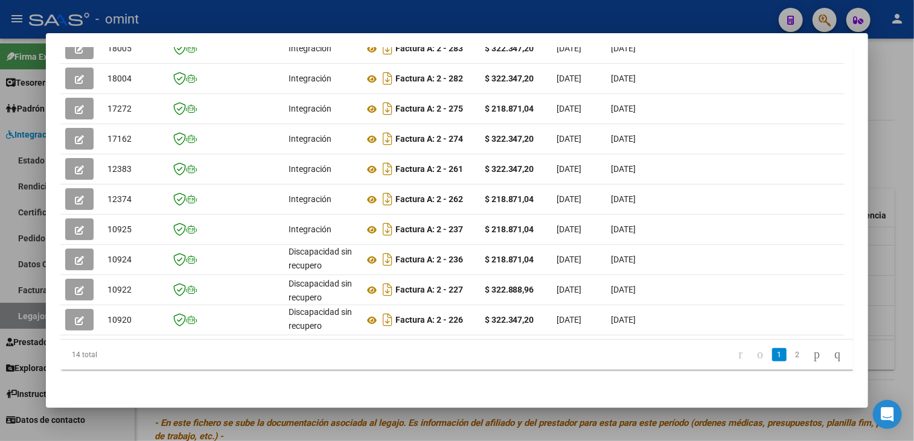
click at [366, 427] on div at bounding box center [457, 220] width 914 height 441
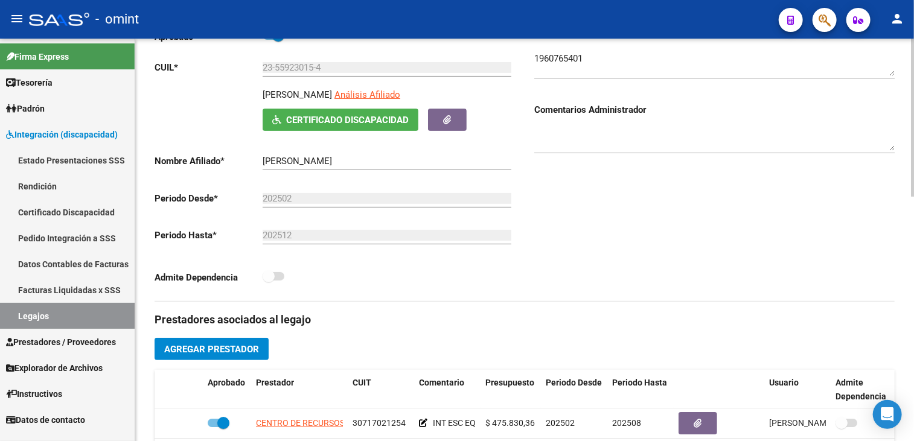
scroll to position [60, 0]
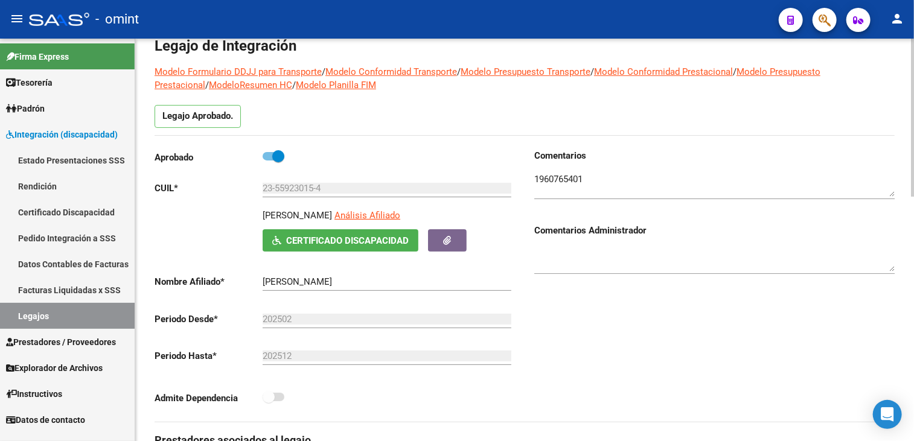
click at [557, 179] on textarea at bounding box center [714, 185] width 360 height 24
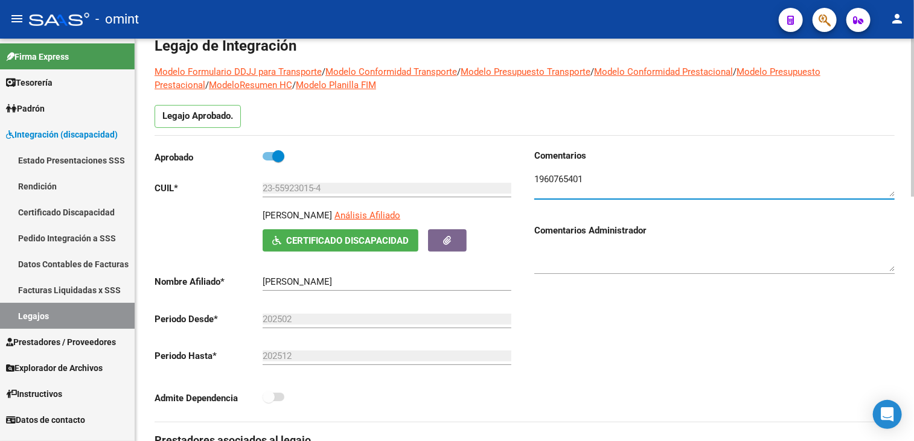
click at [557, 179] on textarea at bounding box center [714, 185] width 360 height 24
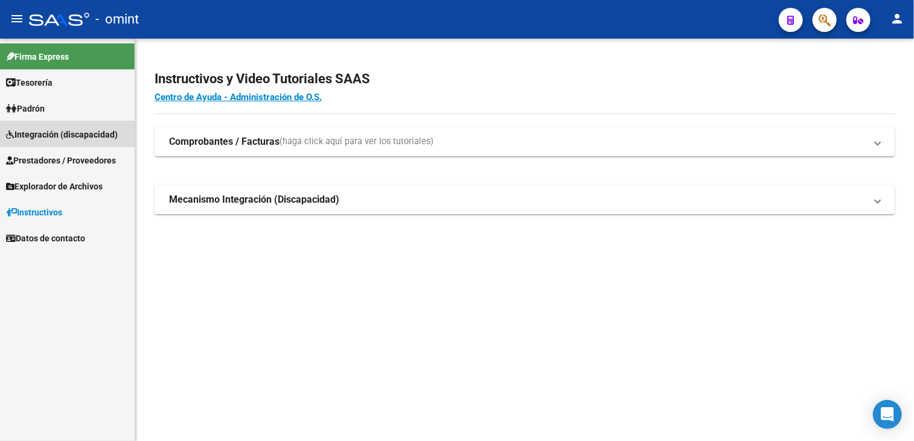
click at [60, 128] on span "Integración (discapacidad)" at bounding box center [62, 134] width 112 height 13
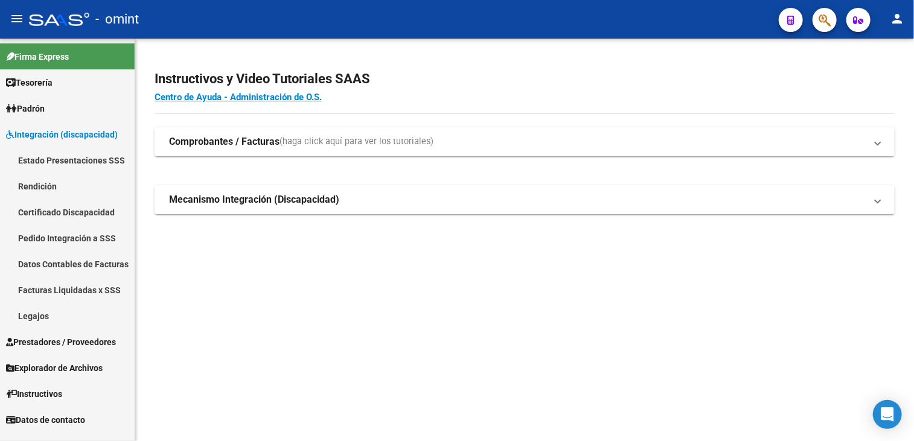
click at [48, 288] on link "Facturas Liquidadas x SSS" at bounding box center [67, 290] width 135 height 26
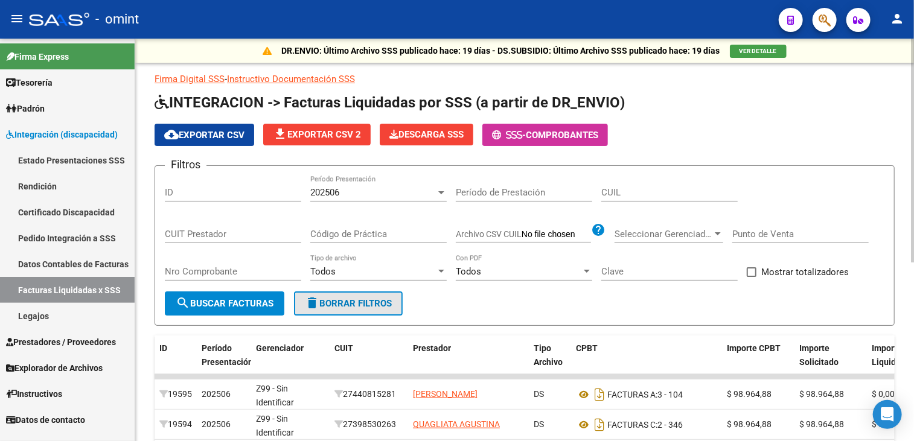
click at [316, 299] on mat-icon "delete" at bounding box center [312, 303] width 14 height 14
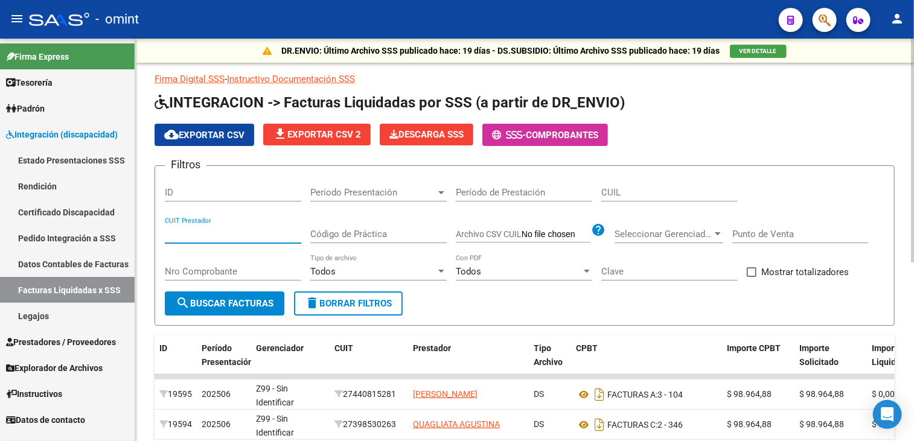
drag, startPoint x: 216, startPoint y: 234, endPoint x: 222, endPoint y: 255, distance: 22.5
click at [216, 234] on input "CUIT Prestador" at bounding box center [233, 234] width 136 height 11
paste input "23-34384420-4"
paste input
click at [258, 313] on button "search Buscar Facturas" at bounding box center [224, 303] width 119 height 24
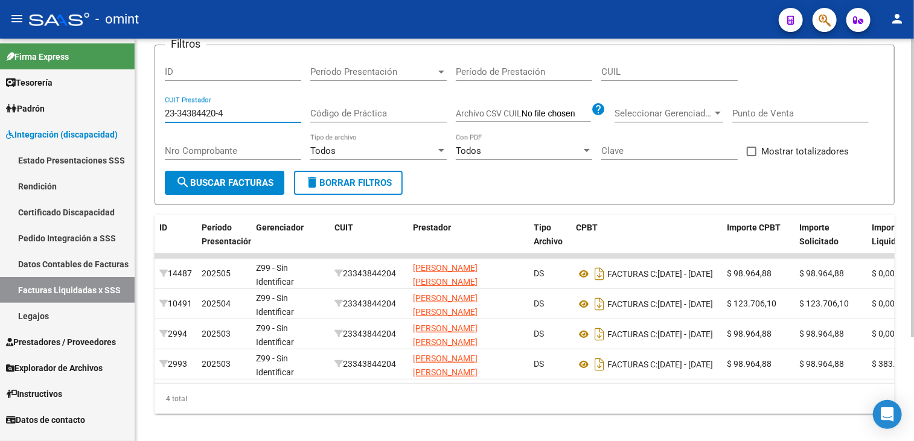
drag, startPoint x: 232, startPoint y: 112, endPoint x: 148, endPoint y: 91, distance: 86.3
click at [148, 91] on div "DR.ENVIO: Último Archivo SSS publicado hace: 19 días - DS.SUBSIDIO: Último Arch…" at bounding box center [524, 185] width 778 height 535
paste input "7-31093069-0"
click at [235, 177] on span "search Buscar Facturas" at bounding box center [225, 182] width 98 height 11
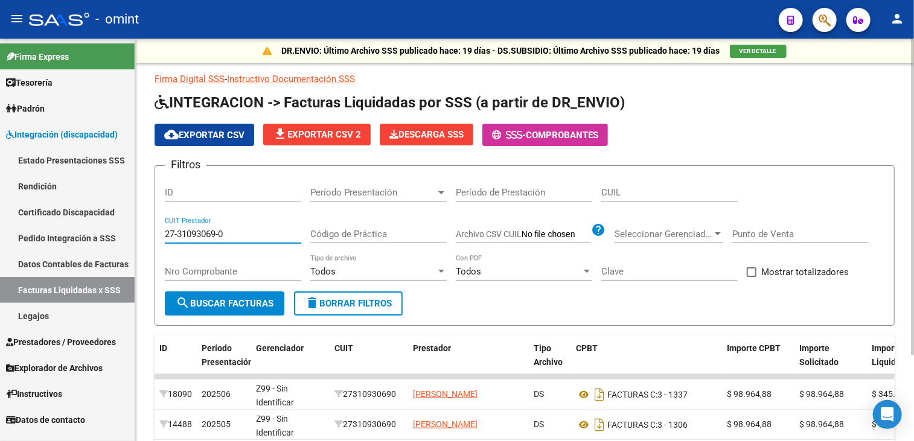
drag, startPoint x: 234, startPoint y: 231, endPoint x: 138, endPoint y: 224, distance: 96.2
click at [138, 224] on div "DR.ENVIO: Último Archivo SSS publicado hace: 19 días - DS.SUBSIDIO: Último Arch…" at bounding box center [524, 291] width 778 height 504
click at [269, 232] on input "27-31093069-0" at bounding box center [233, 234] width 136 height 11
type input "2"
paste input "27-40537377-2"
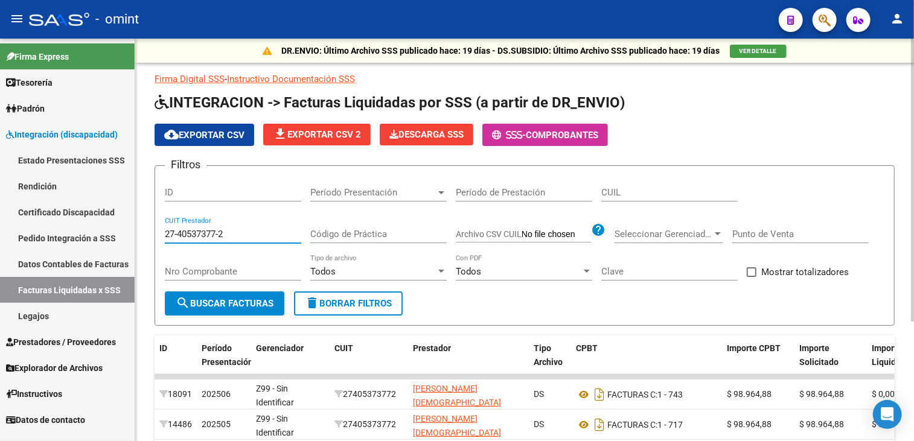
type input "27-40537377-2"
click at [244, 294] on button "search Buscar Facturas" at bounding box center [224, 303] width 119 height 24
drag, startPoint x: 234, startPoint y: 233, endPoint x: 164, endPoint y: 236, distance: 70.1
click at [164, 236] on form "Filtros ID Período Presentación Período Presentación Período de Prestación CUIL…" at bounding box center [524, 245] width 740 height 161
paste input "23-33177544-4"
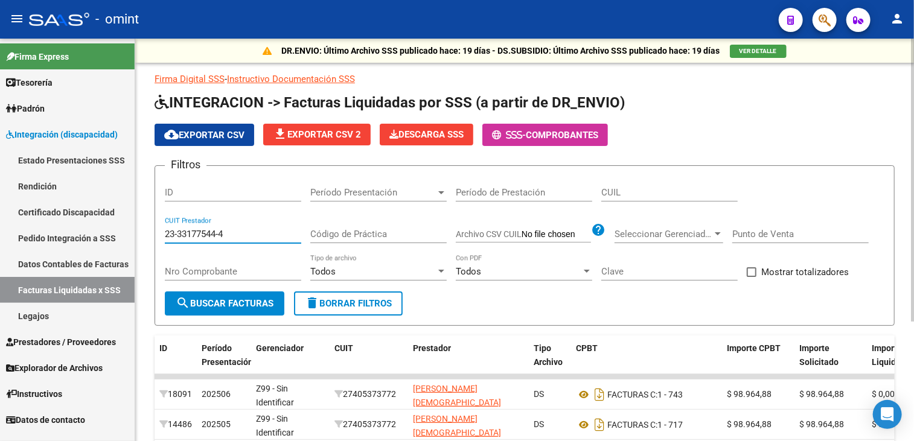
click at [208, 300] on span "search Buscar Facturas" at bounding box center [225, 303] width 98 height 11
drag, startPoint x: 237, startPoint y: 234, endPoint x: 148, endPoint y: 234, distance: 89.3
click at [148, 234] on div "DR.ENVIO: Último Archivo SSS publicado hace: 19 días - DS.SUBSIDIO: Último Arch…" at bounding box center [524, 321] width 778 height 565
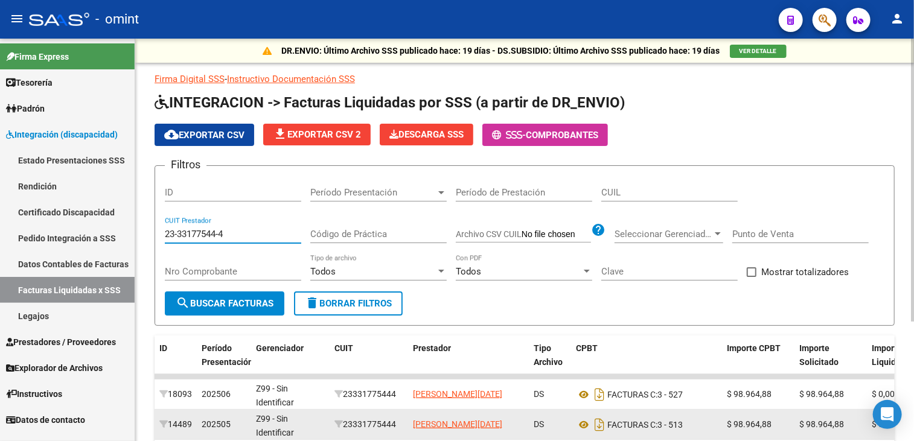
scroll to position [60, 0]
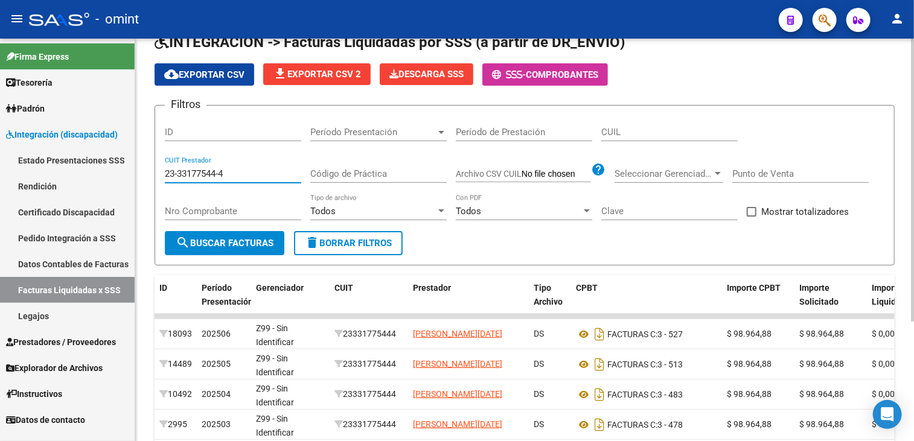
paste input "7-31617496-0"
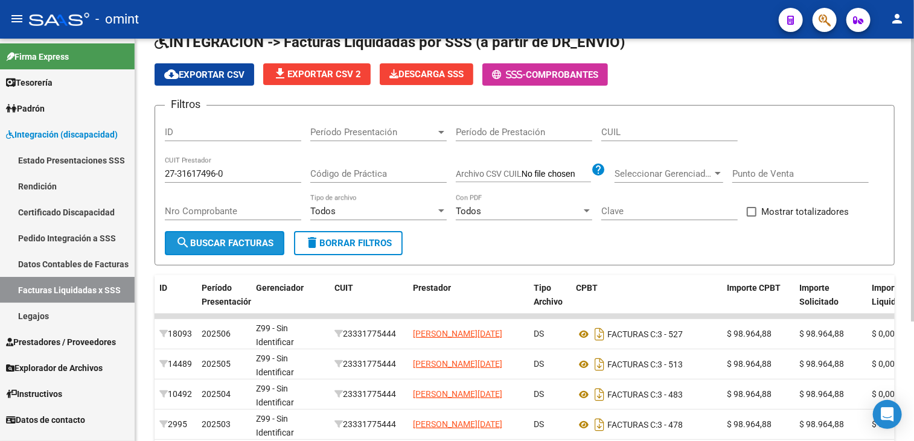
click at [237, 238] on span "search Buscar Facturas" at bounding box center [225, 243] width 98 height 11
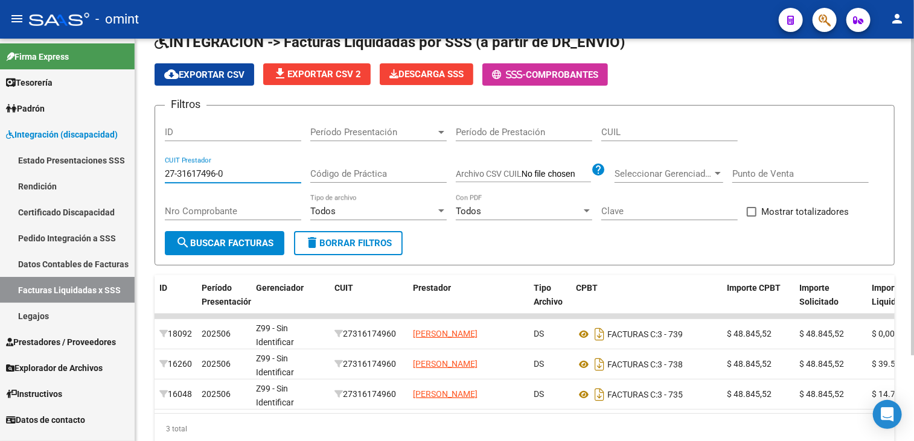
drag, startPoint x: 229, startPoint y: 168, endPoint x: 157, endPoint y: 158, distance: 72.5
click at [157, 158] on form "Filtros ID Período Presentación Período Presentación Período de Prestación CUIL…" at bounding box center [524, 185] width 740 height 161
click at [239, 173] on input "27-31617496-0" at bounding box center [233, 173] width 136 height 11
drag, startPoint x: 239, startPoint y: 173, endPoint x: 156, endPoint y: 170, distance: 83.3
click at [156, 170] on form "Filtros ID Período Presentación Período Presentación Período de Prestación CUIL…" at bounding box center [524, 185] width 740 height 161
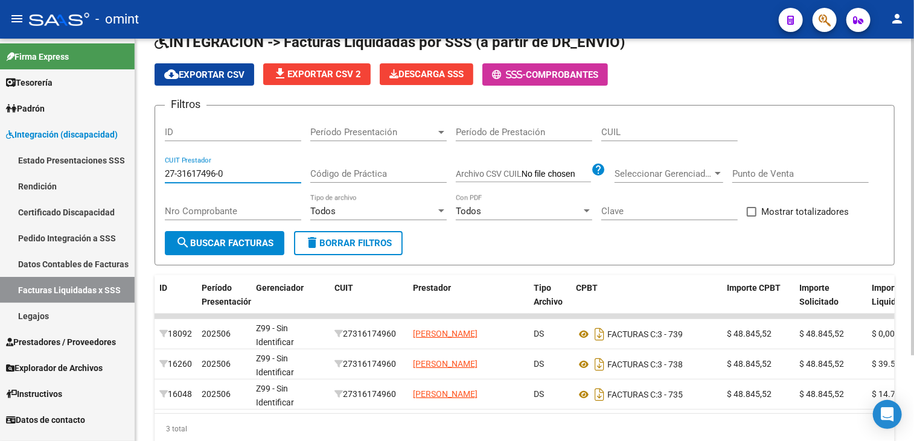
paste input "30-71623110-7"
type input "30-71623110-7"
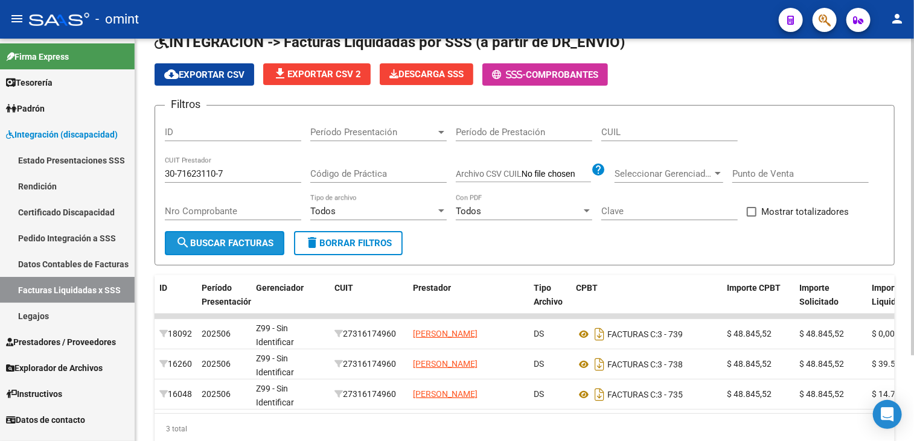
click at [224, 235] on button "search Buscar Facturas" at bounding box center [224, 243] width 119 height 24
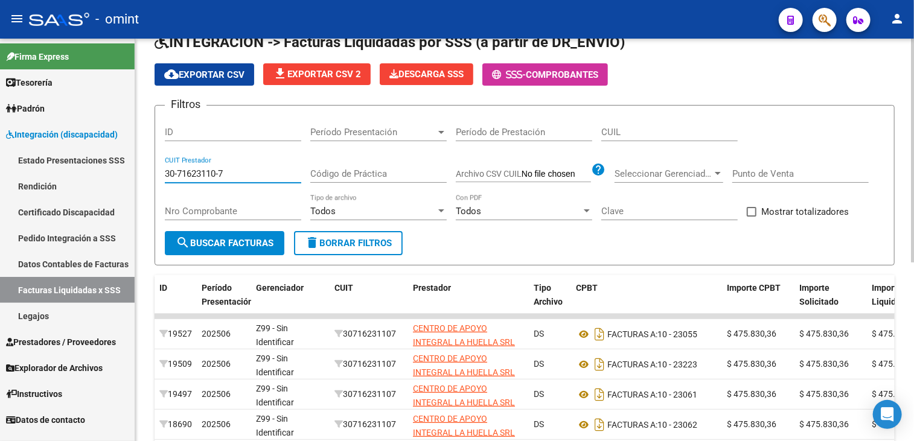
drag, startPoint x: 232, startPoint y: 171, endPoint x: 153, endPoint y: 164, distance: 79.9
click at [153, 164] on div "DR.ENVIO: Último Archivo SSS publicado hace: 19 días - DS.SUBSIDIO: Último Arch…" at bounding box center [524, 336] width 778 height 716
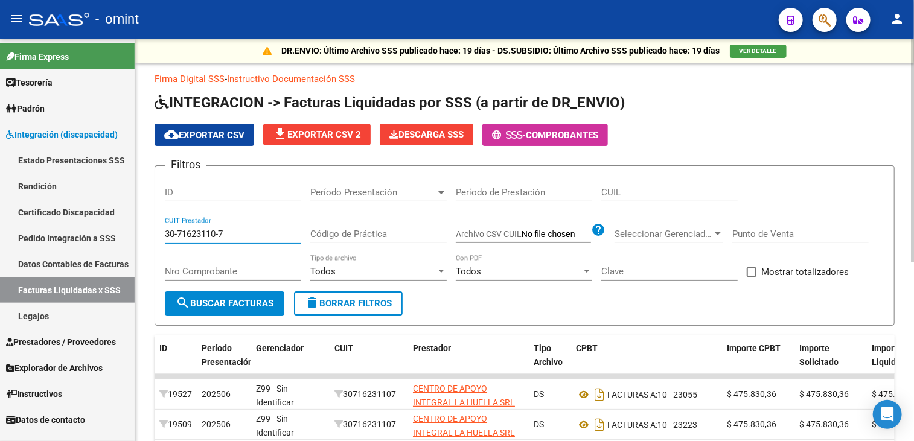
scroll to position [60, 0]
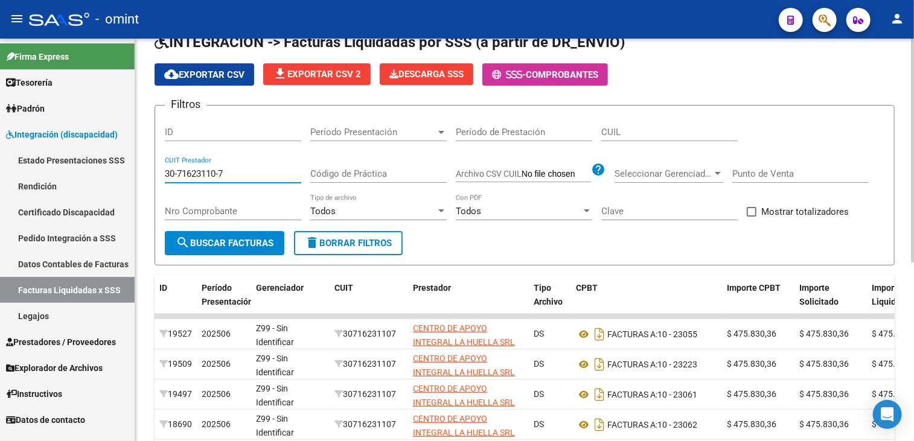
click at [233, 173] on input "30-71623110-7" at bounding box center [233, 173] width 136 height 11
drag, startPoint x: 239, startPoint y: 171, endPoint x: 142, endPoint y: 164, distance: 96.8
click at [142, 164] on div "DR.ENVIO: Último Archivo SSS publicado hace: 19 días - DS.SUBSIDIO: Último Arch…" at bounding box center [524, 336] width 778 height 716
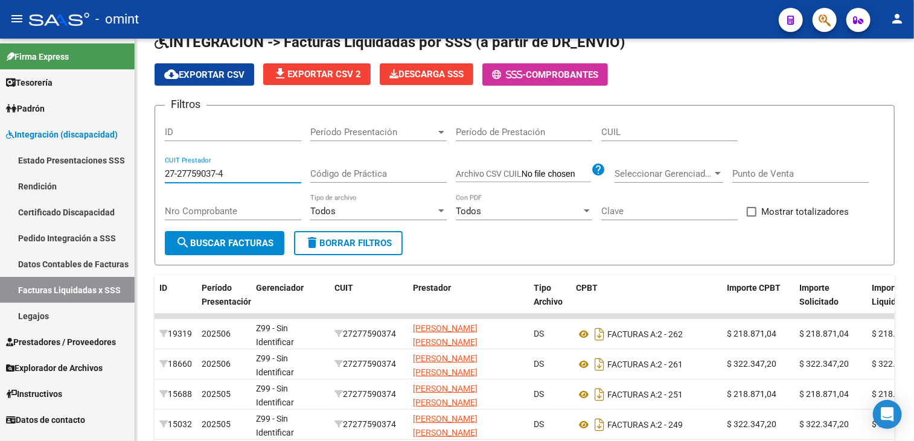
drag, startPoint x: 231, startPoint y: 171, endPoint x: 130, endPoint y: 162, distance: 101.2
click at [130, 162] on mat-sidenav-container "Firma Express Tesorería Extractos Procesados (csv) Extractos Originales (pdf) P…" at bounding box center [457, 240] width 914 height 402
drag, startPoint x: 228, startPoint y: 174, endPoint x: 104, endPoint y: 161, distance: 125.0
click at [104, 161] on mat-sidenav-container "Firma Express Tesorería Extractos Procesados (csv) Extractos Originales (pdf) P…" at bounding box center [457, 240] width 914 height 402
type input "27-27759037-4"
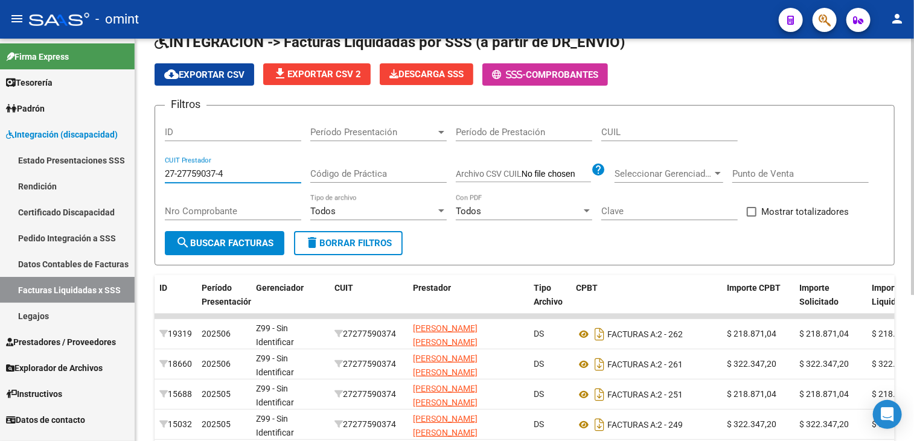
click at [217, 240] on span "search Buscar Facturas" at bounding box center [225, 243] width 98 height 11
